Goal: Task Accomplishment & Management: Manage account settings

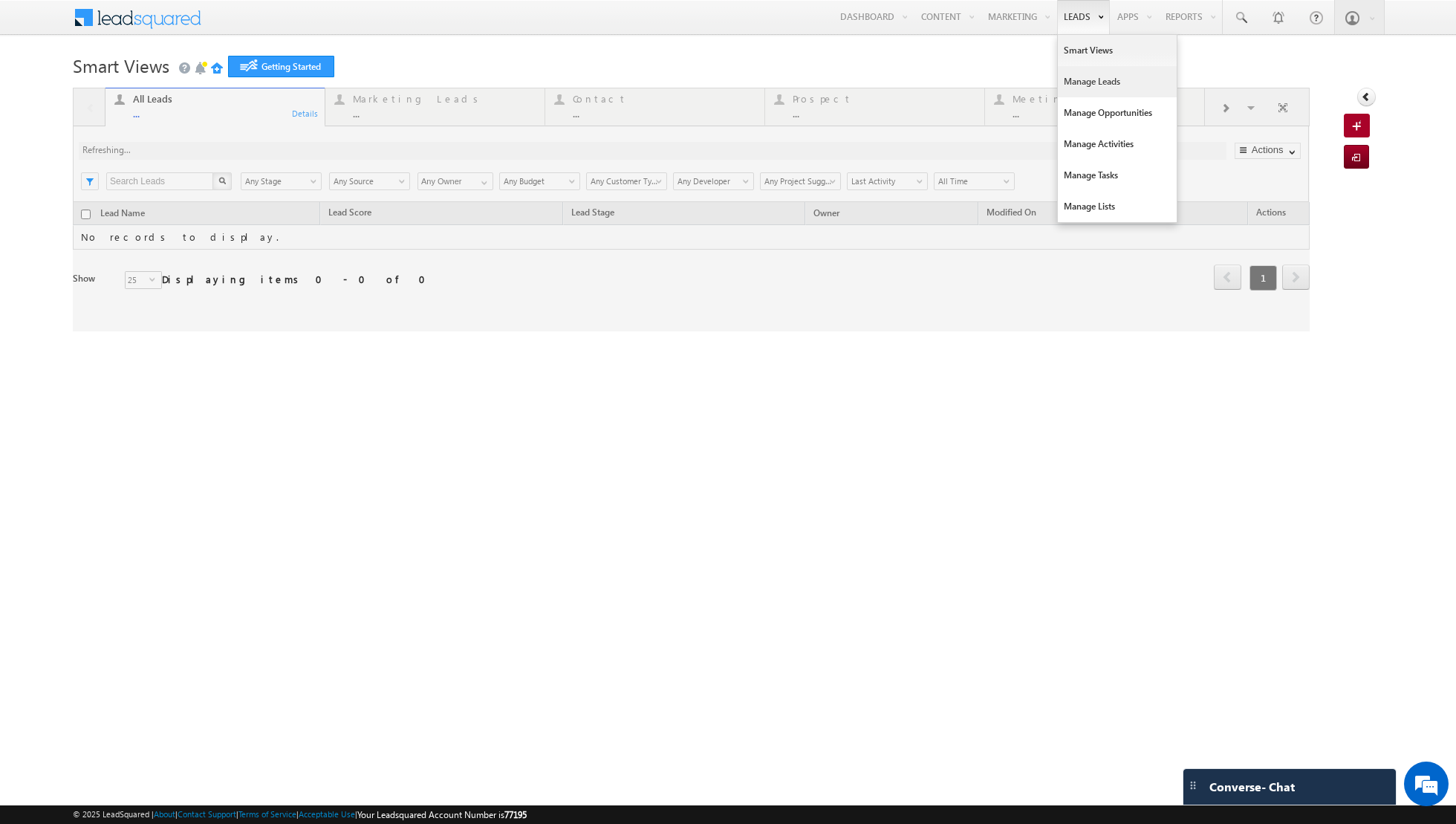
click at [1093, 87] on link "Manage Leads" at bounding box center [1117, 82] width 119 height 31
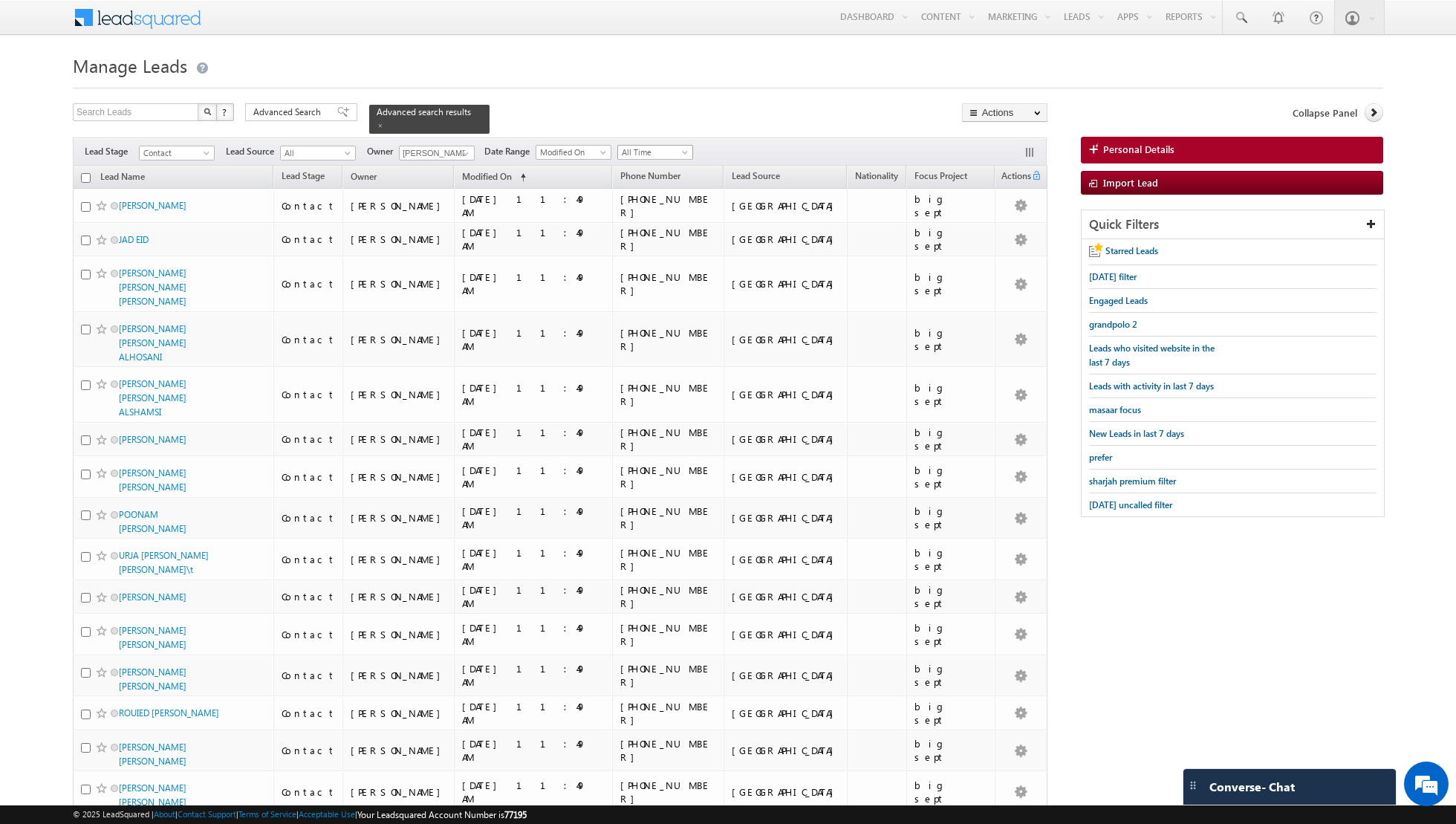
click at [680, 155] on span at bounding box center [686, 155] width 12 height 12
click at [632, 210] on link "Today" at bounding box center [648, 214] width 75 height 14
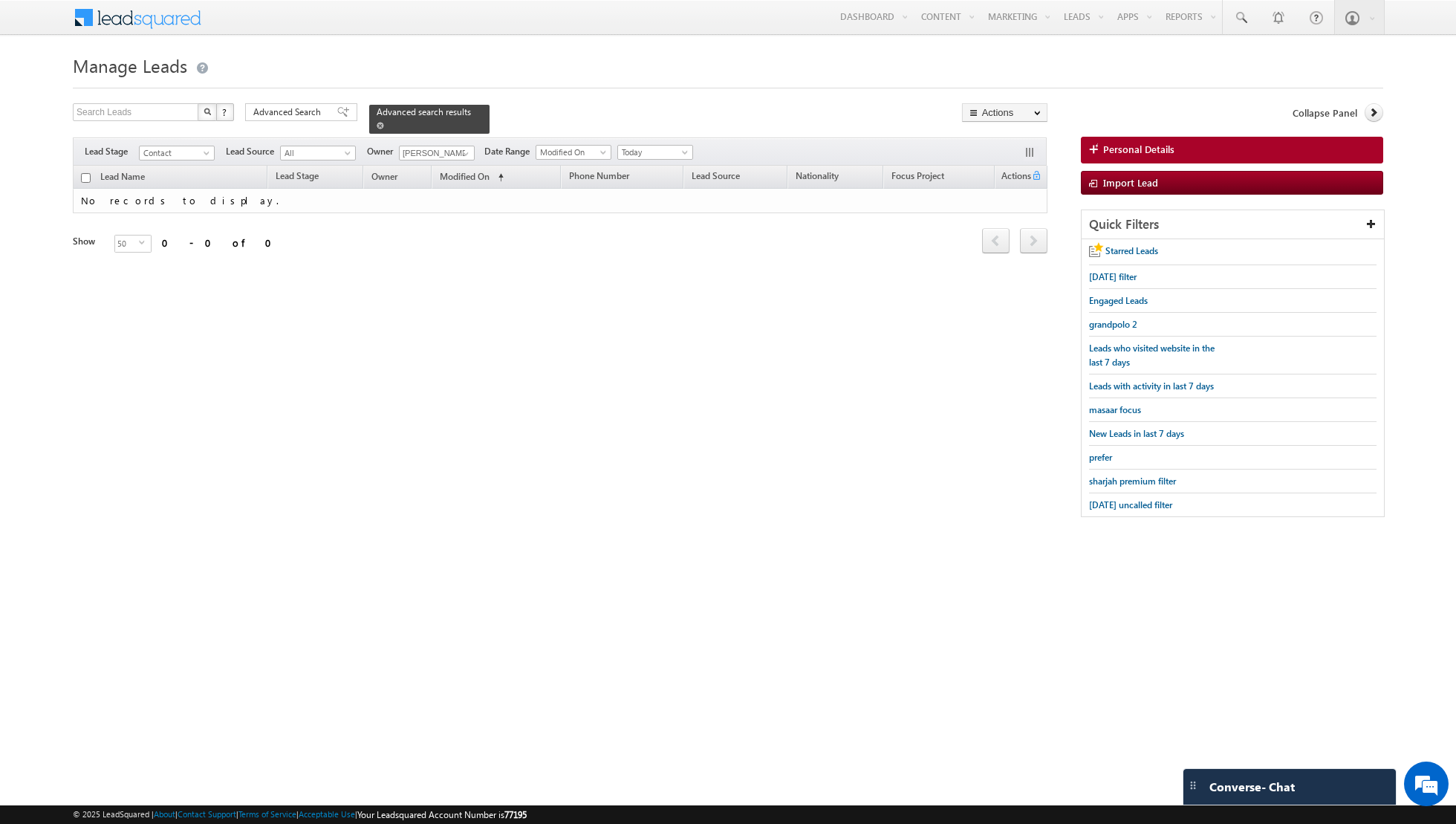
click at [376, 124] on span at bounding box center [380, 125] width 8 height 8
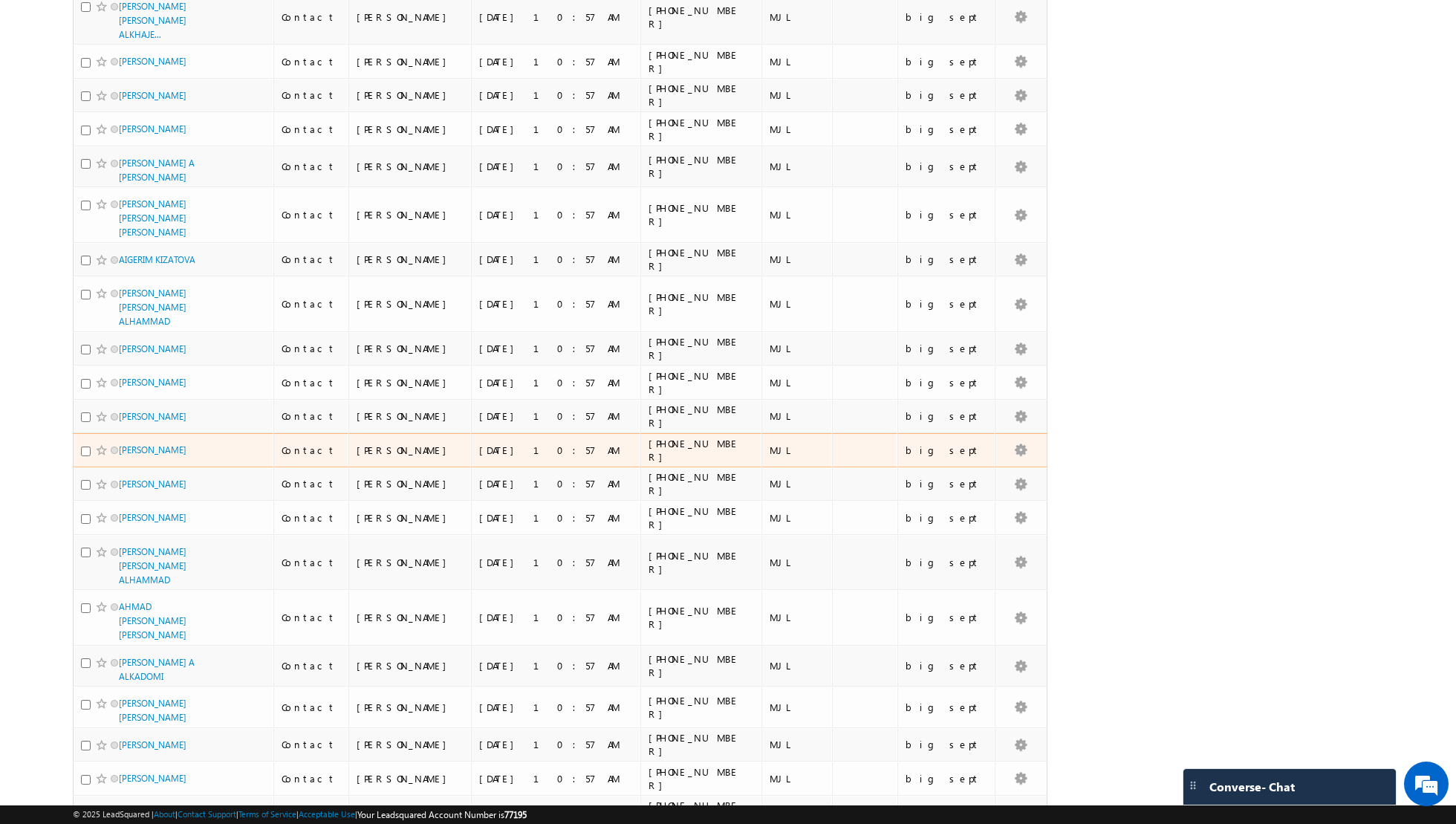
scroll to position [1299, 0]
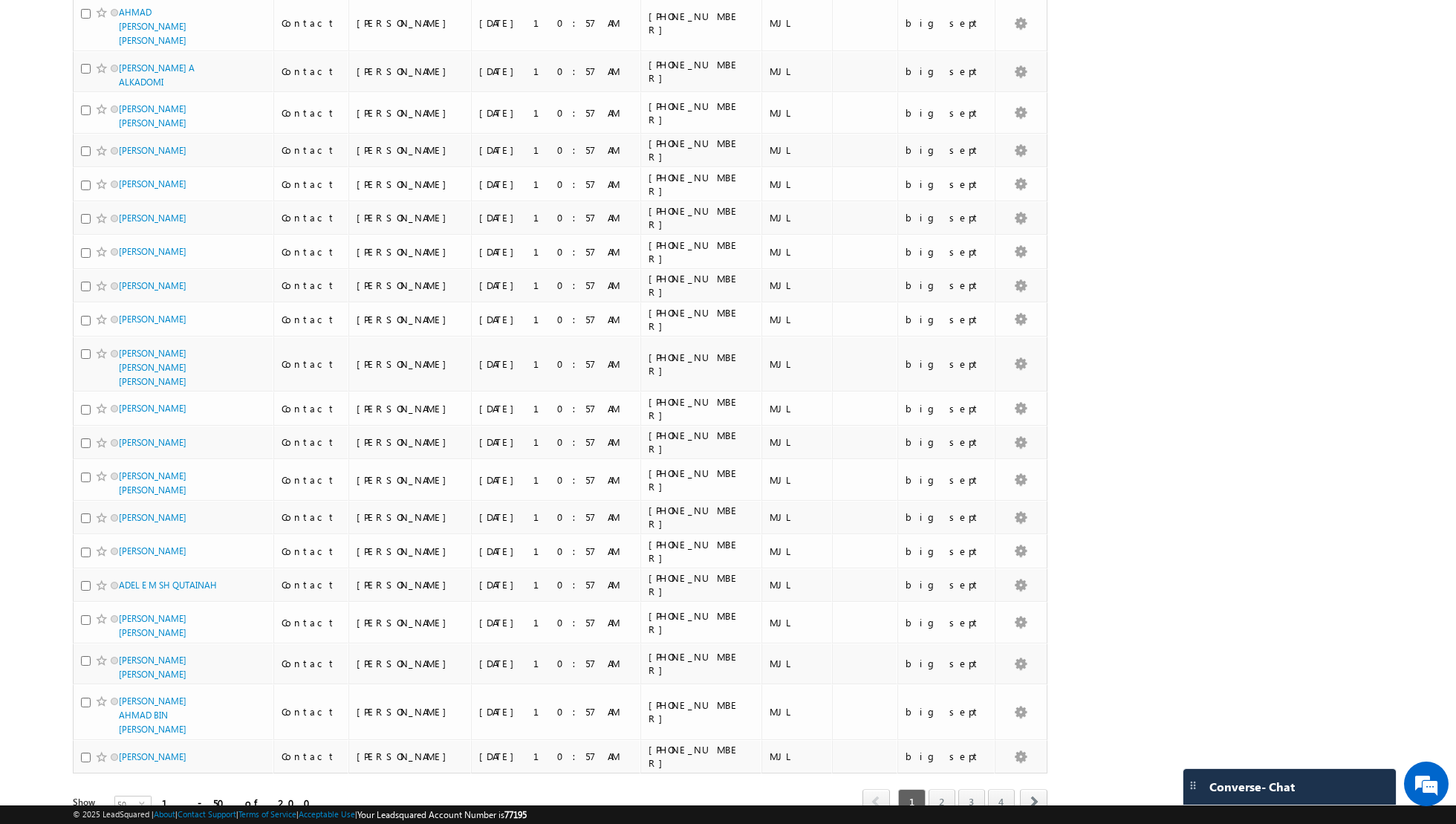
click at [143, 796] on div "Show 50 select 50" at bounding box center [195, 806] width 243 height 20
click at [139, 800] on span "select" at bounding box center [145, 804] width 12 height 7
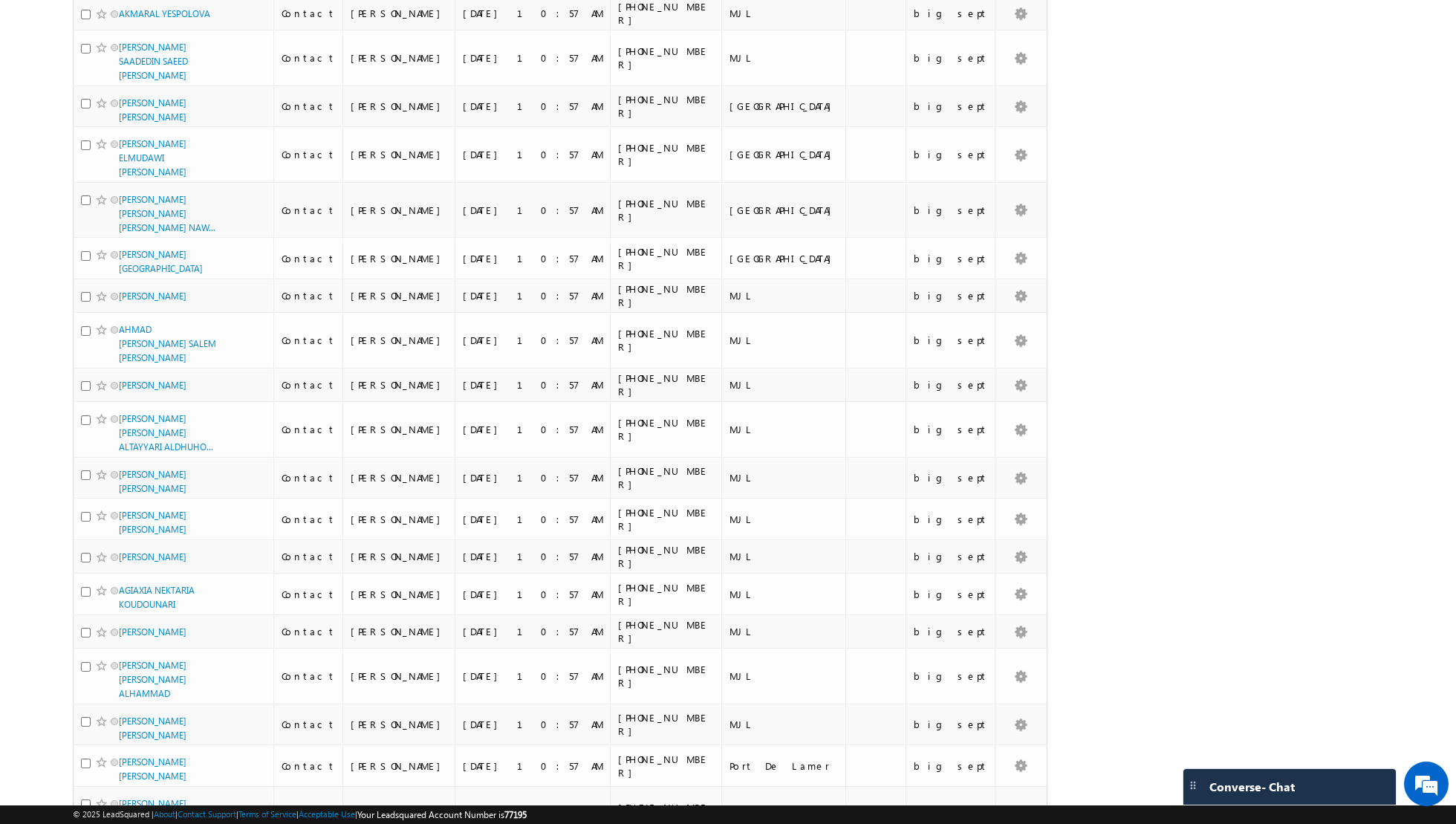
scroll to position [6958, 0]
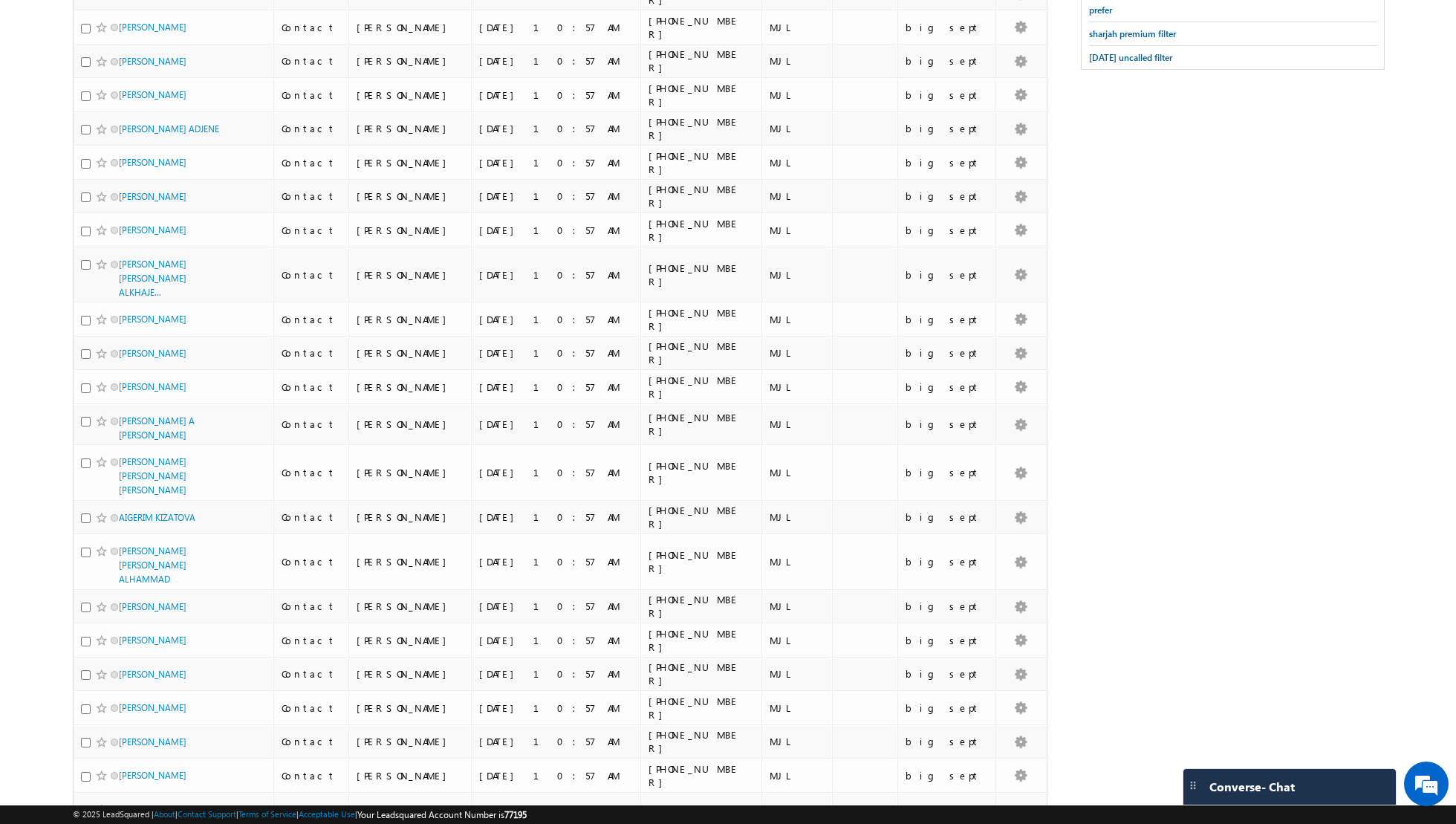
scroll to position [0, 0]
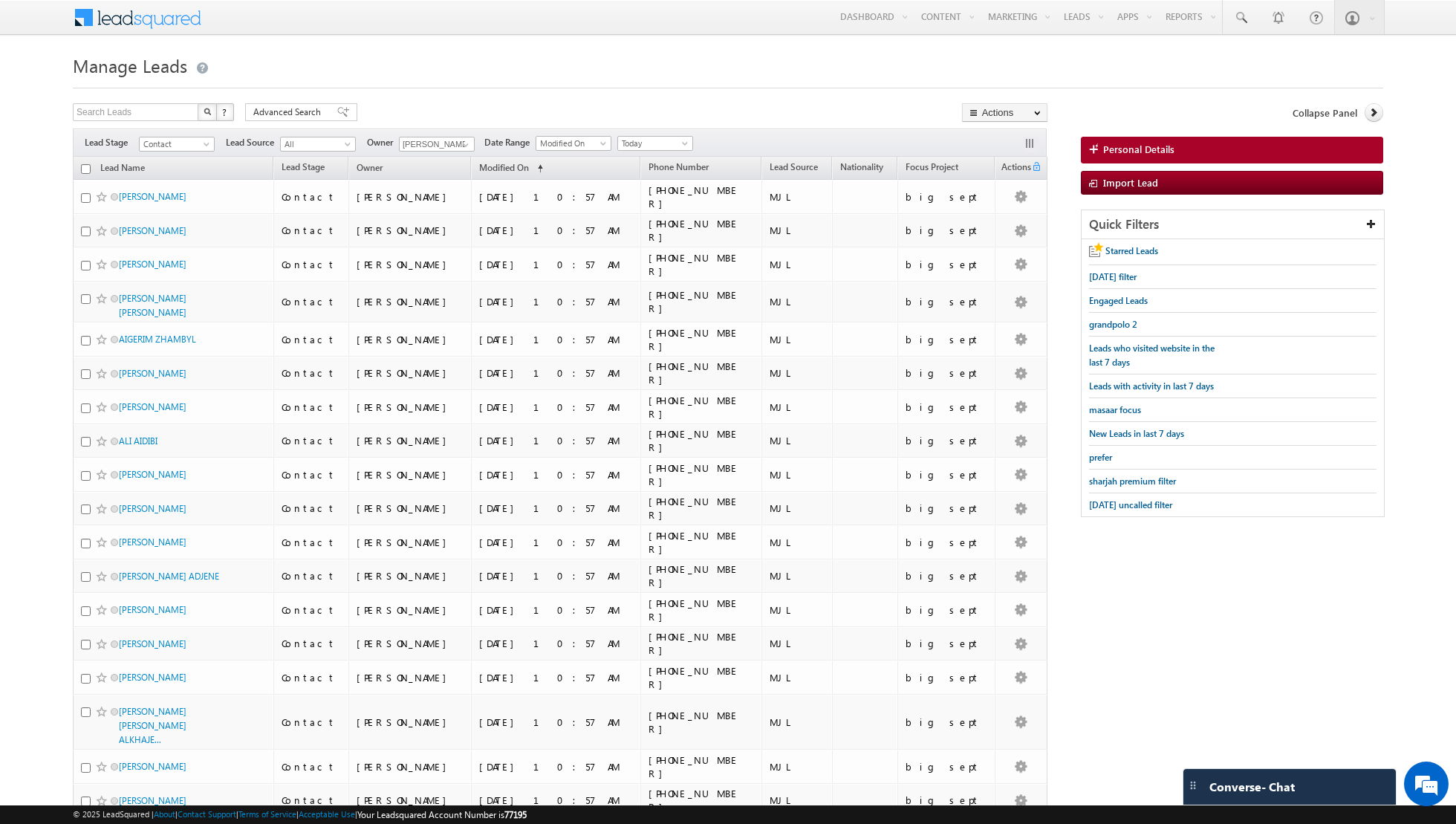
click at [86, 169] on input "checkbox" at bounding box center [85, 169] width 9 height 9
checkbox input "true"
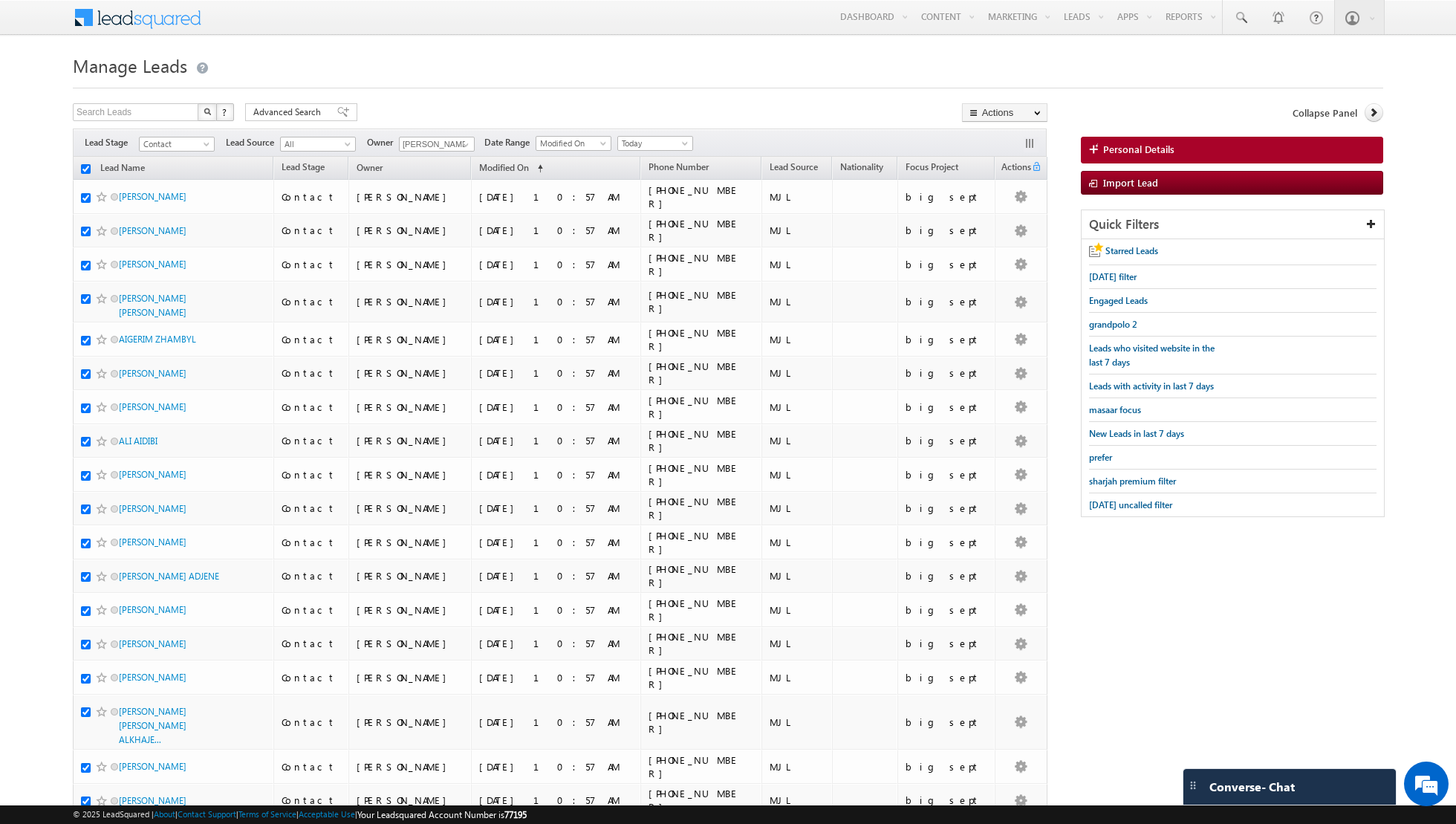
checkbox input "true"
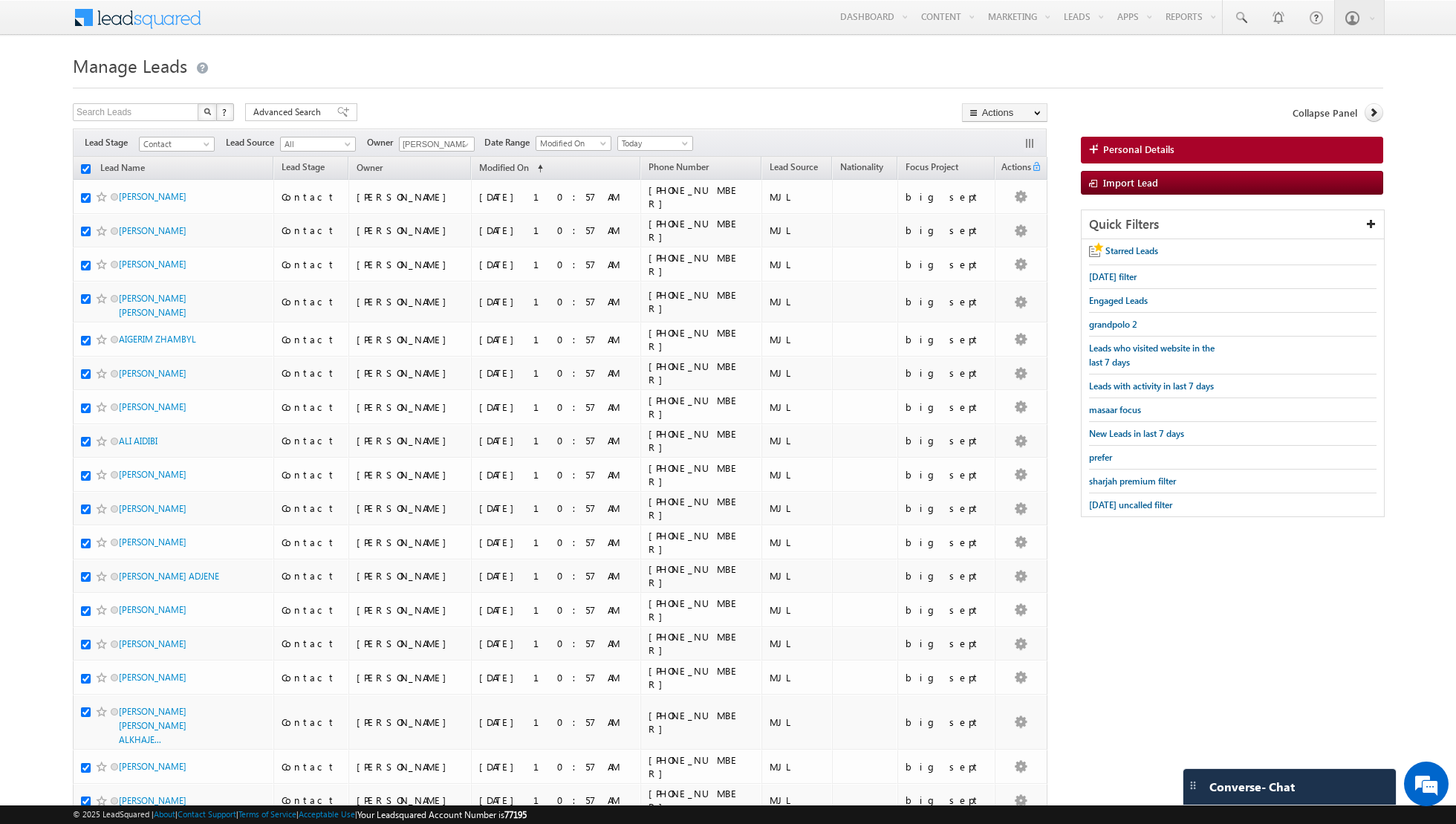
checkbox input "true"
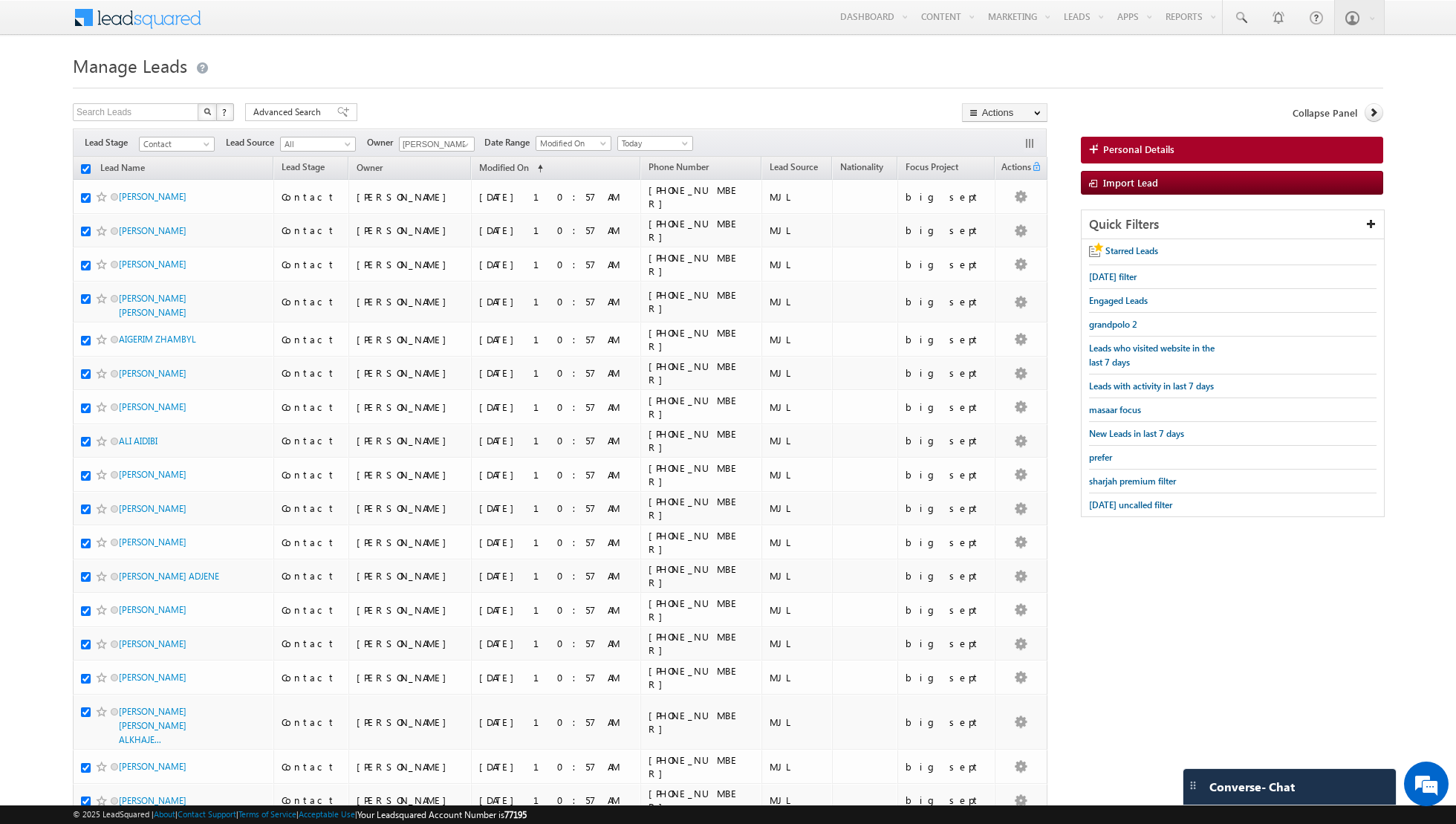
checkbox input "true"
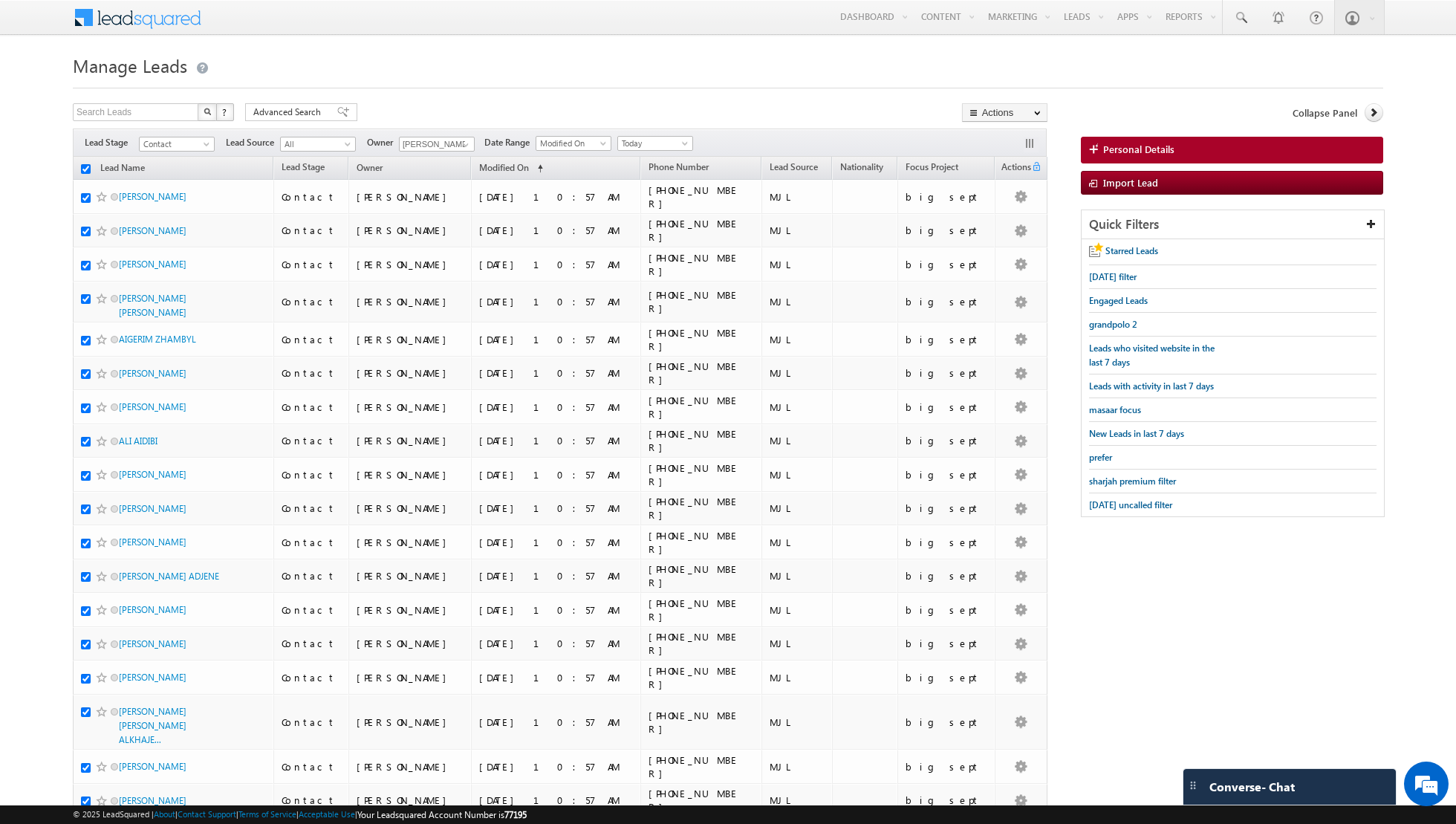
checkbox input "true"
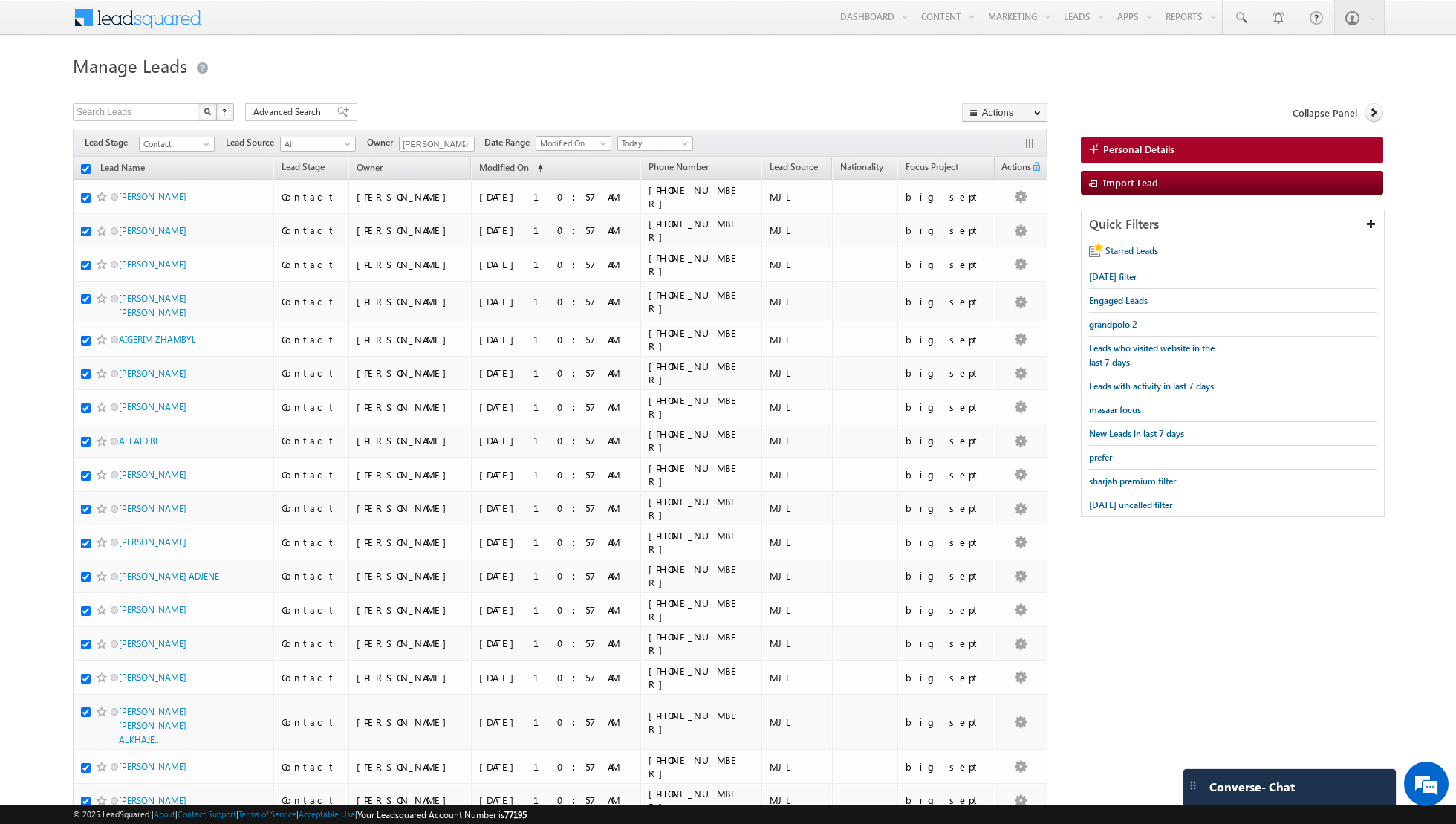
checkbox input "true"
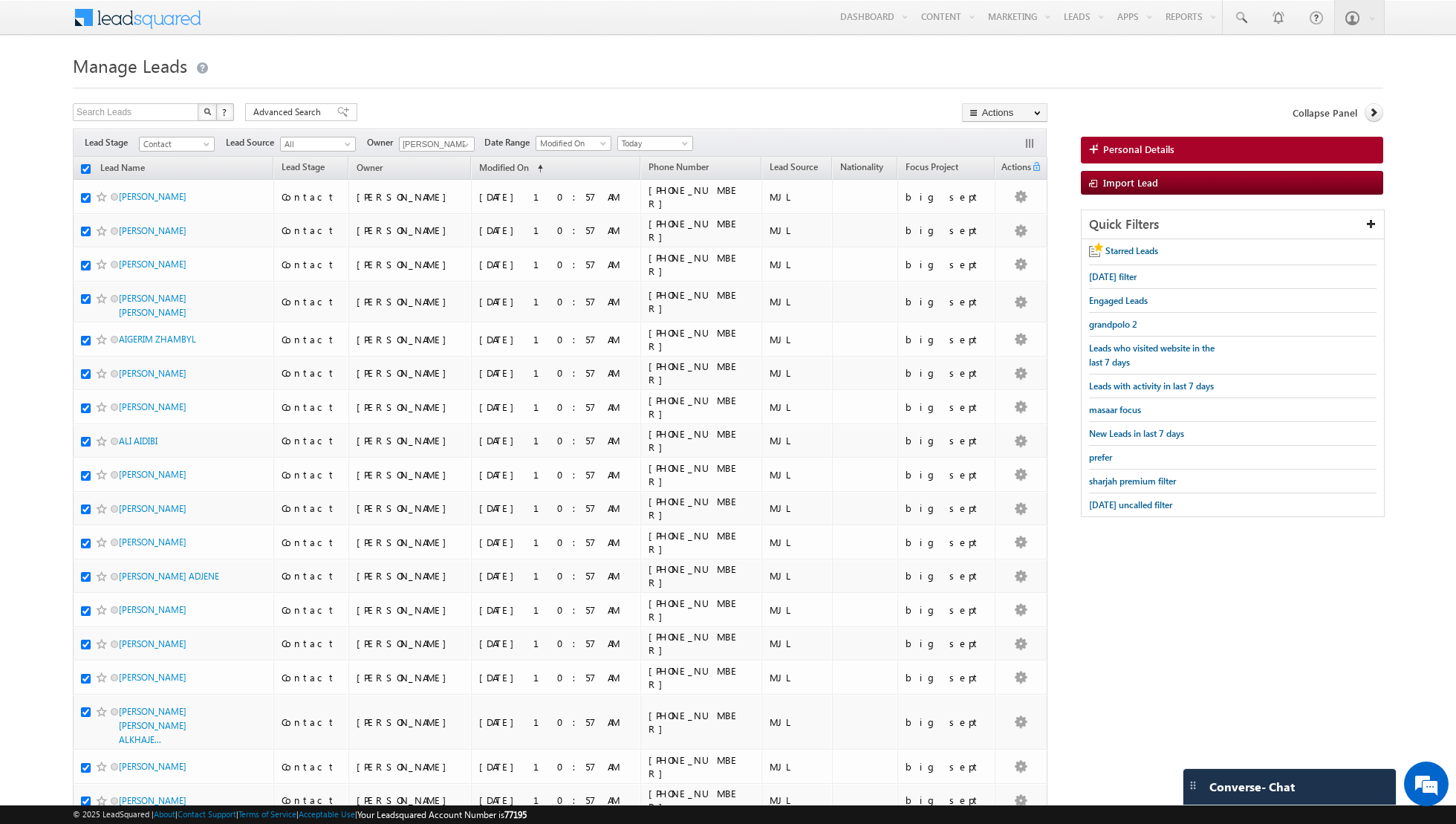
checkbox input "true"
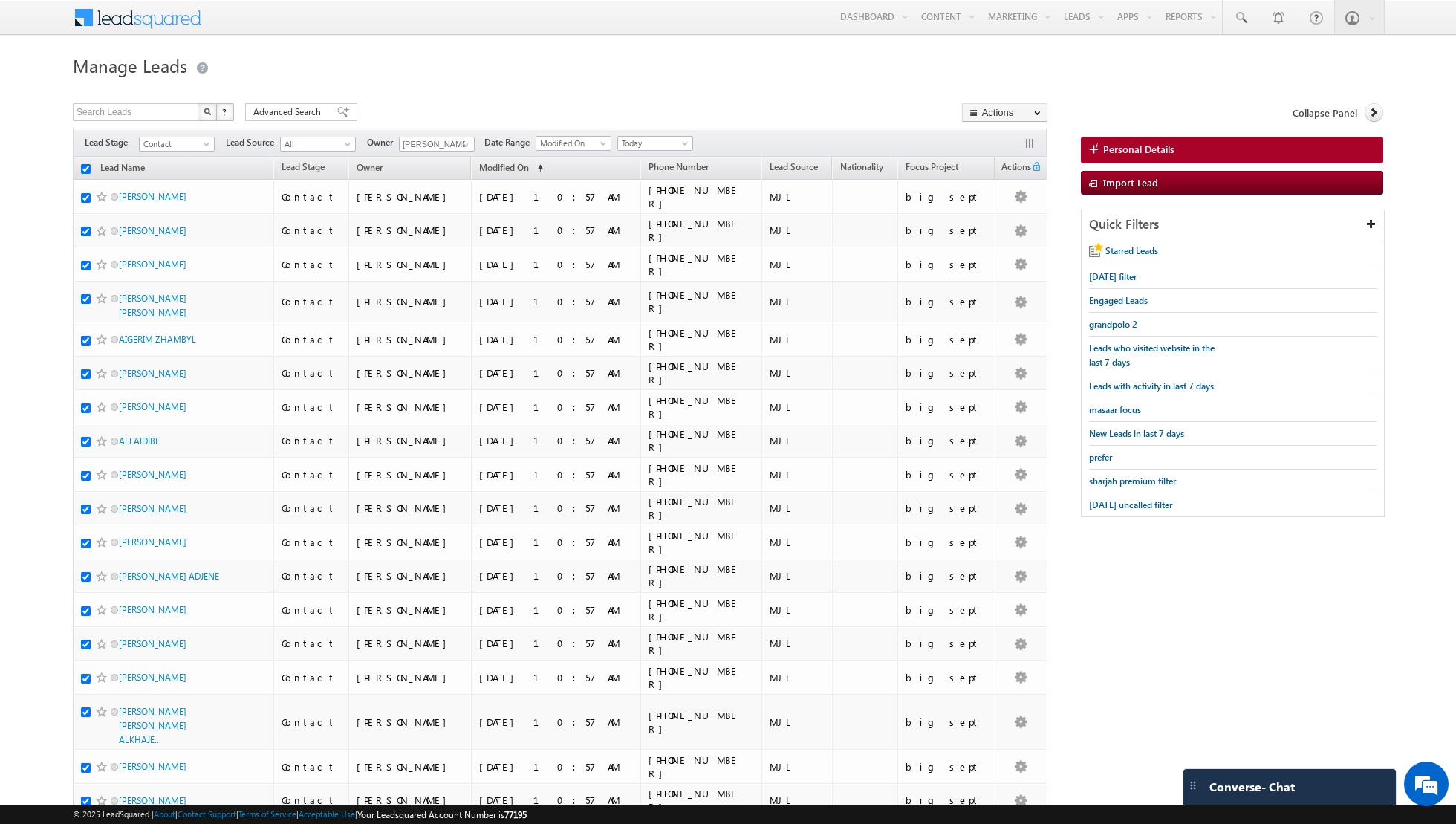
checkbox input "true"
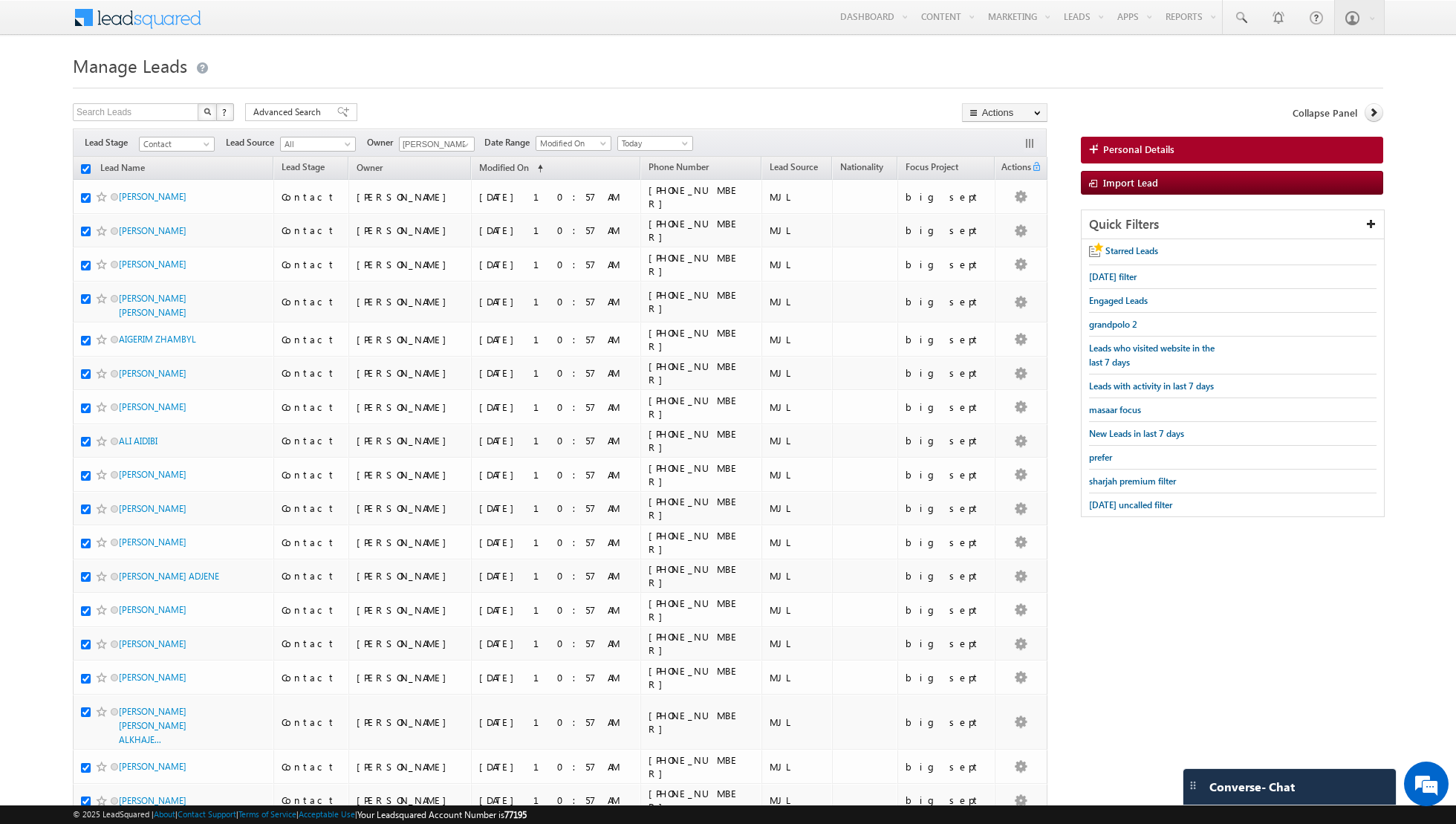
checkbox input "true"
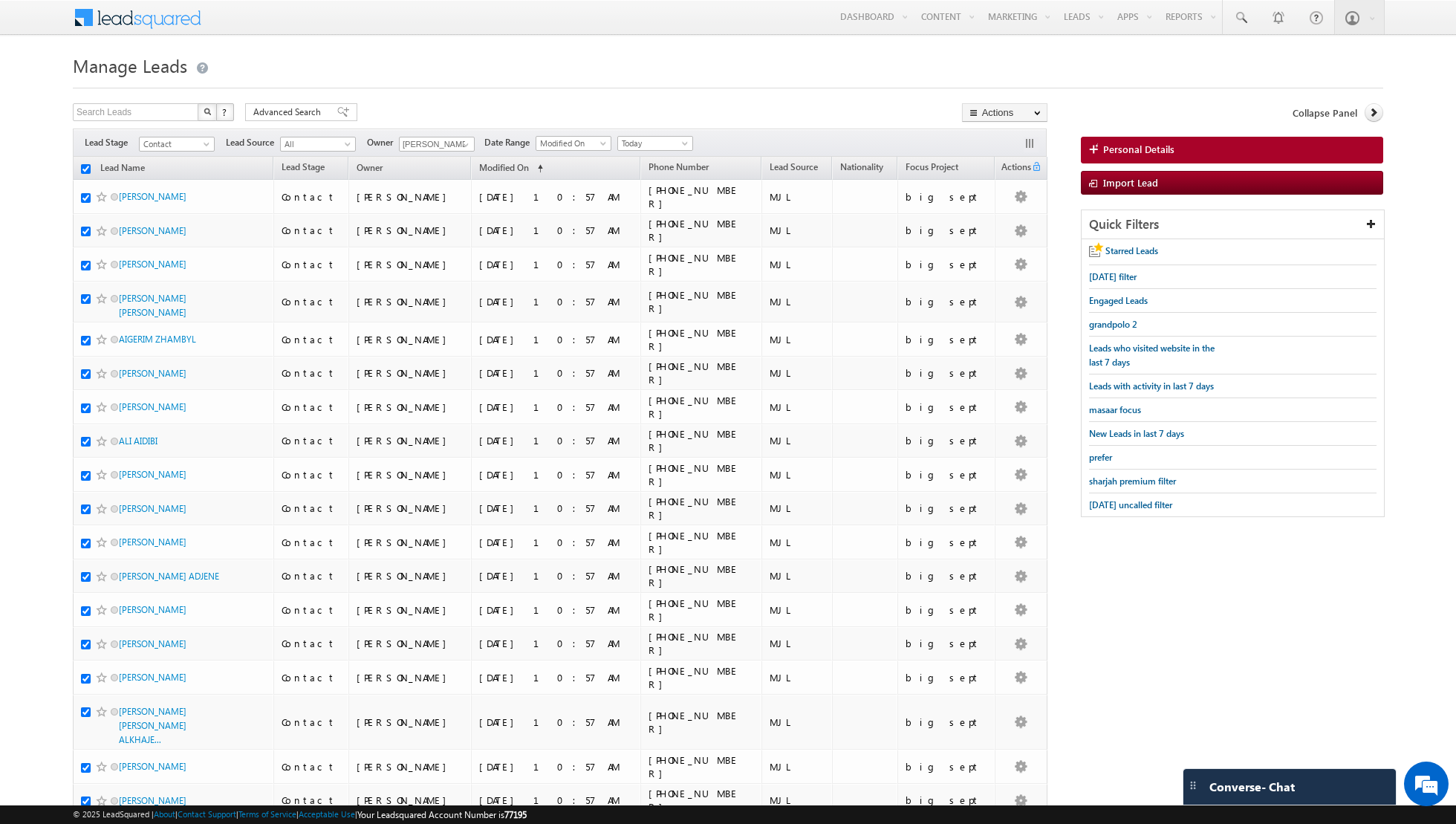
checkbox input "true"
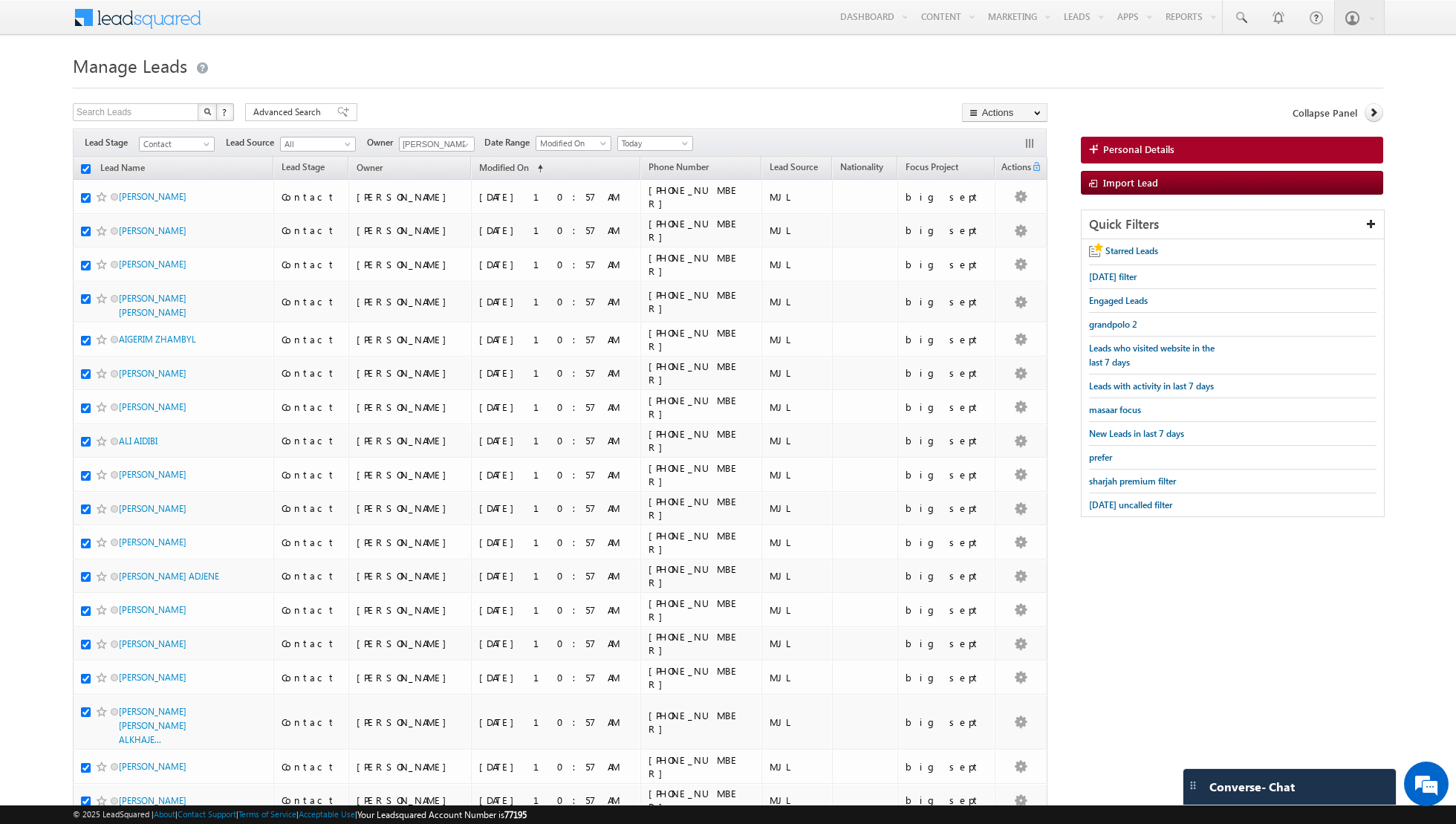
checkbox input "true"
click at [993, 243] on link "Change Owner" at bounding box center [1004, 240] width 84 height 18
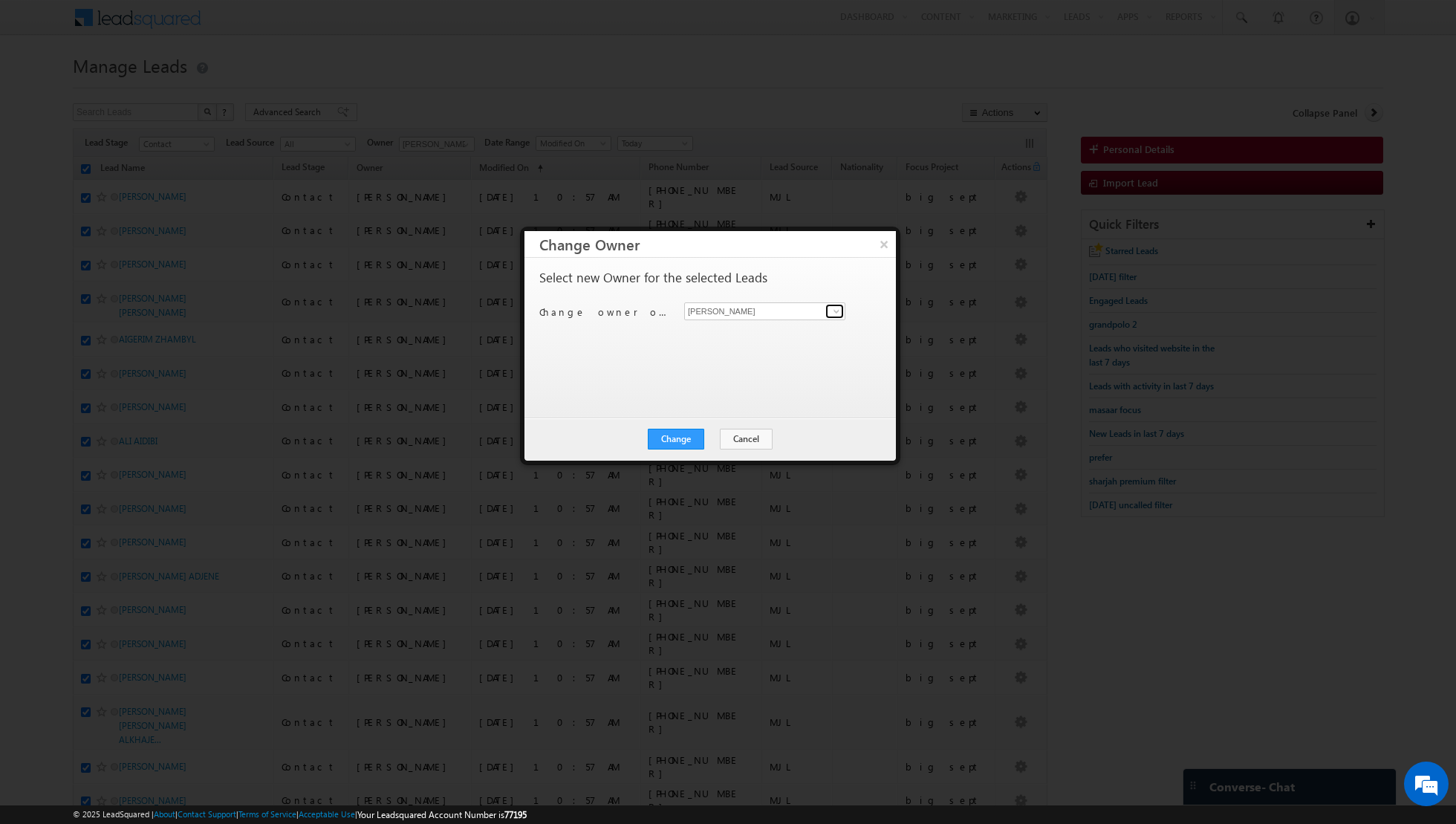
click at [833, 308] on span at bounding box center [836, 312] width 12 height 12
click at [729, 381] on link "[PERSON_NAME] [PERSON_NAME][EMAIL_ADDRESS][DOMAIN_NAME]" at bounding box center [764, 386] width 161 height 28
type input "[PERSON_NAME]"
click at [678, 435] on button "Change" at bounding box center [676, 439] width 56 height 20
click at [704, 435] on button "Close" at bounding box center [712, 439] width 48 height 20
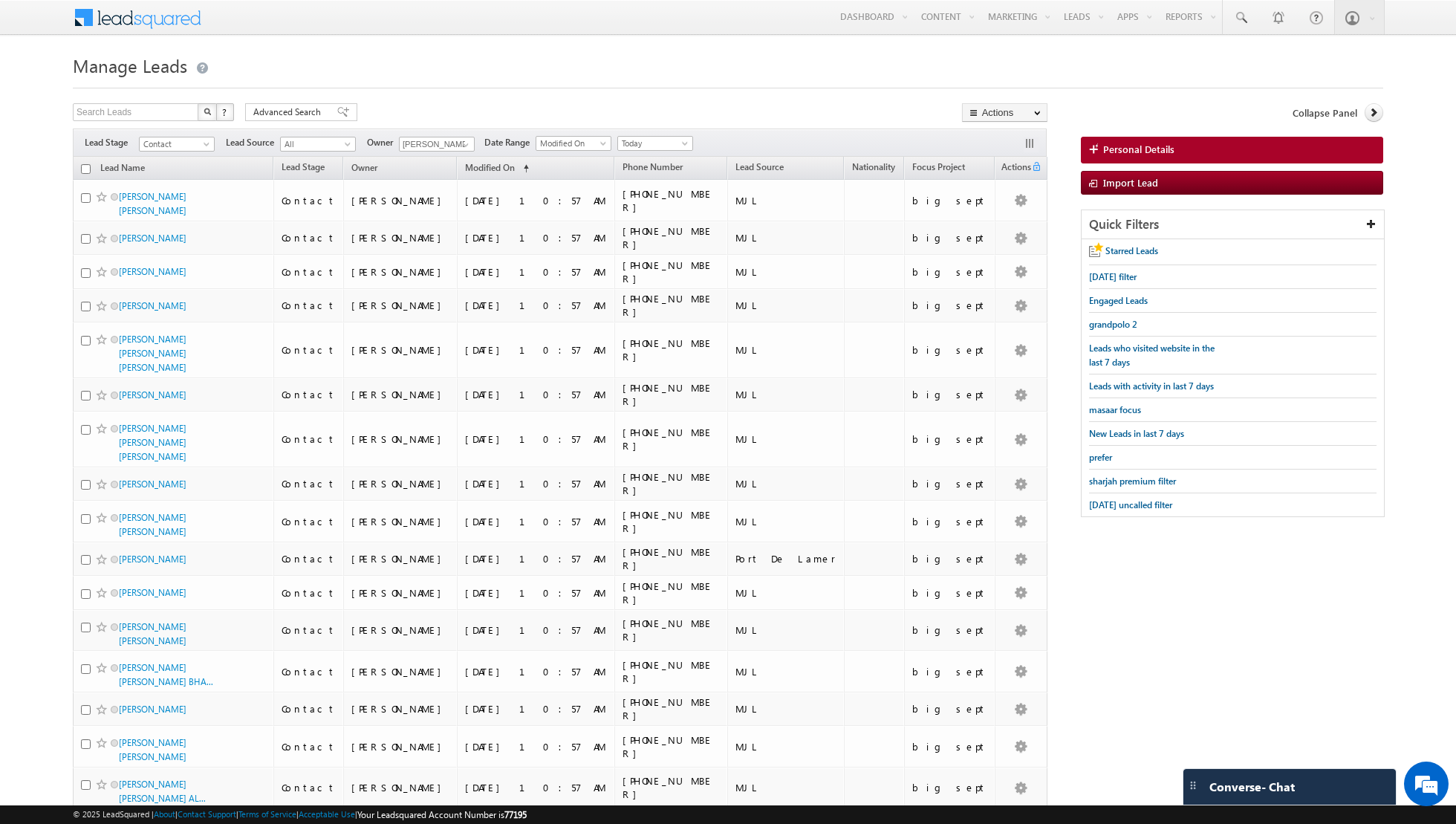
click at [82, 169] on input "checkbox" at bounding box center [85, 169] width 9 height 9
checkbox input "true"
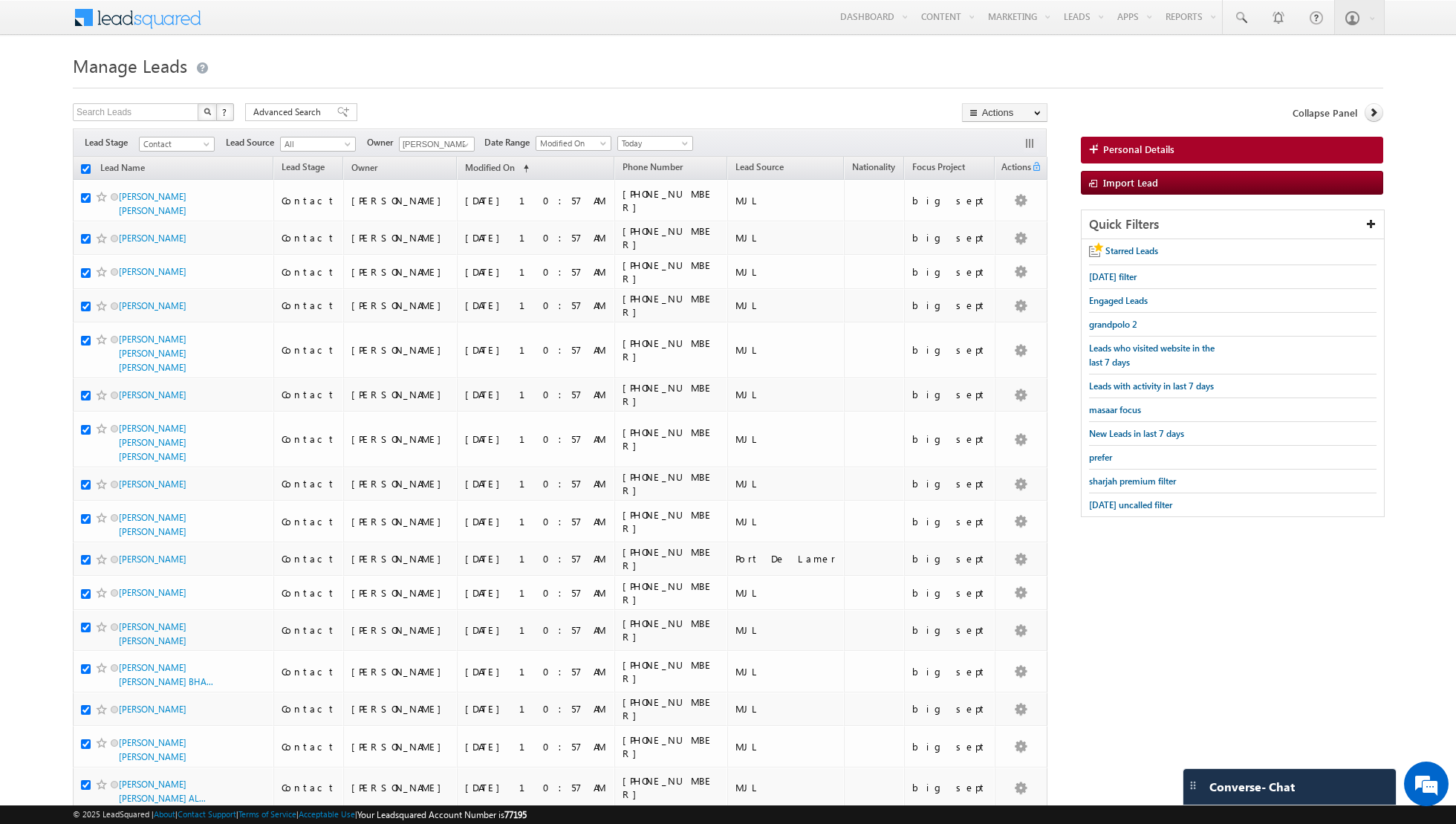
checkbox input "true"
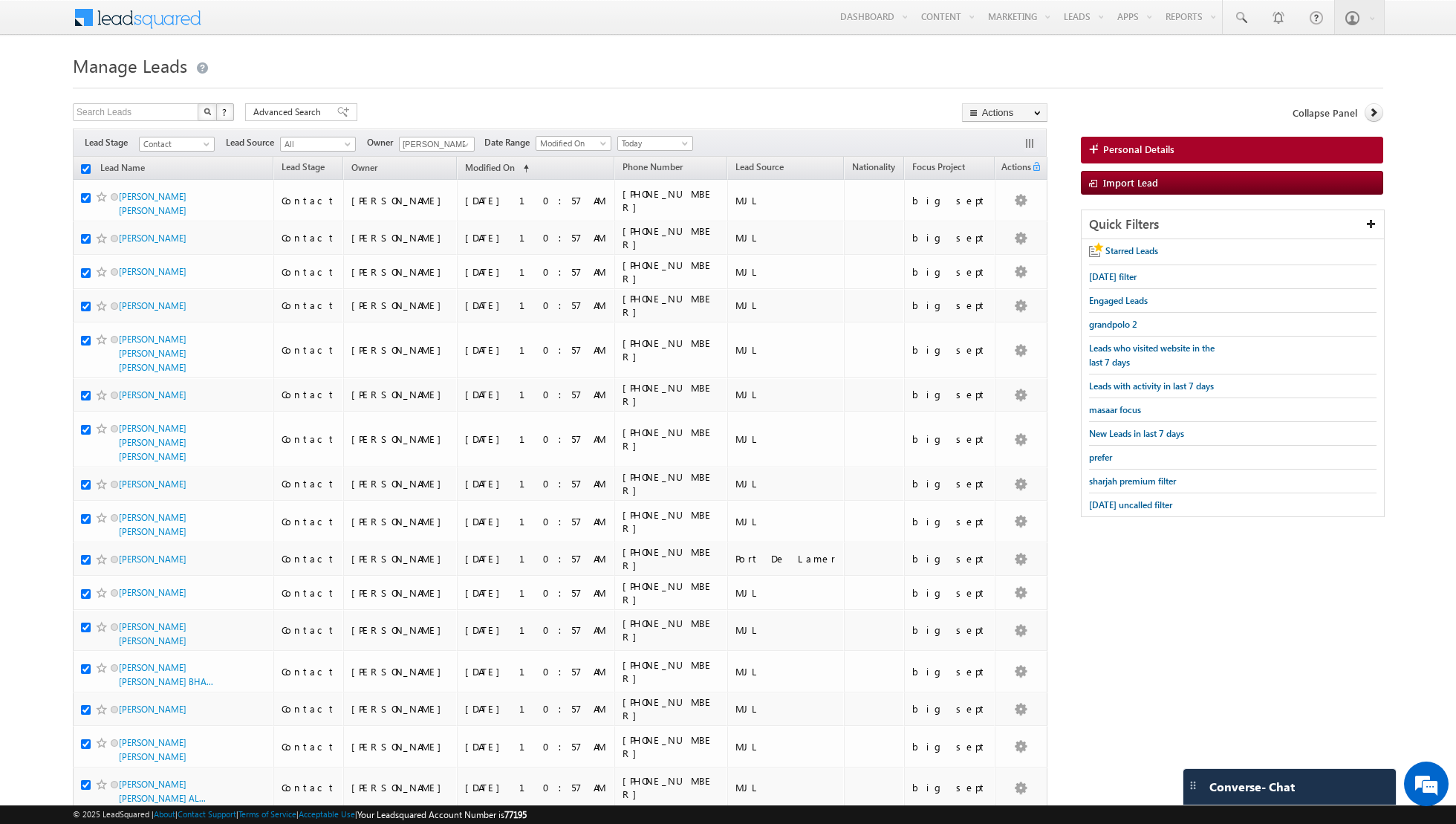
checkbox input "true"
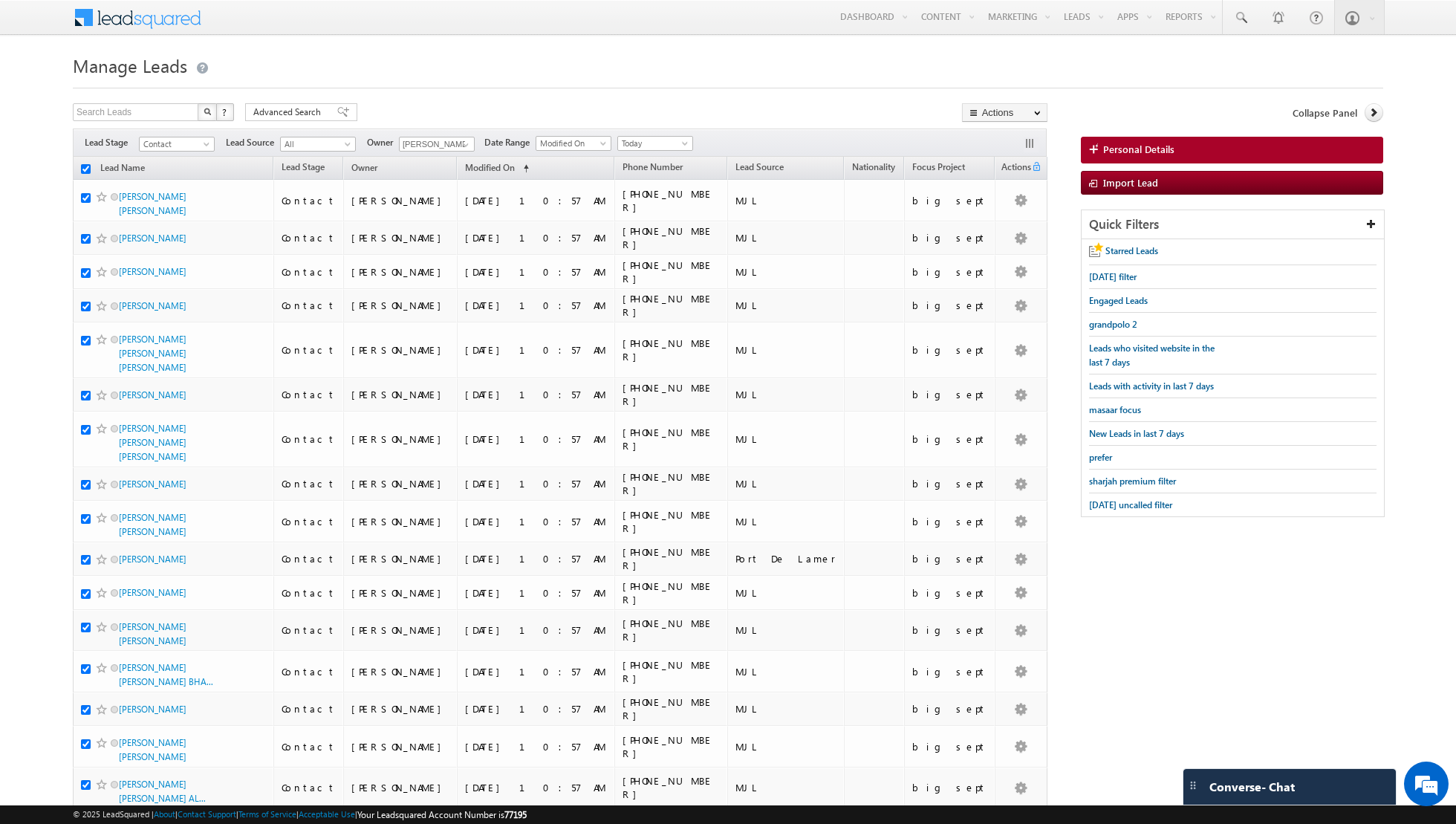
checkbox input "true"
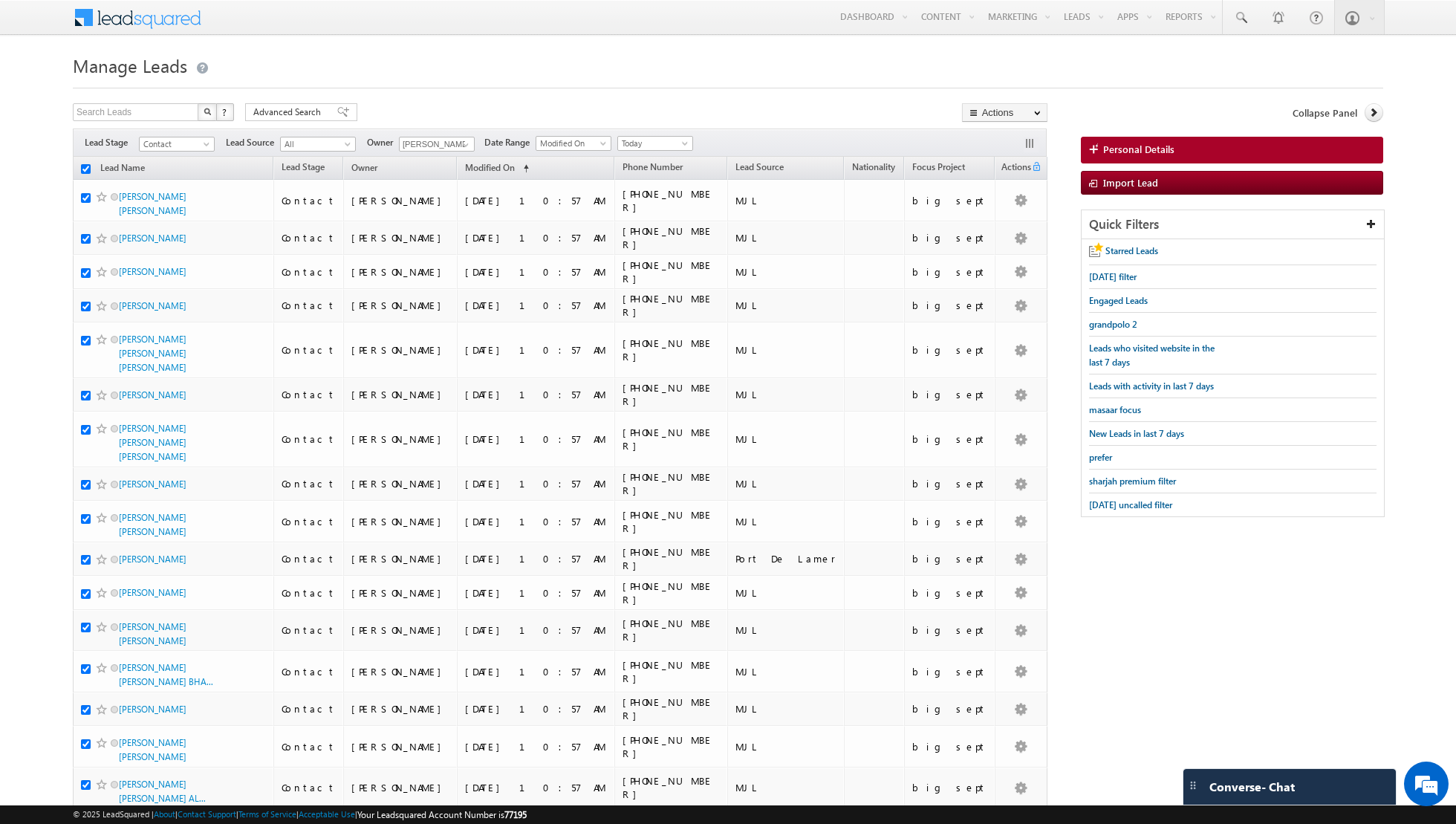
checkbox input "true"
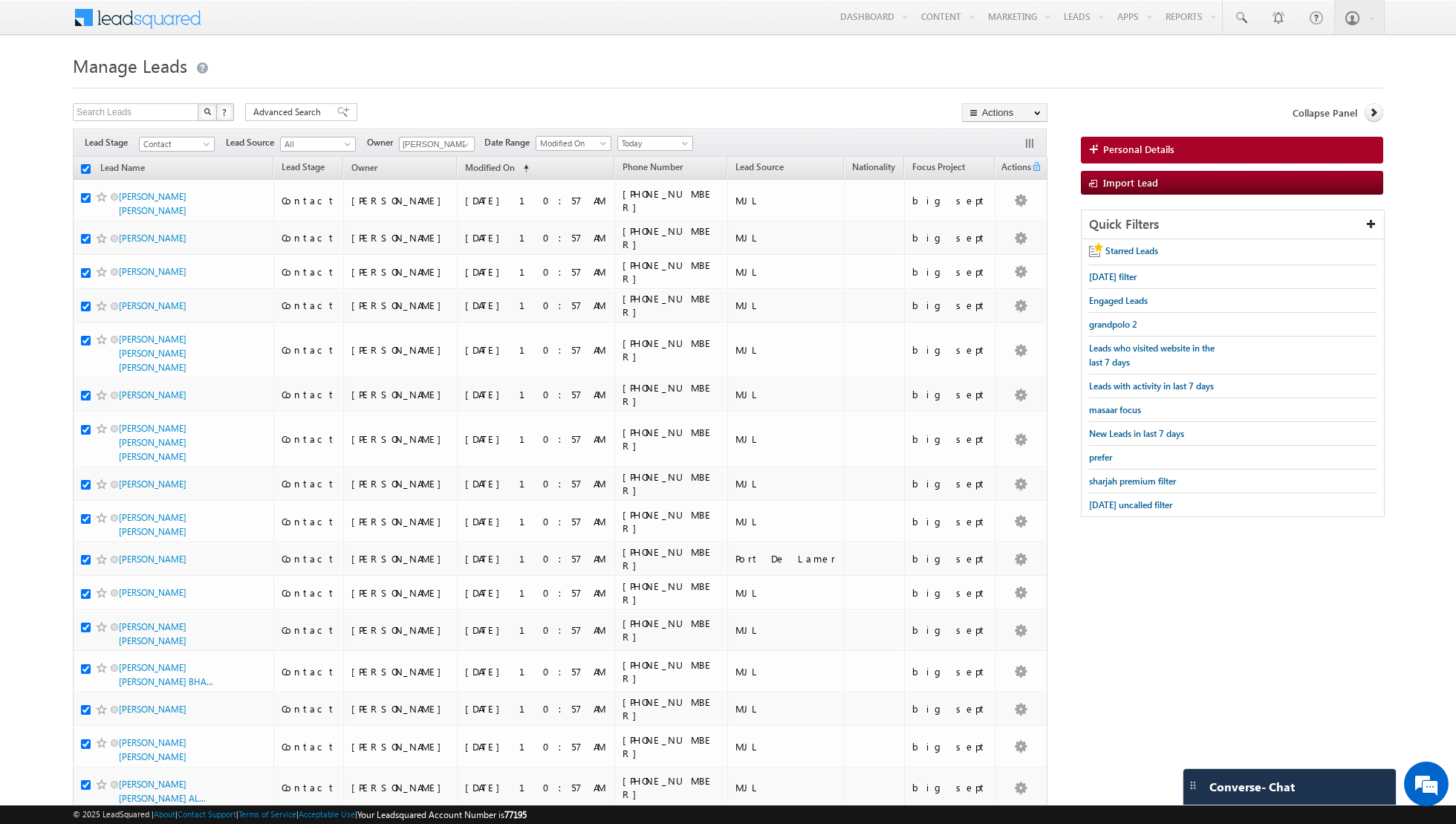
checkbox input "true"
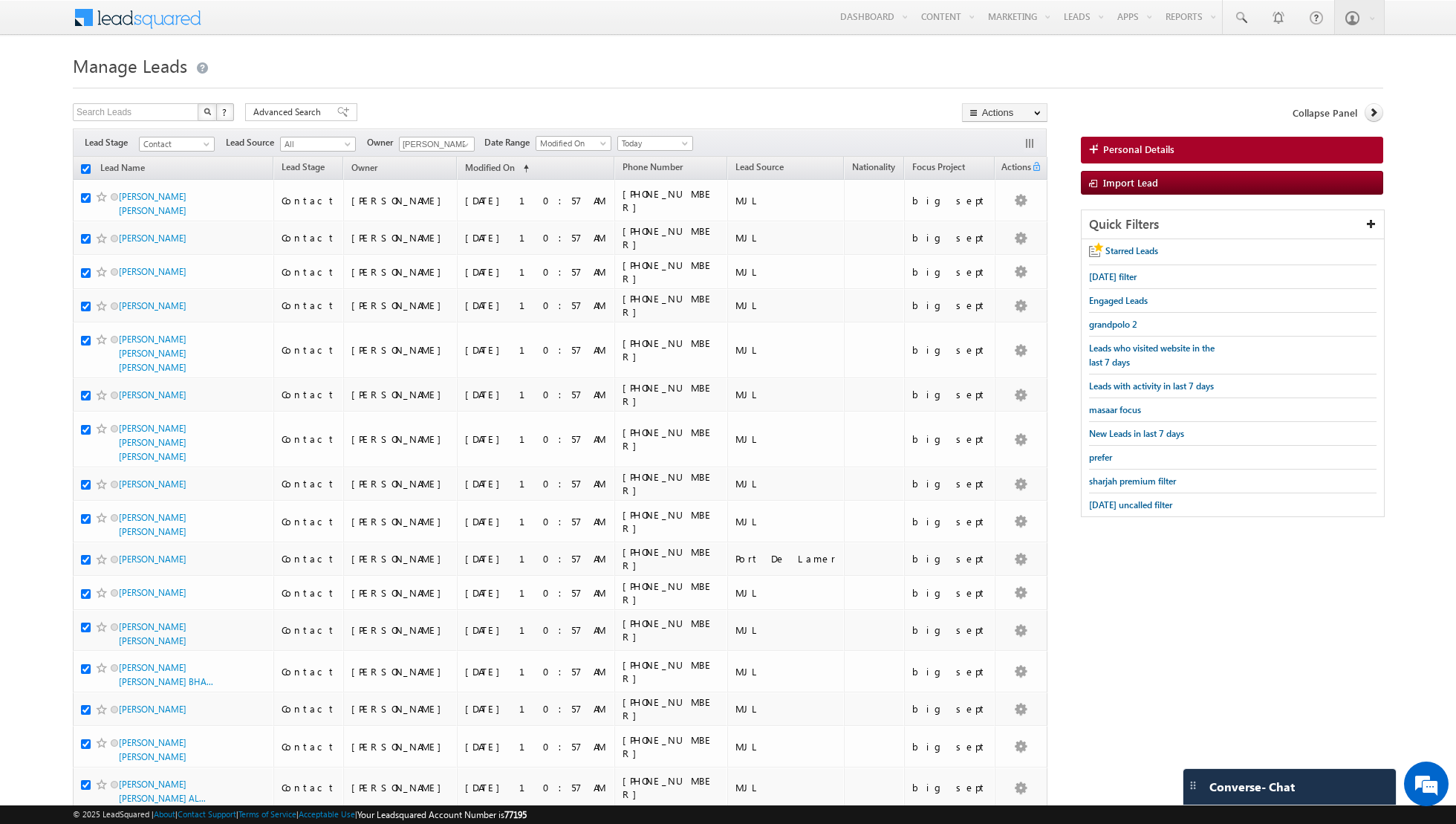
checkbox input "true"
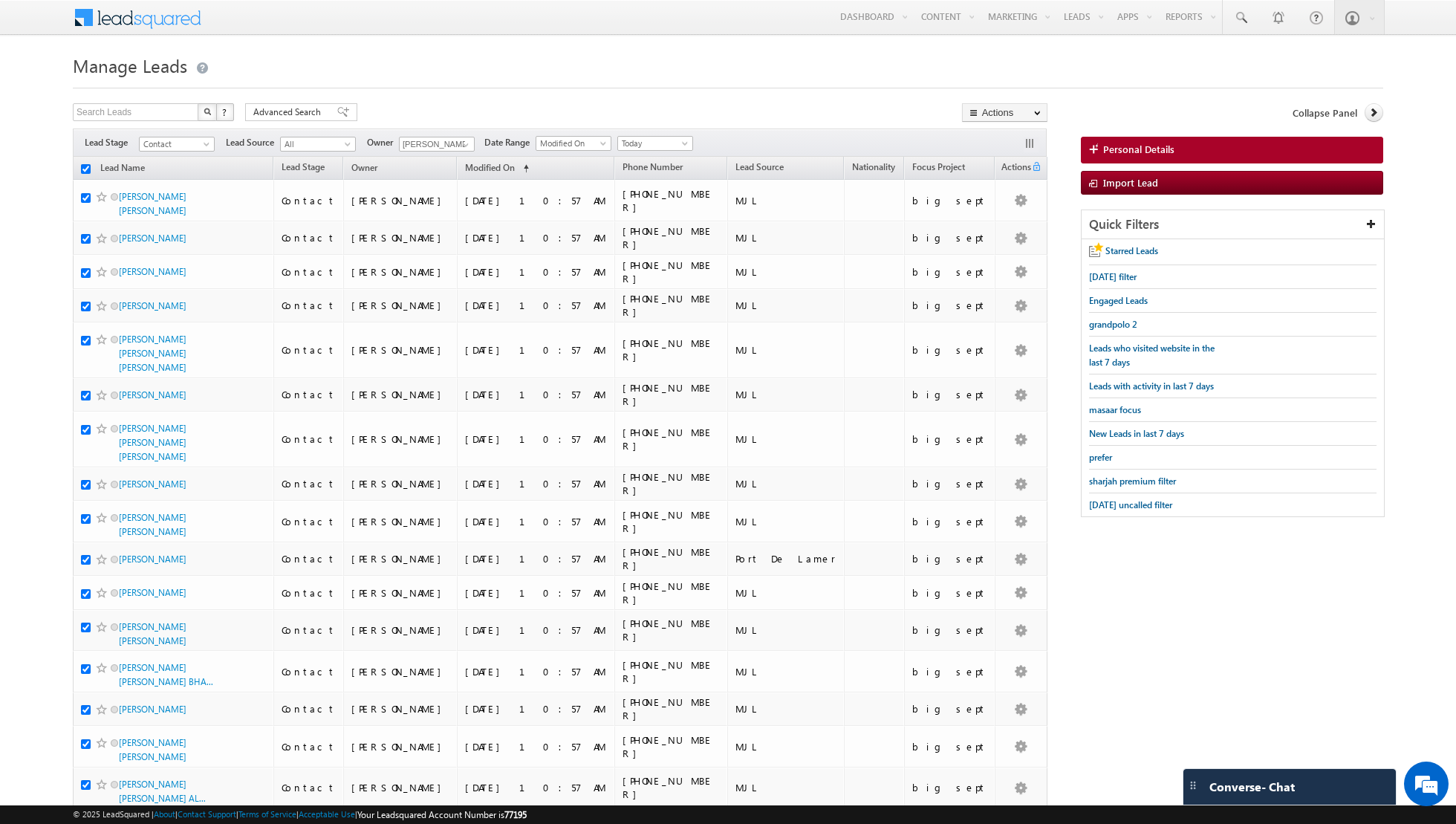
checkbox input "true"
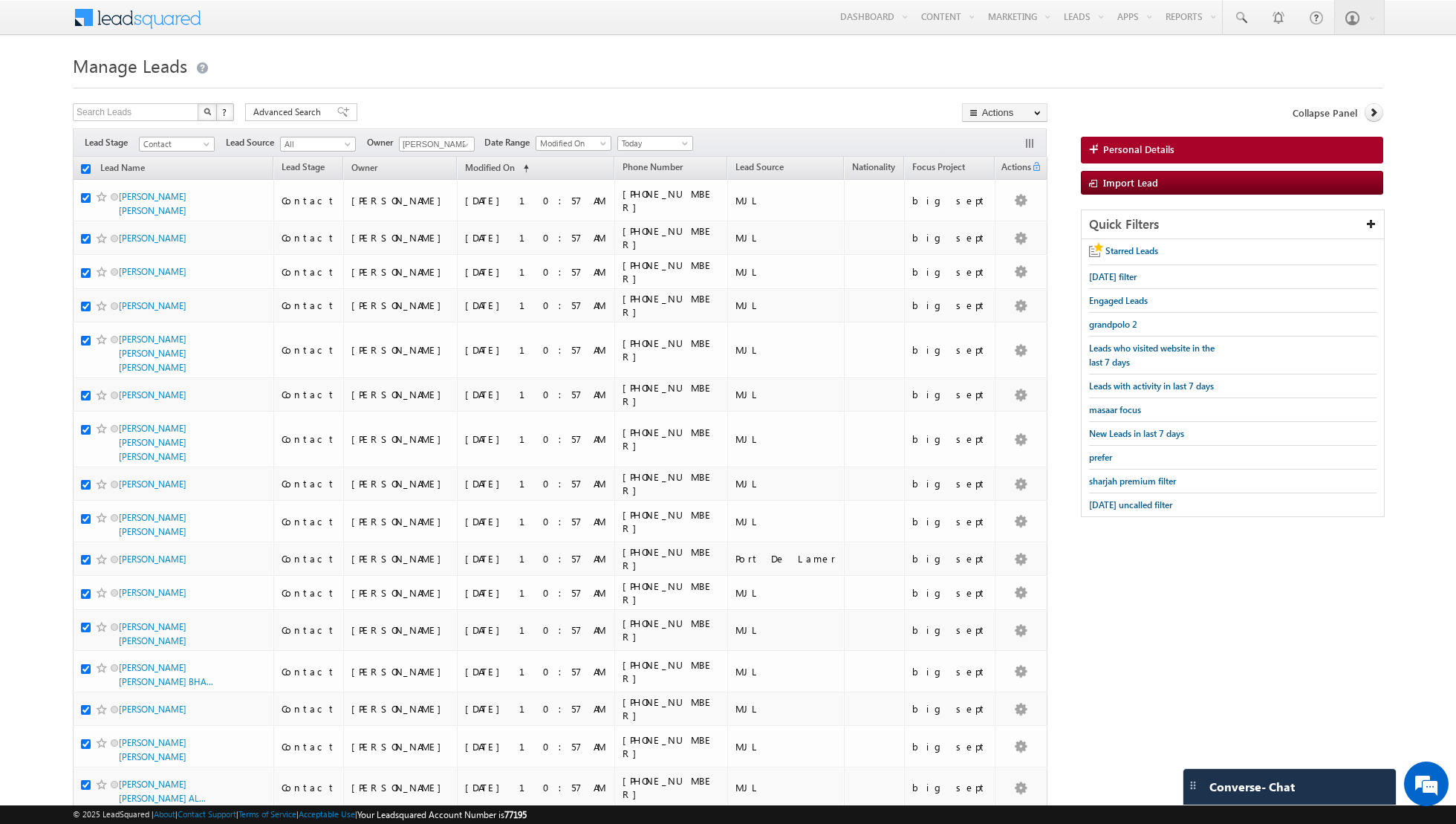
checkbox input "true"
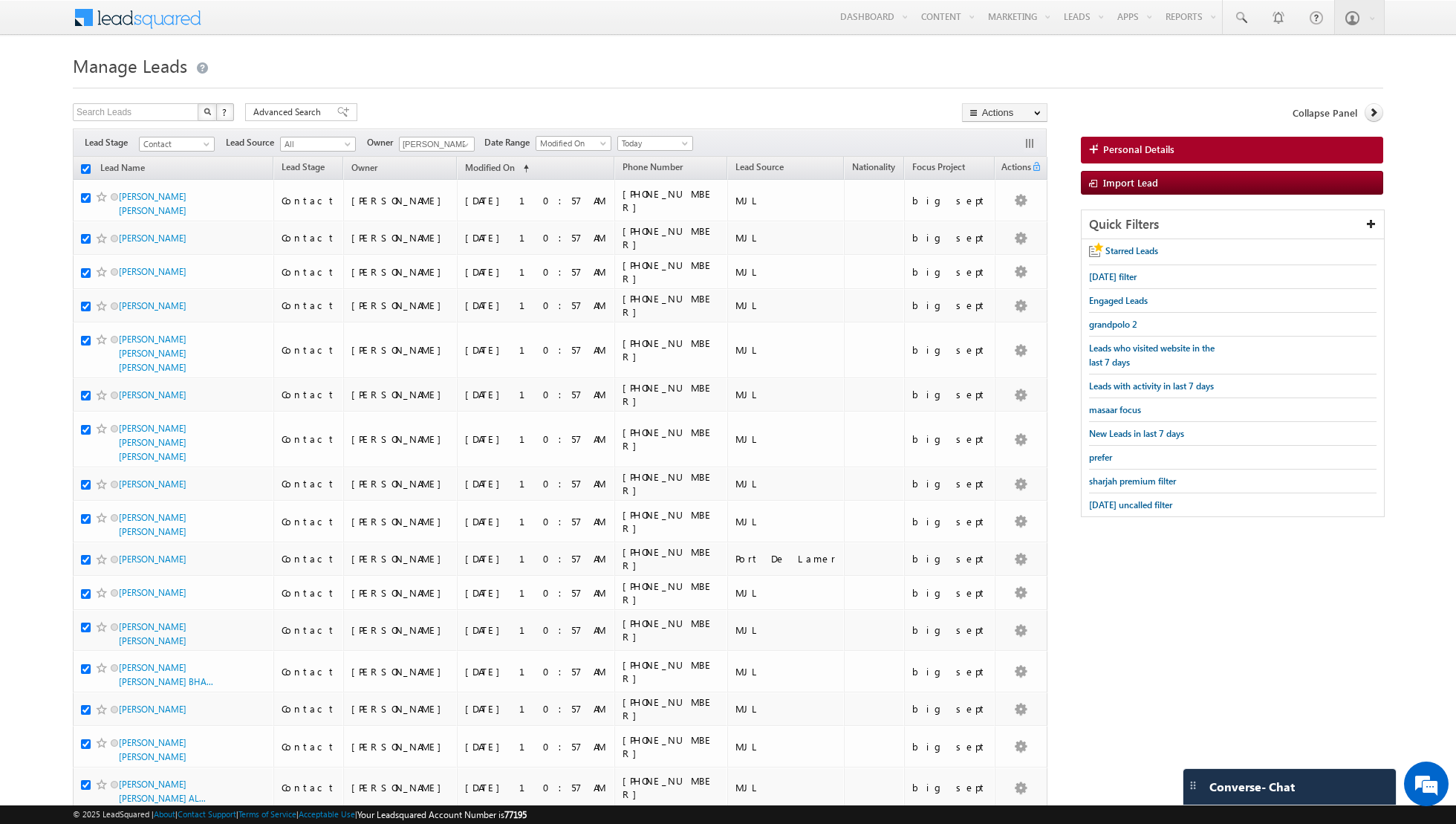
checkbox input "true"
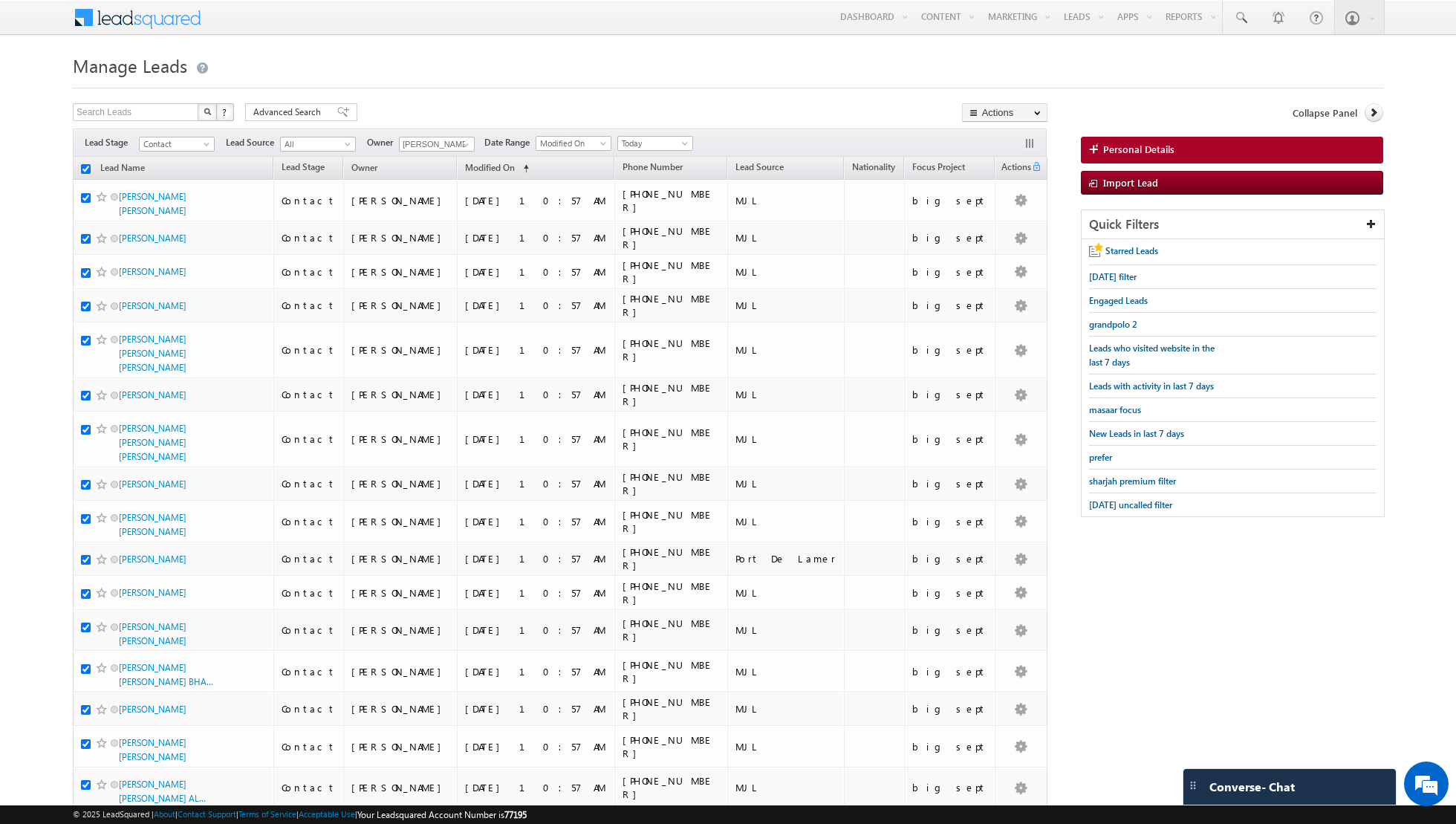
checkbox input "true"
click at [996, 243] on link "Change Owner" at bounding box center [1004, 240] width 84 height 18
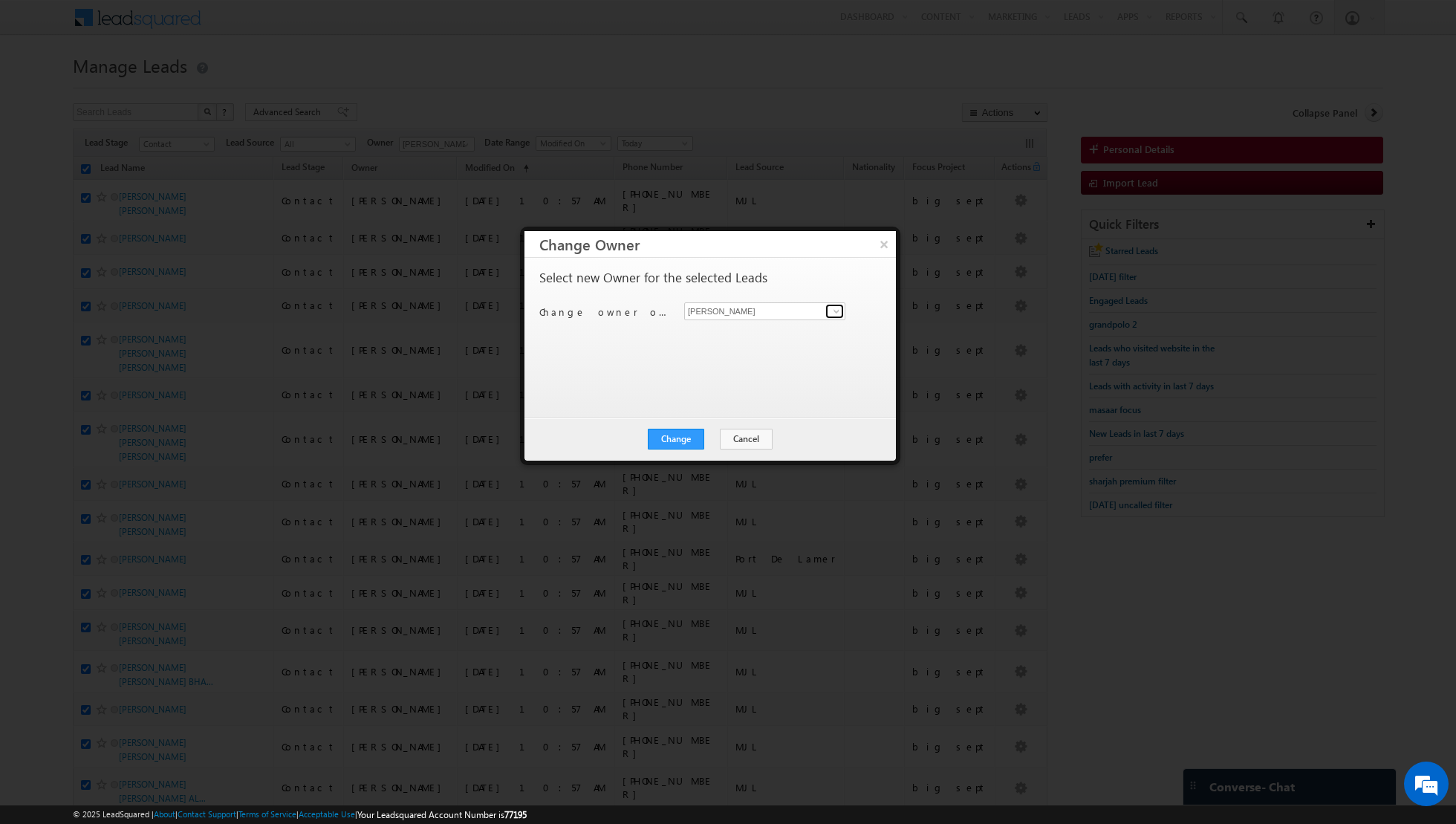
click at [835, 309] on span at bounding box center [836, 312] width 12 height 12
click at [721, 407] on link "[PERSON_NAME] [EMAIL_ADDRESS][PERSON_NAME][DOMAIN_NAME]" at bounding box center [764, 412] width 161 height 28
type input "[PERSON_NAME]"
click at [668, 448] on div "Change Cancel Close" at bounding box center [710, 438] width 371 height 43
click at [673, 440] on button "Change" at bounding box center [676, 439] width 56 height 20
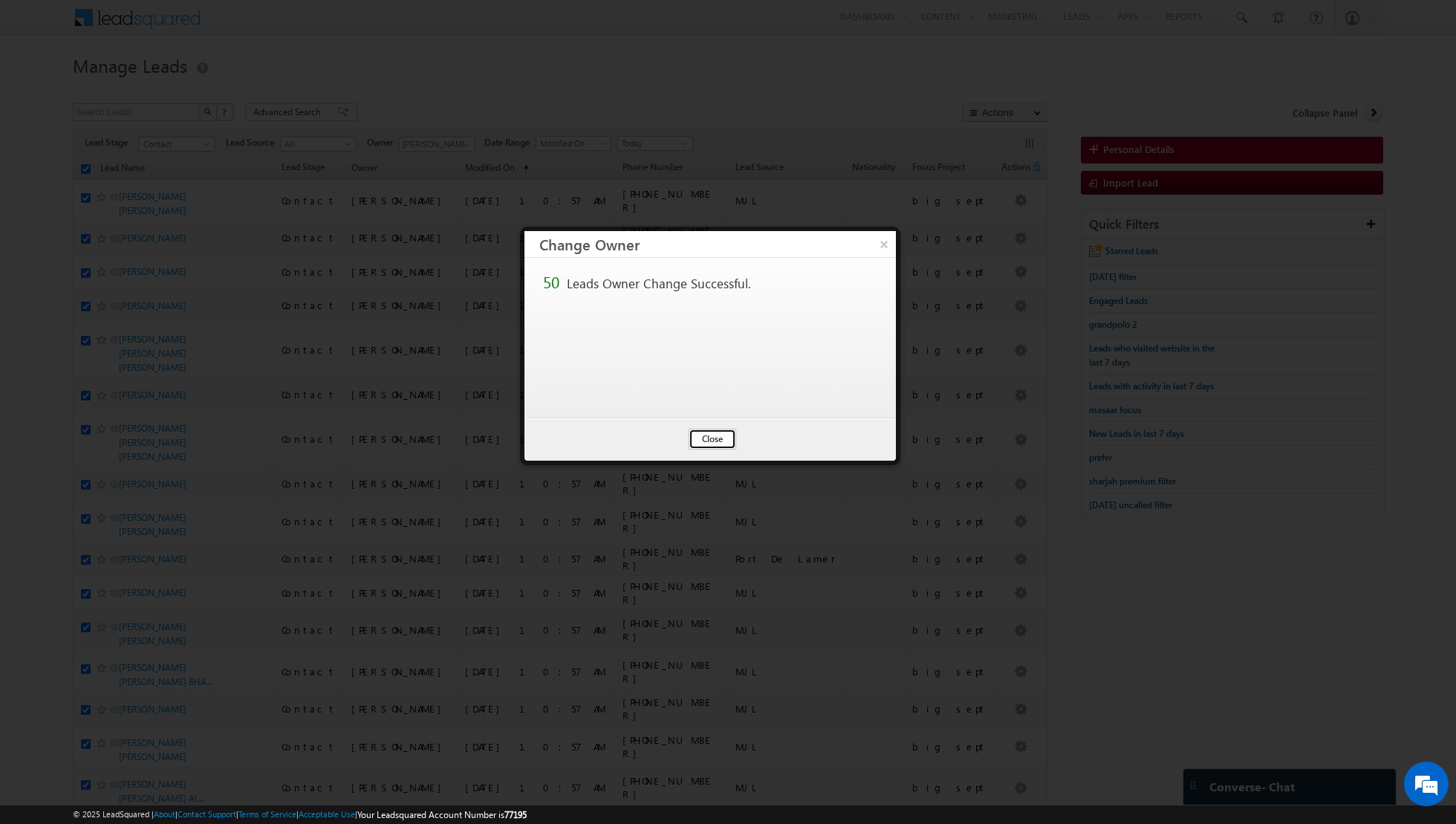
click at [711, 435] on button "Close" at bounding box center [712, 439] width 48 height 20
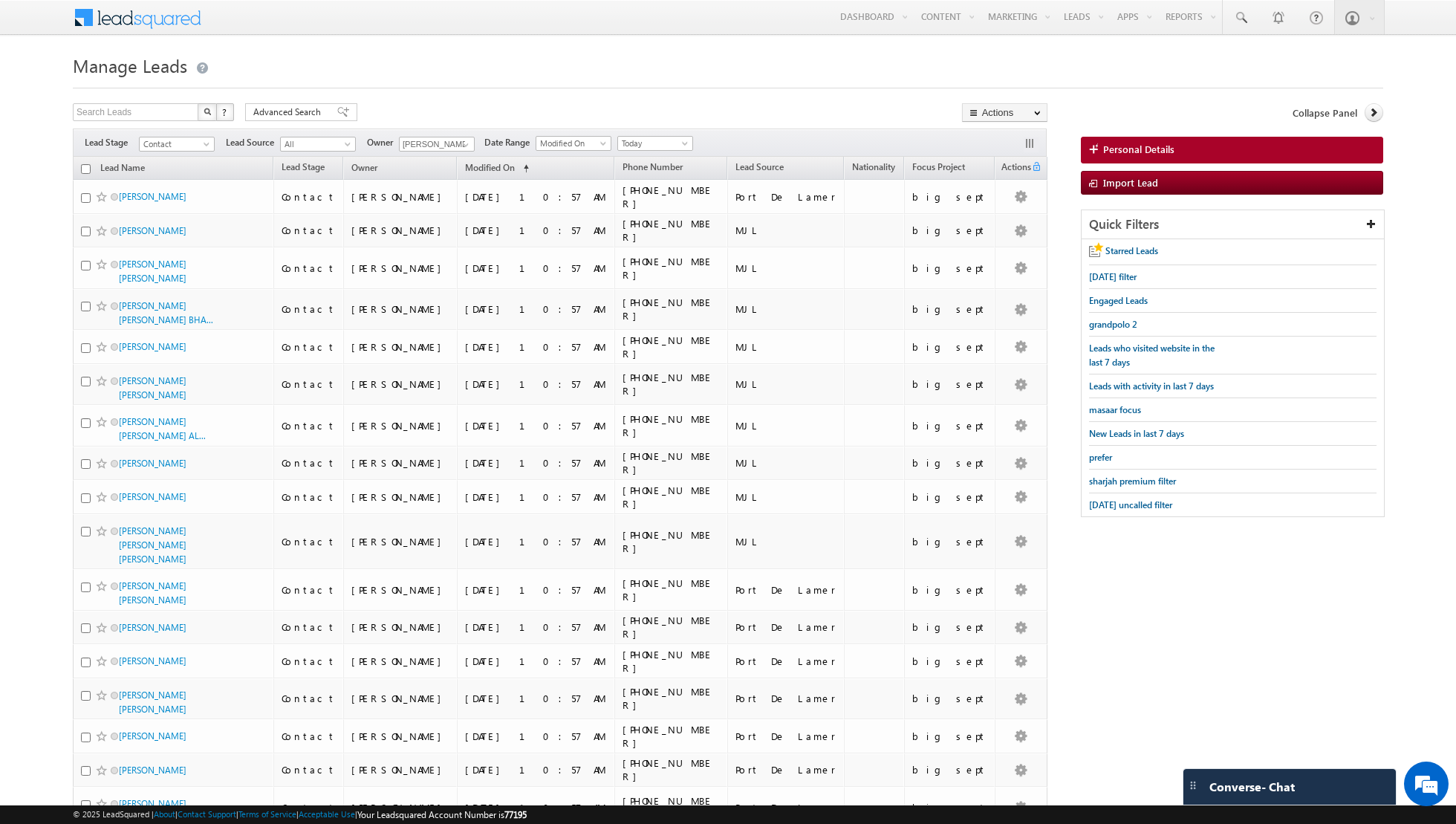
click at [90, 163] on th "Lead Name" at bounding box center [174, 168] width 201 height 23
click at [83, 169] on input "checkbox" at bounding box center [85, 169] width 9 height 9
checkbox input "true"
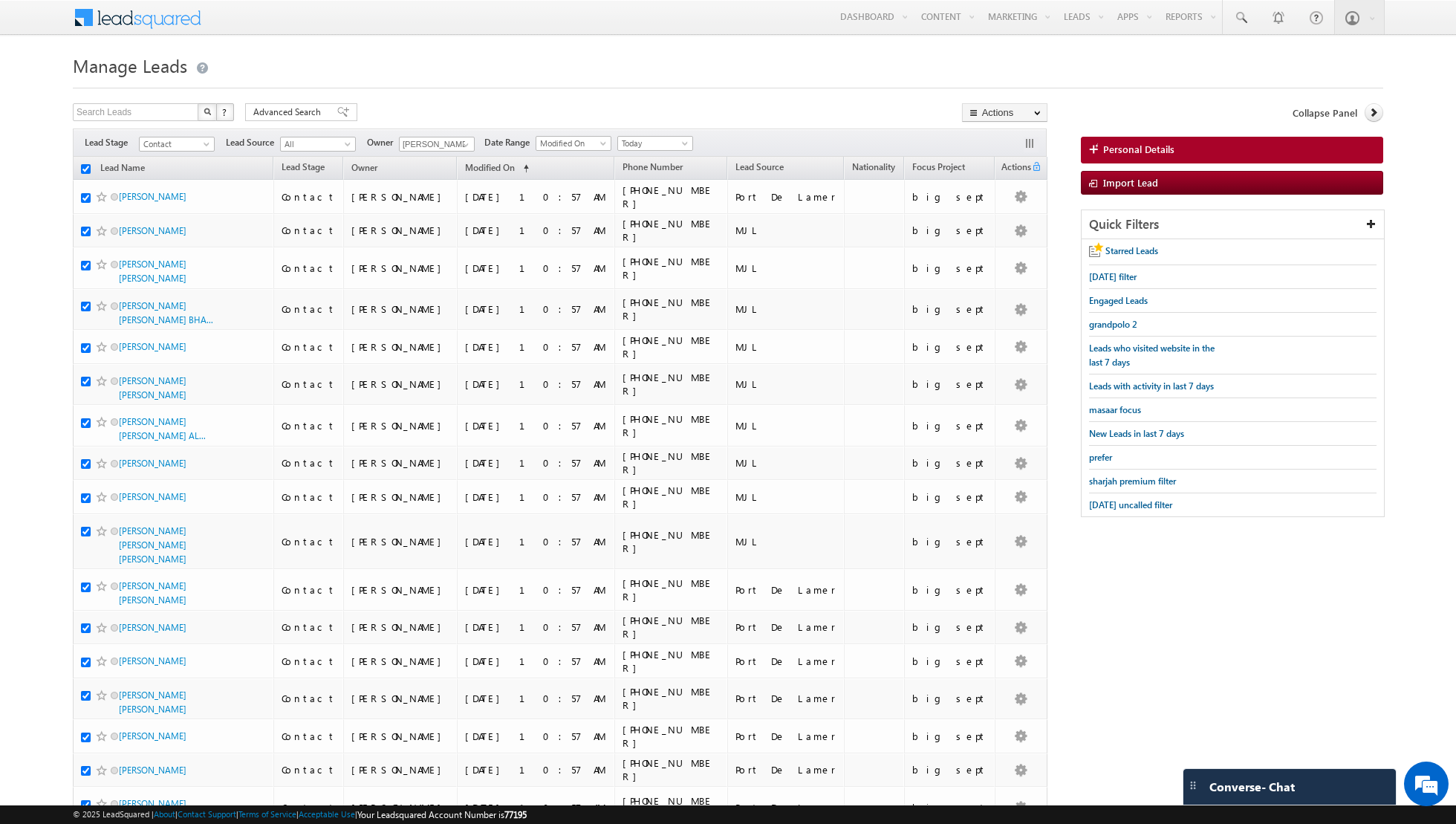
checkbox input "true"
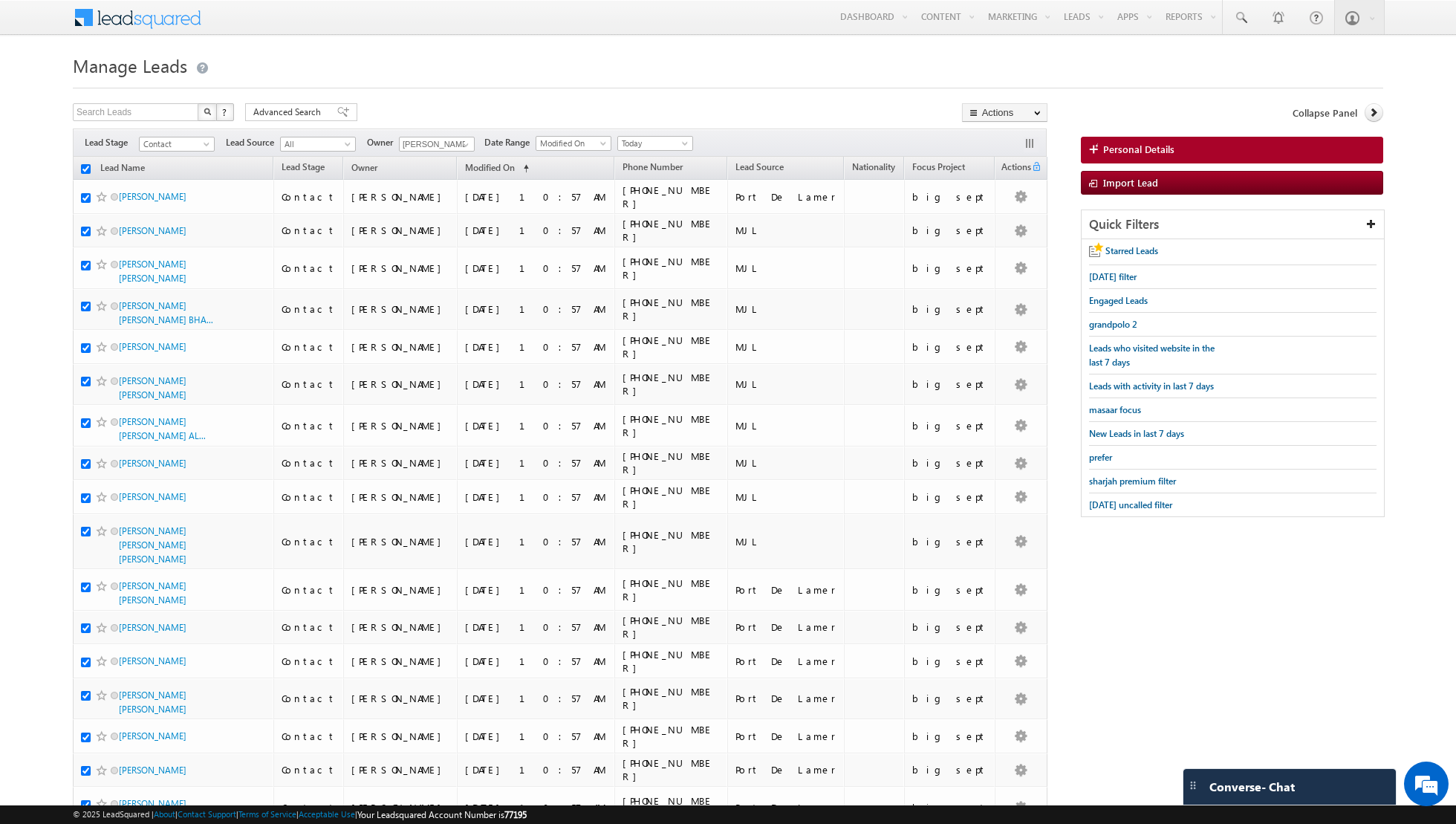
checkbox input "true"
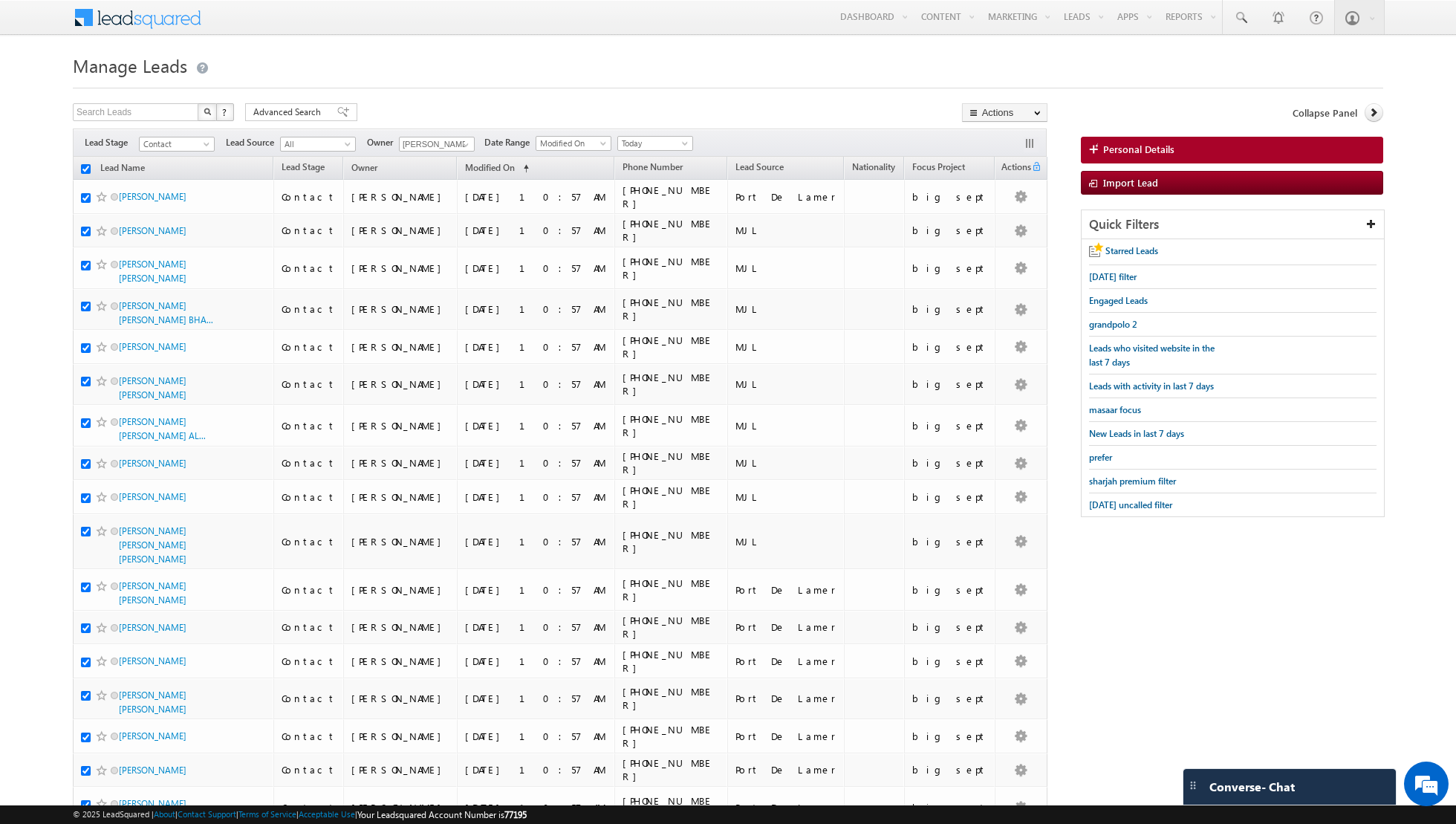
checkbox input "true"
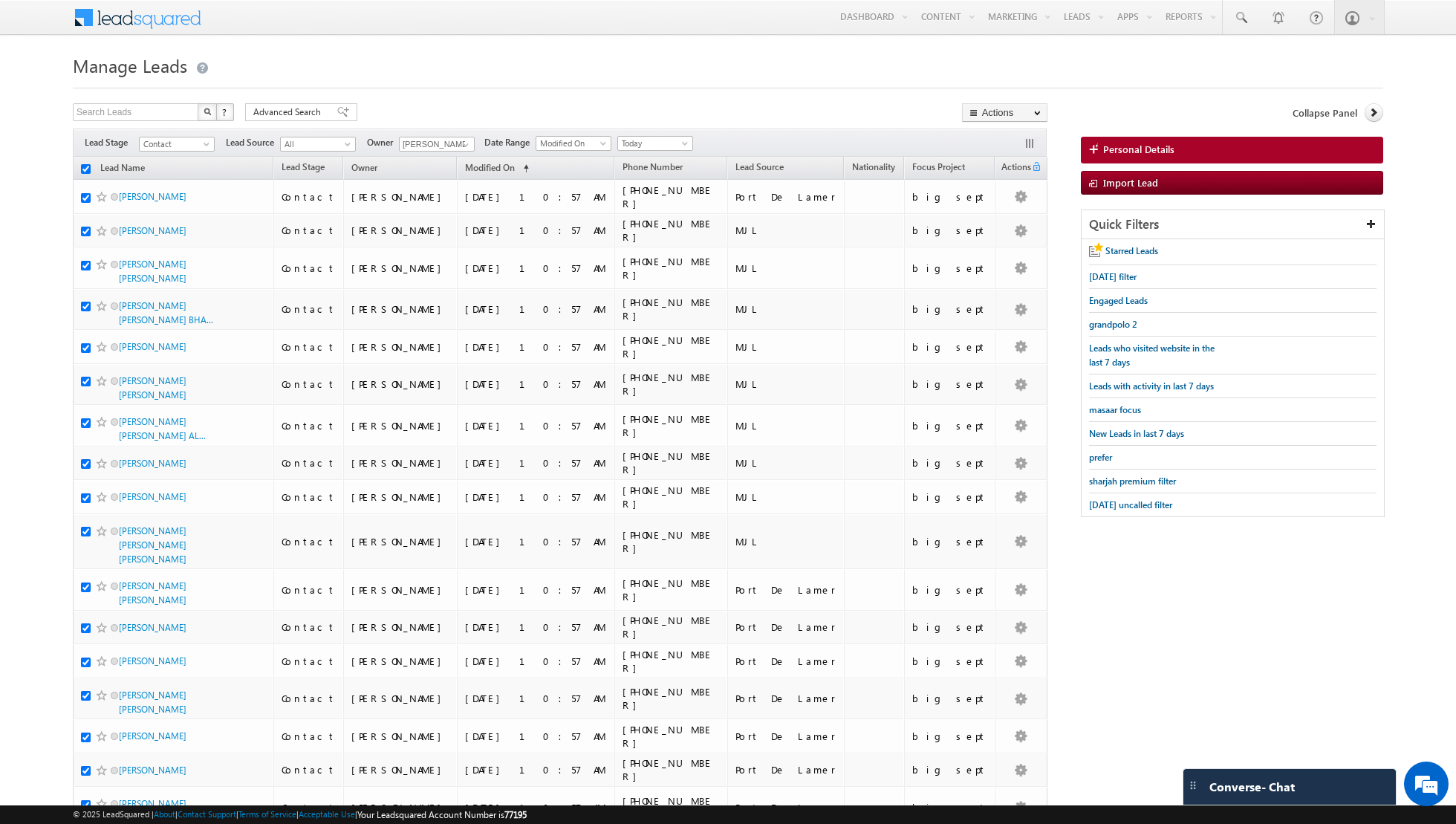
checkbox input "true"
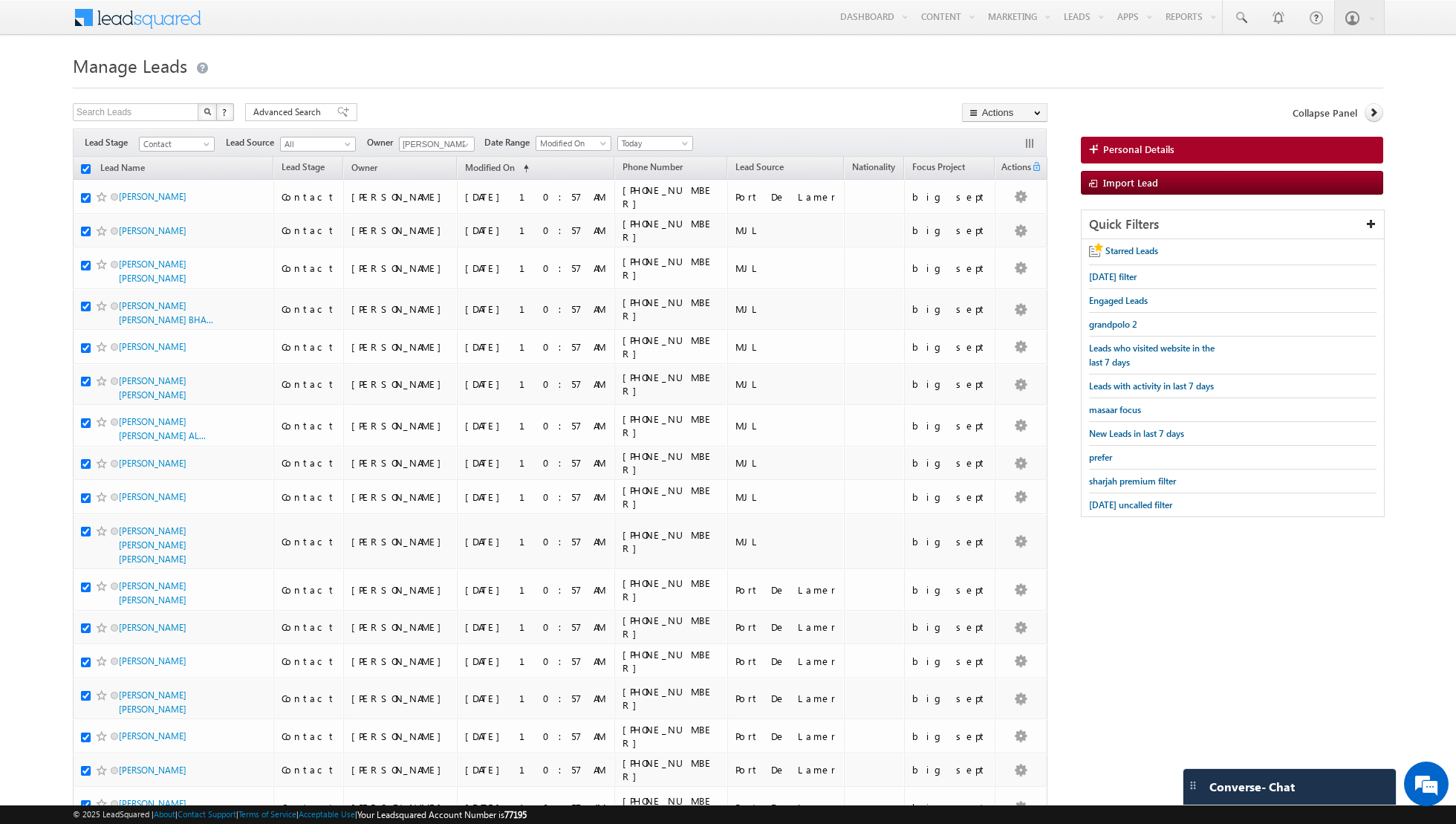
checkbox input "true"
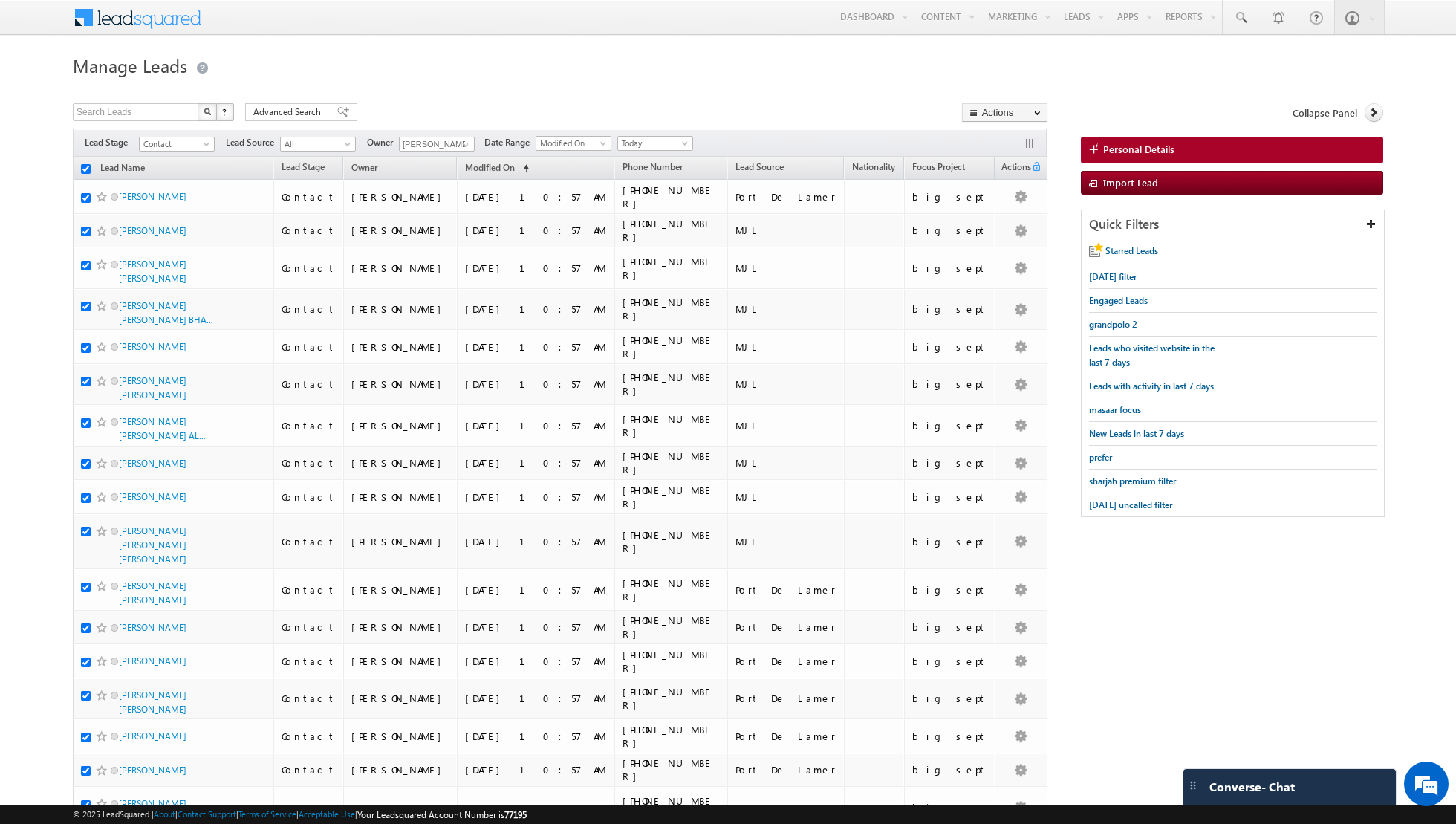
checkbox input "true"
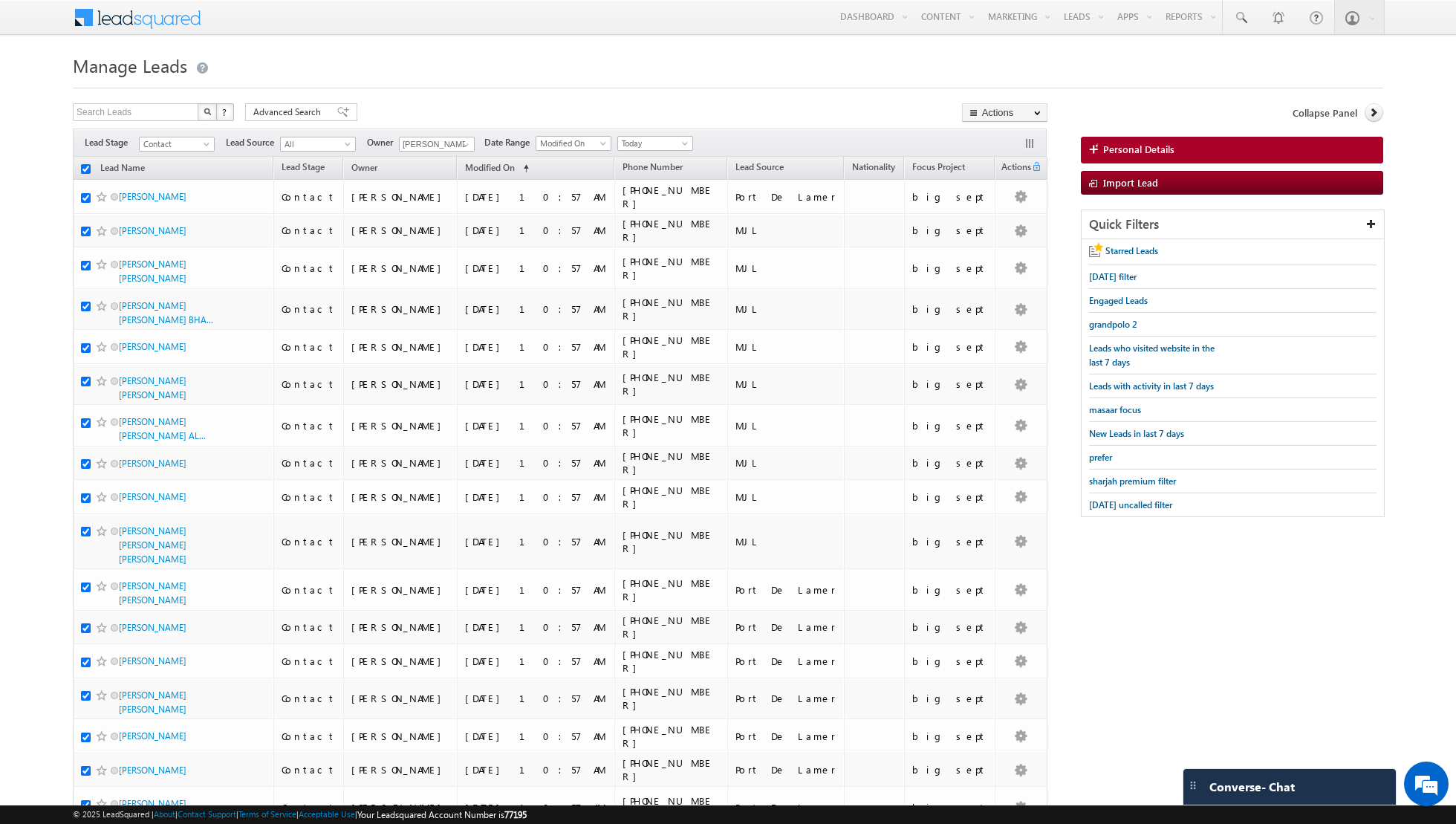
checkbox input "true"
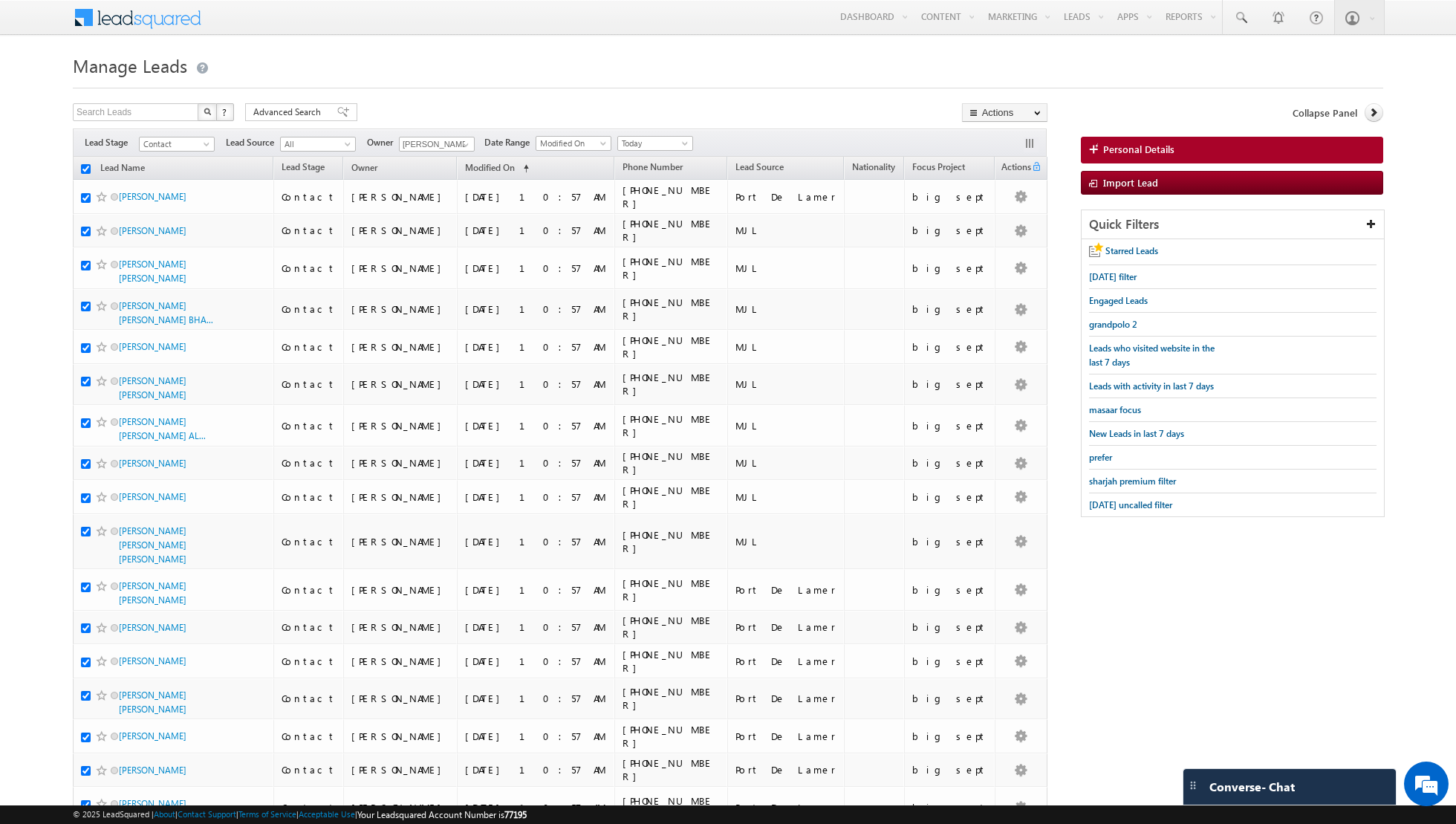
checkbox input "true"
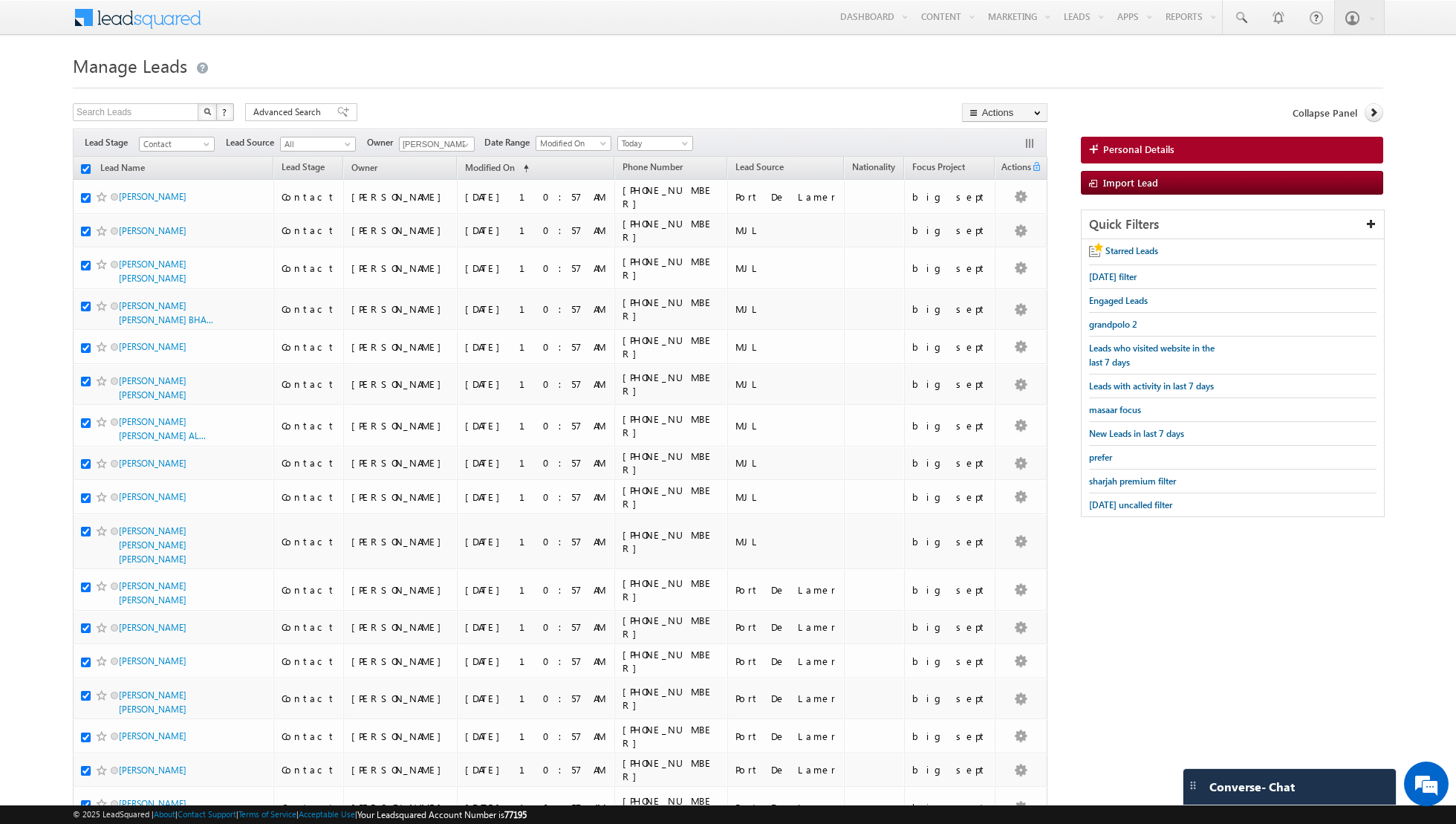
checkbox input "true"
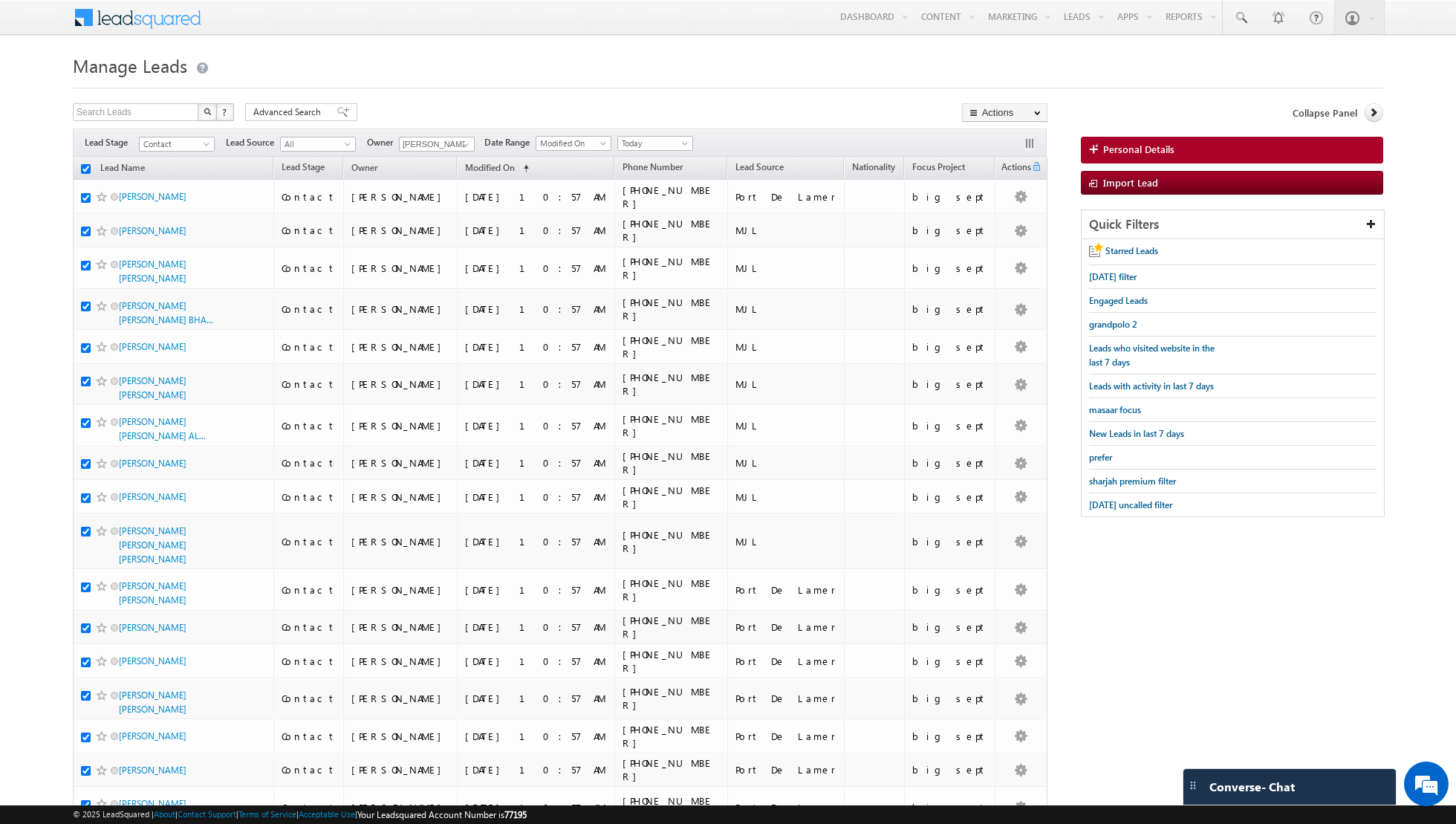
checkbox input "true"
click at [990, 241] on link "Change Owner" at bounding box center [1004, 240] width 84 height 18
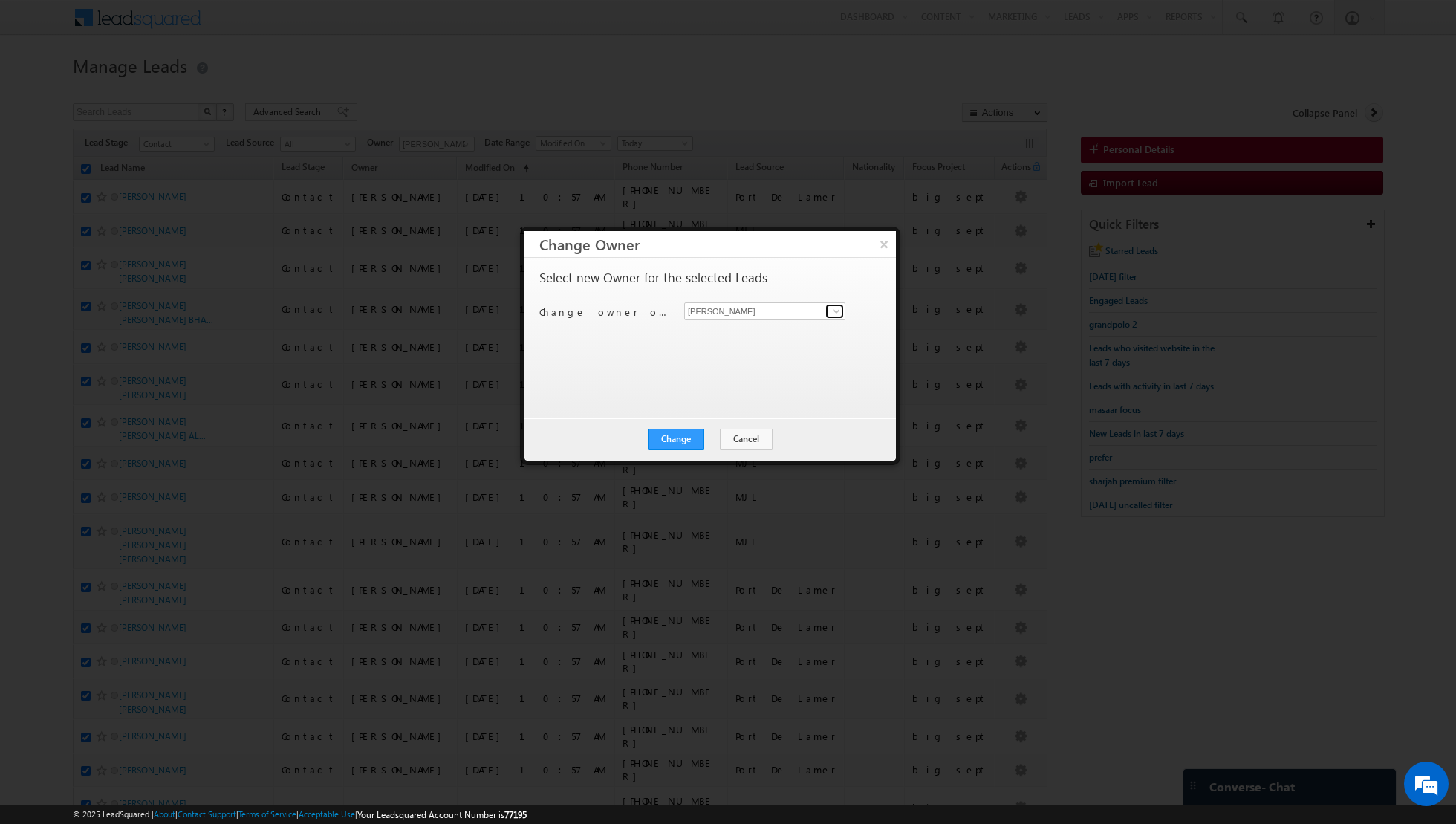
click at [839, 310] on span at bounding box center [836, 312] width 12 height 12
click at [779, 339] on span "[PERSON_NAME][EMAIL_ADDRESS][DOMAIN_NAME]" at bounding box center [757, 339] width 134 height 11
type input "[PERSON_NAME]"
click at [677, 439] on button "Change" at bounding box center [676, 439] width 56 height 20
click at [708, 441] on button "Close" at bounding box center [712, 439] width 48 height 20
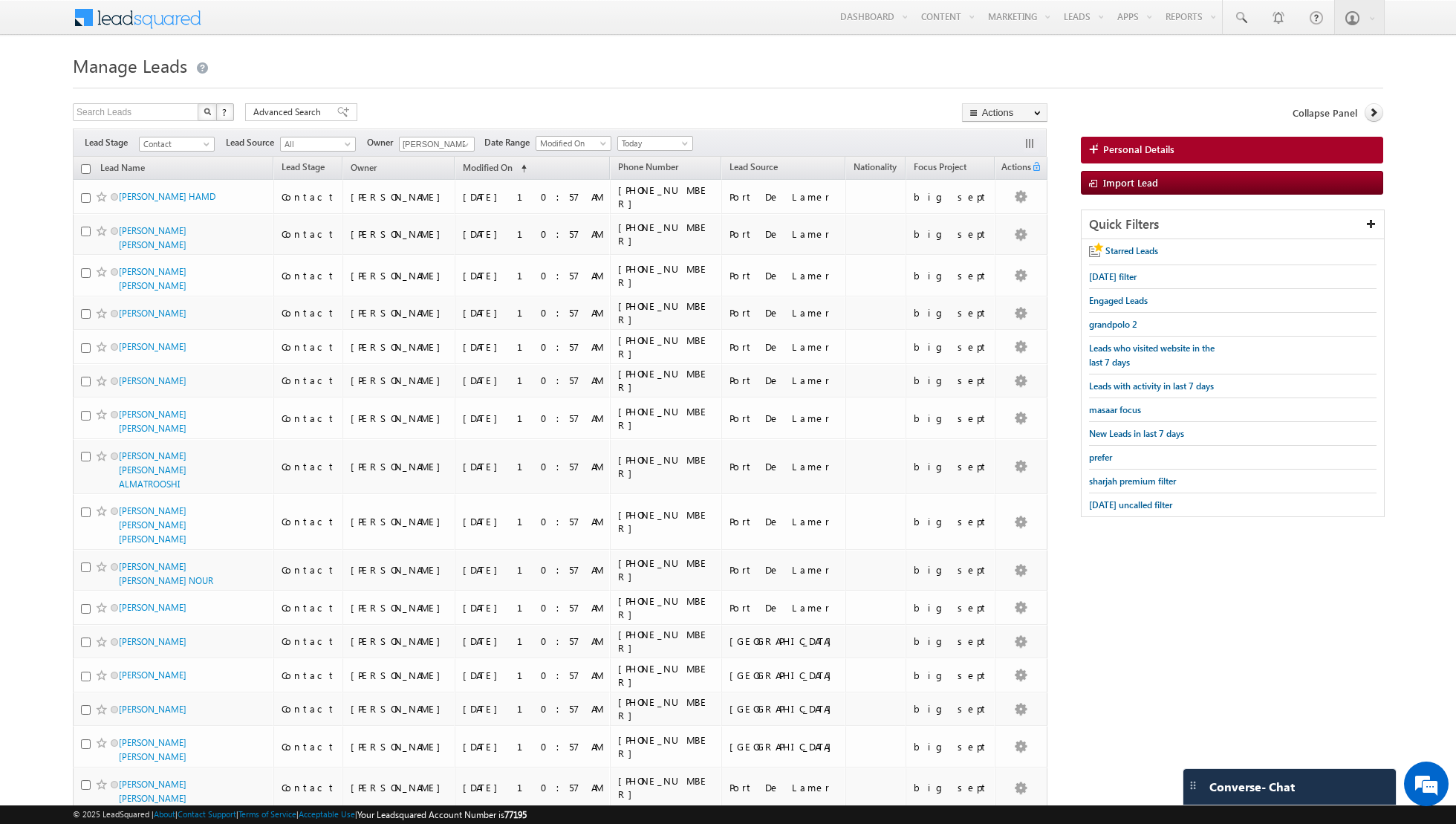
click at [87, 167] on input "checkbox" at bounding box center [85, 169] width 9 height 9
checkbox input "true"
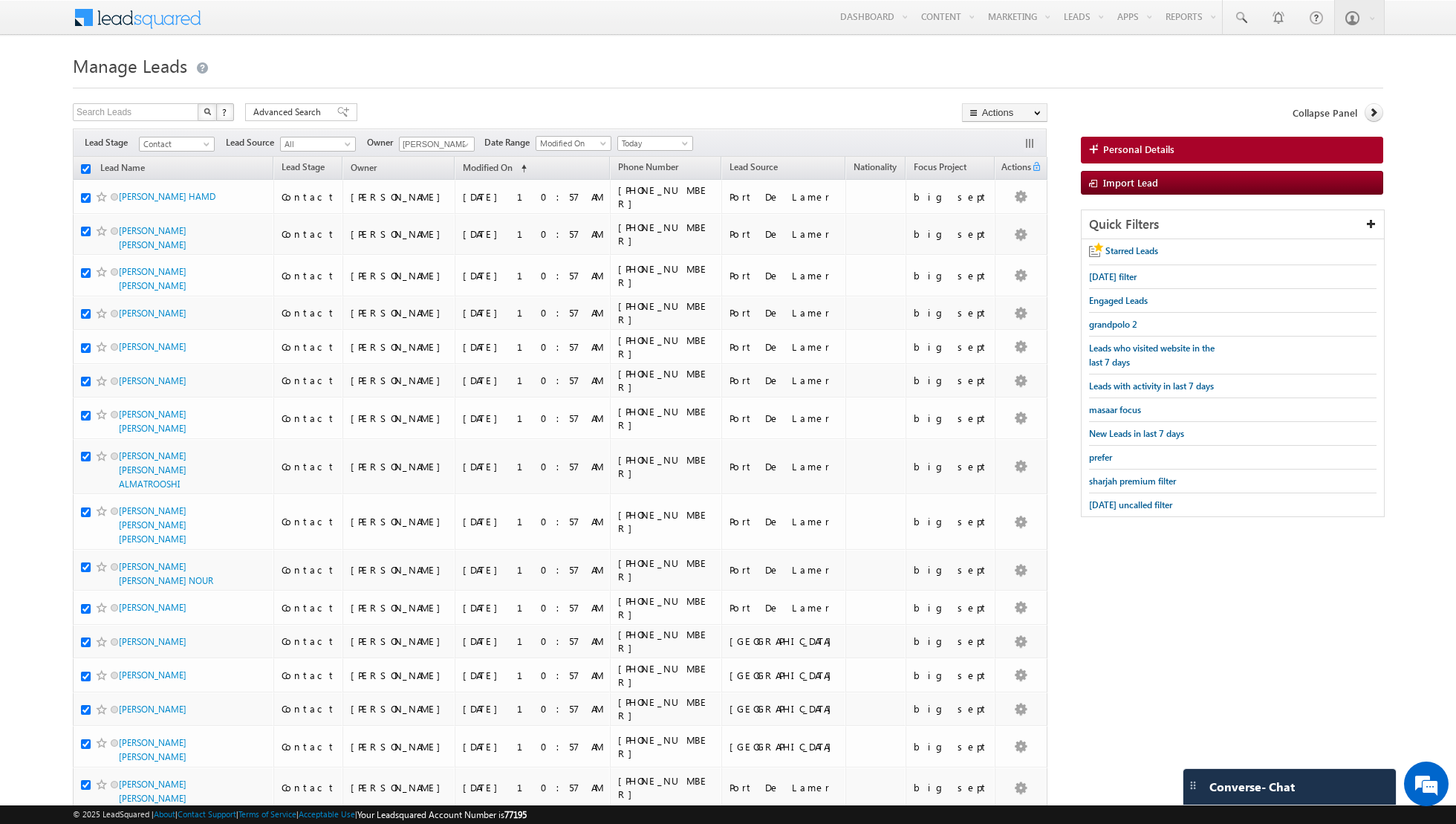
checkbox input "true"
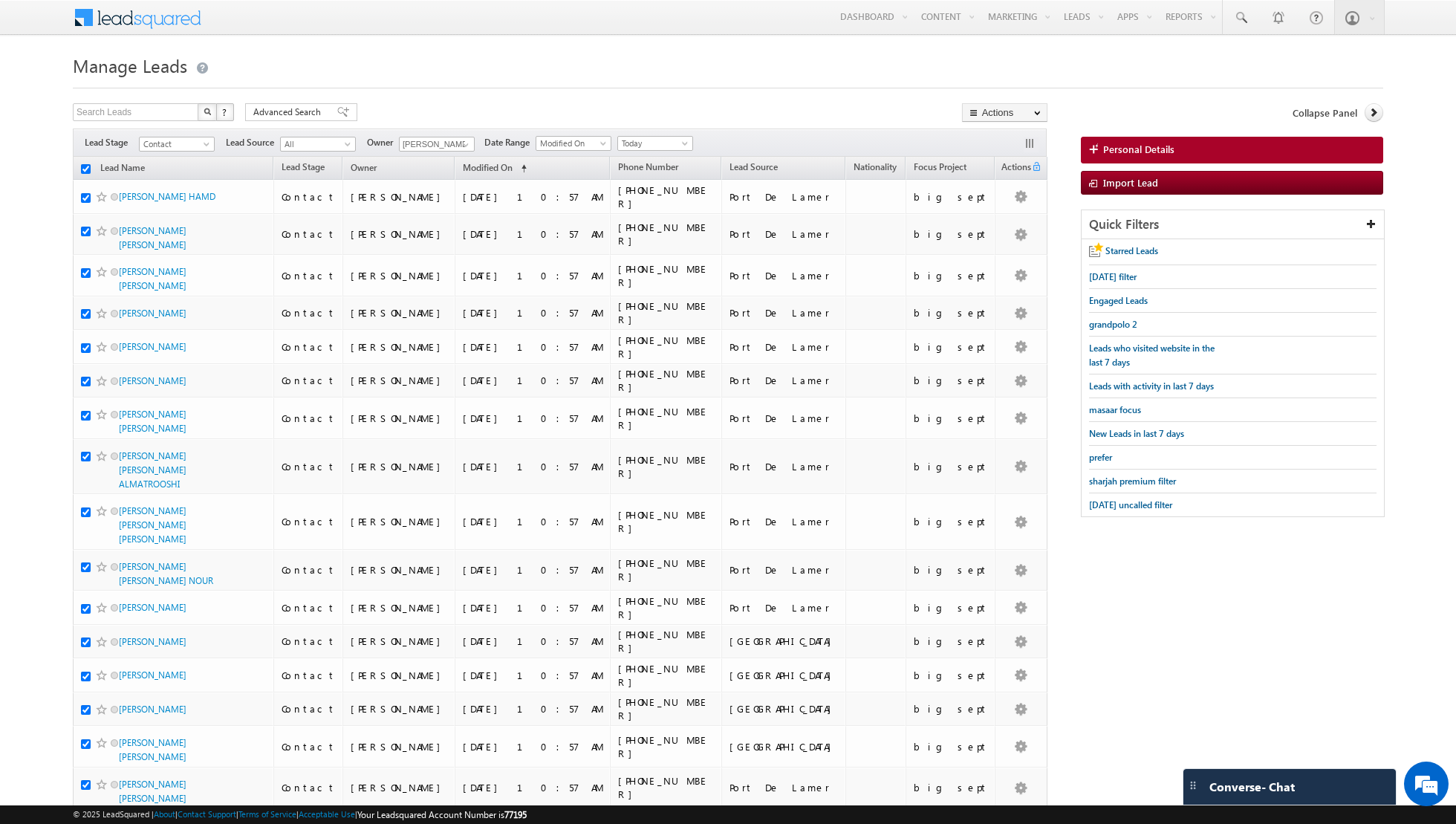
checkbox input "true"
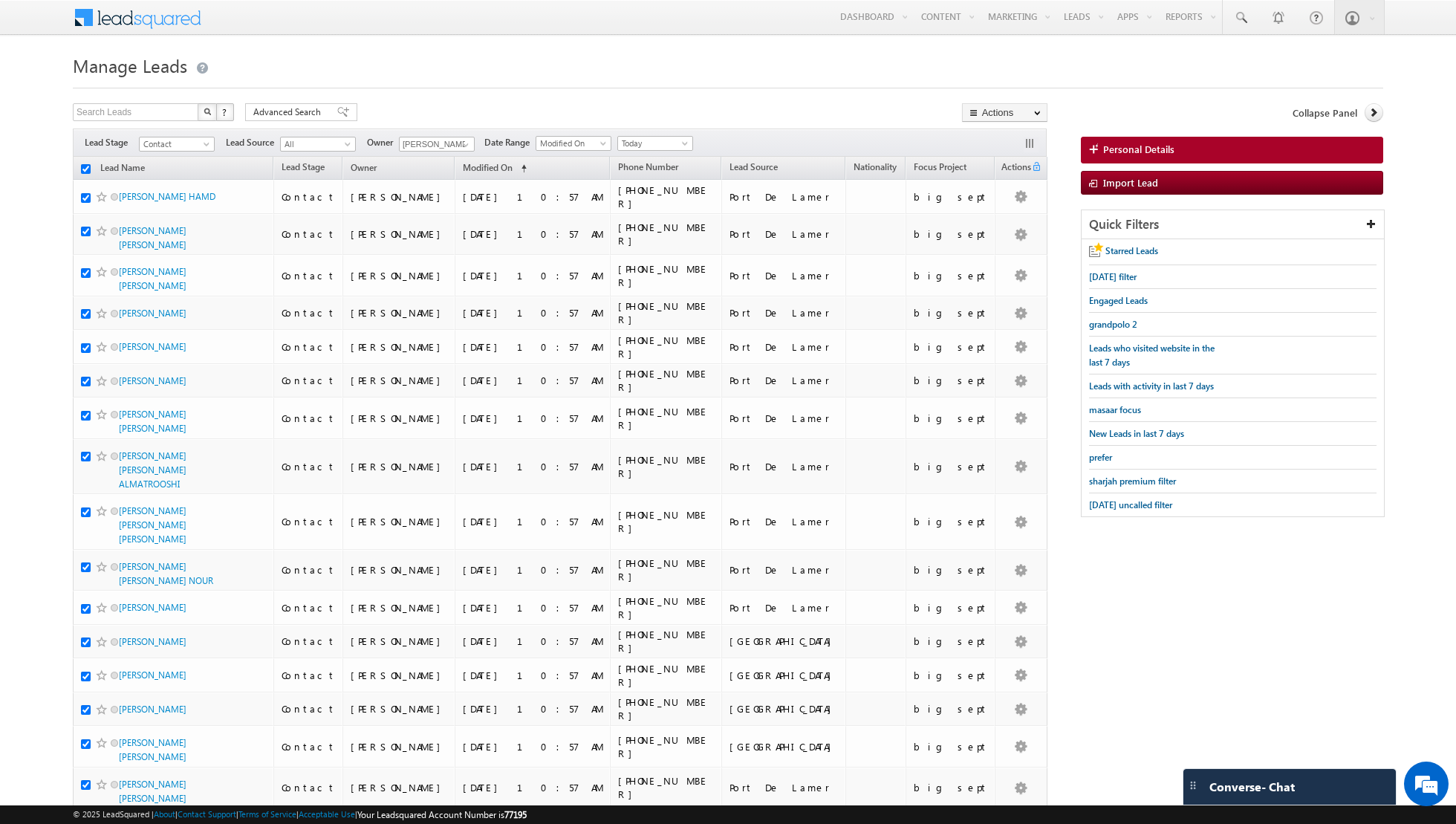
checkbox input "true"
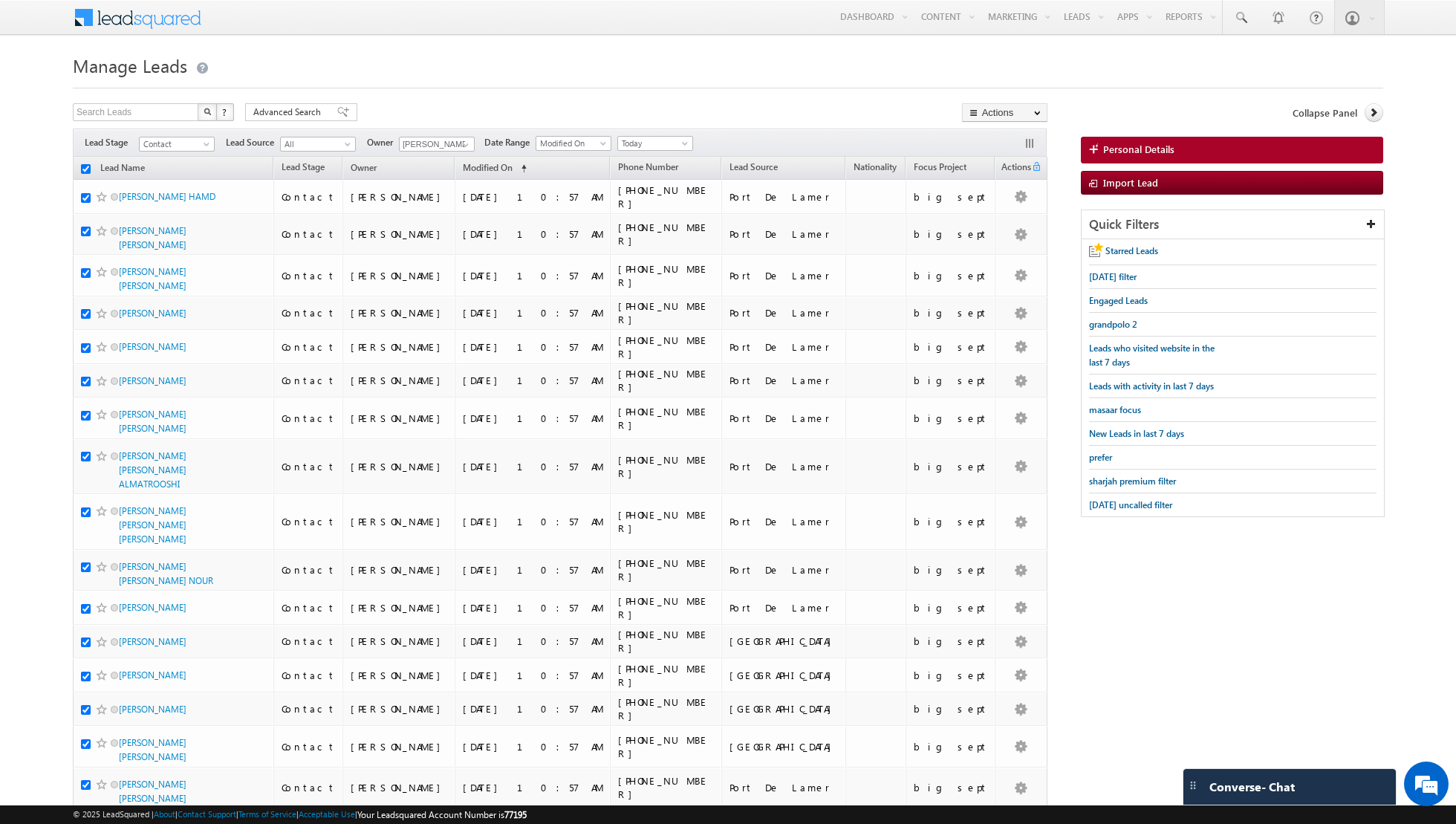
checkbox input "true"
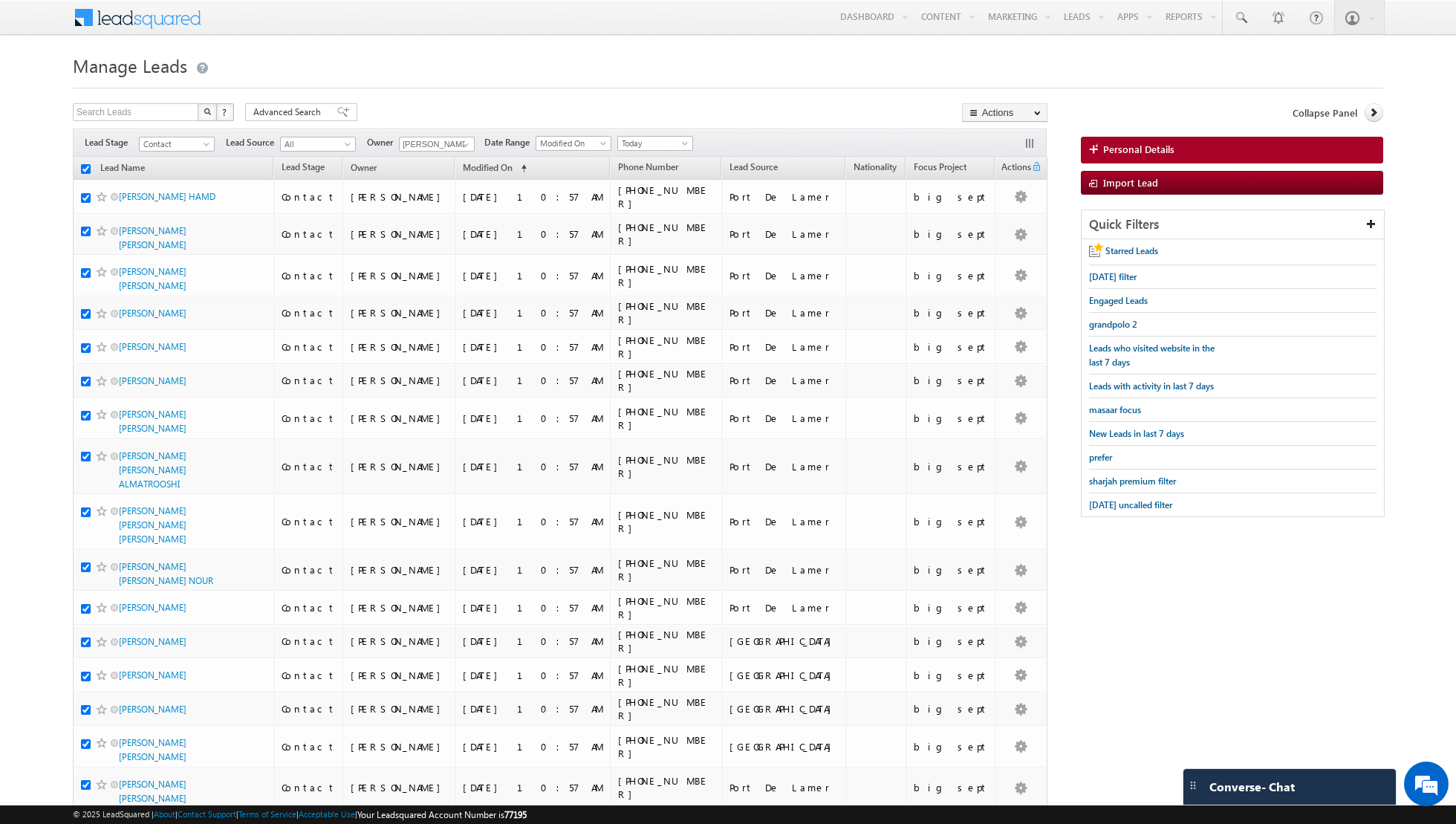
checkbox input "true"
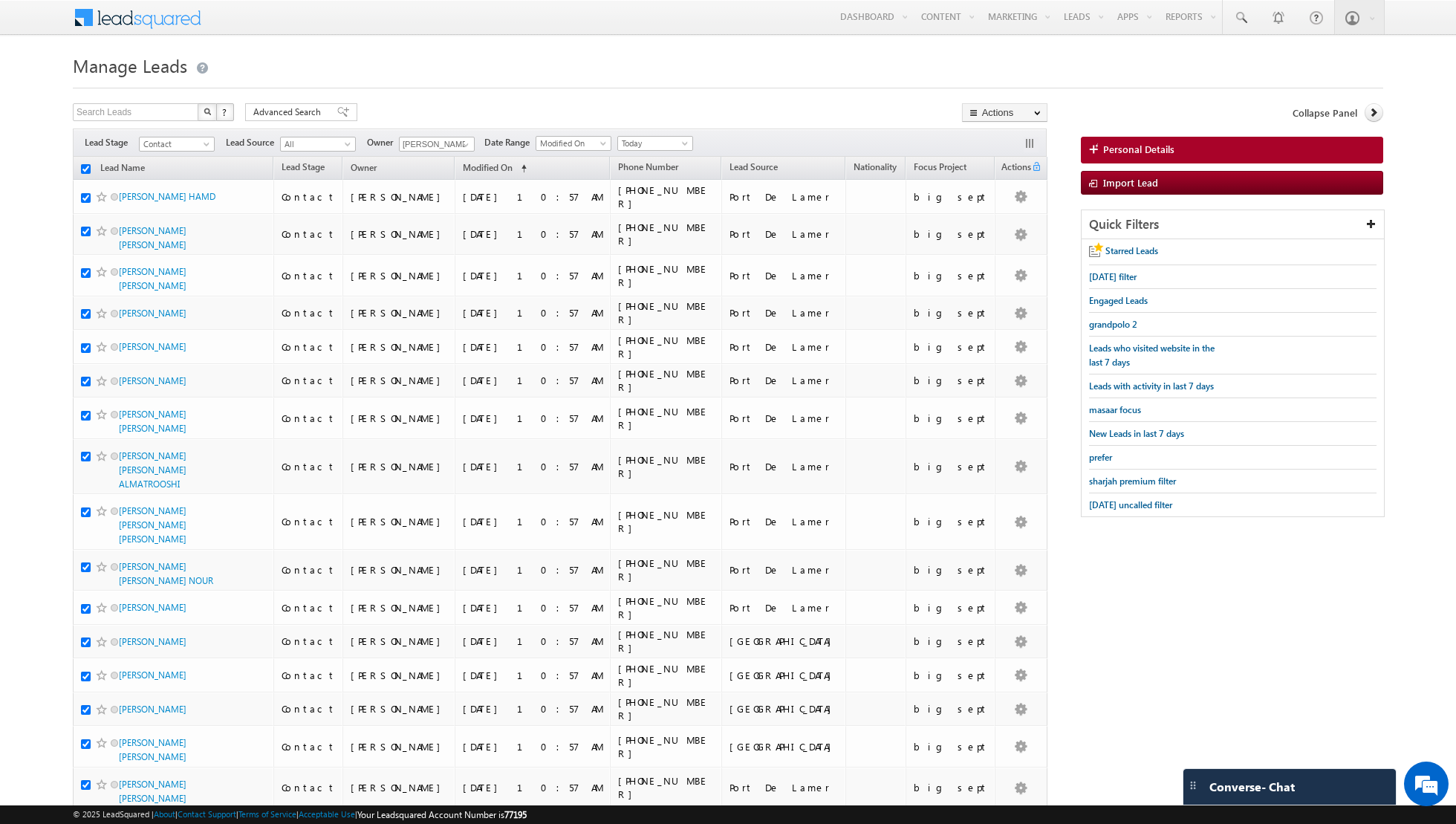
checkbox input "true"
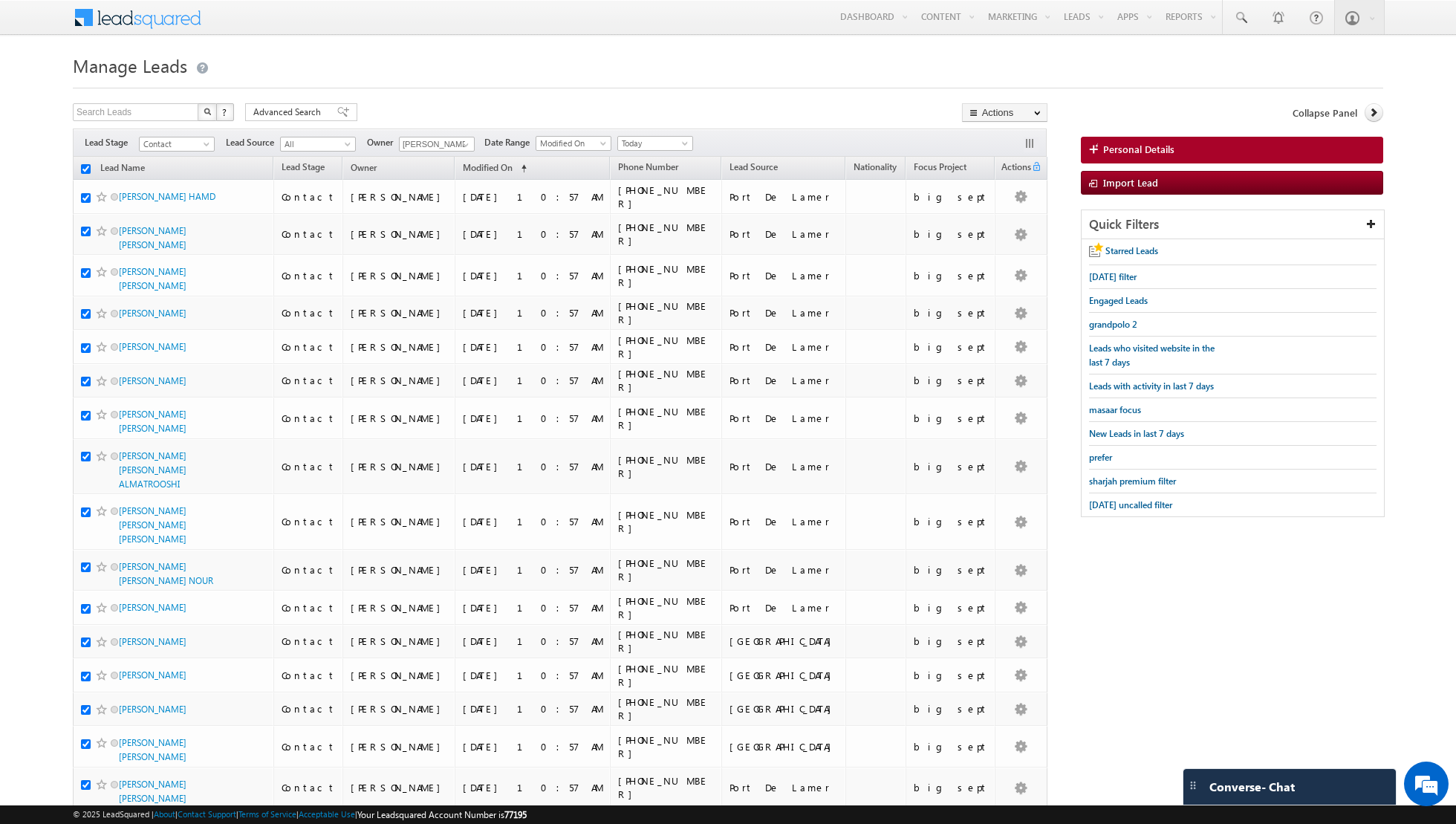
checkbox input "true"
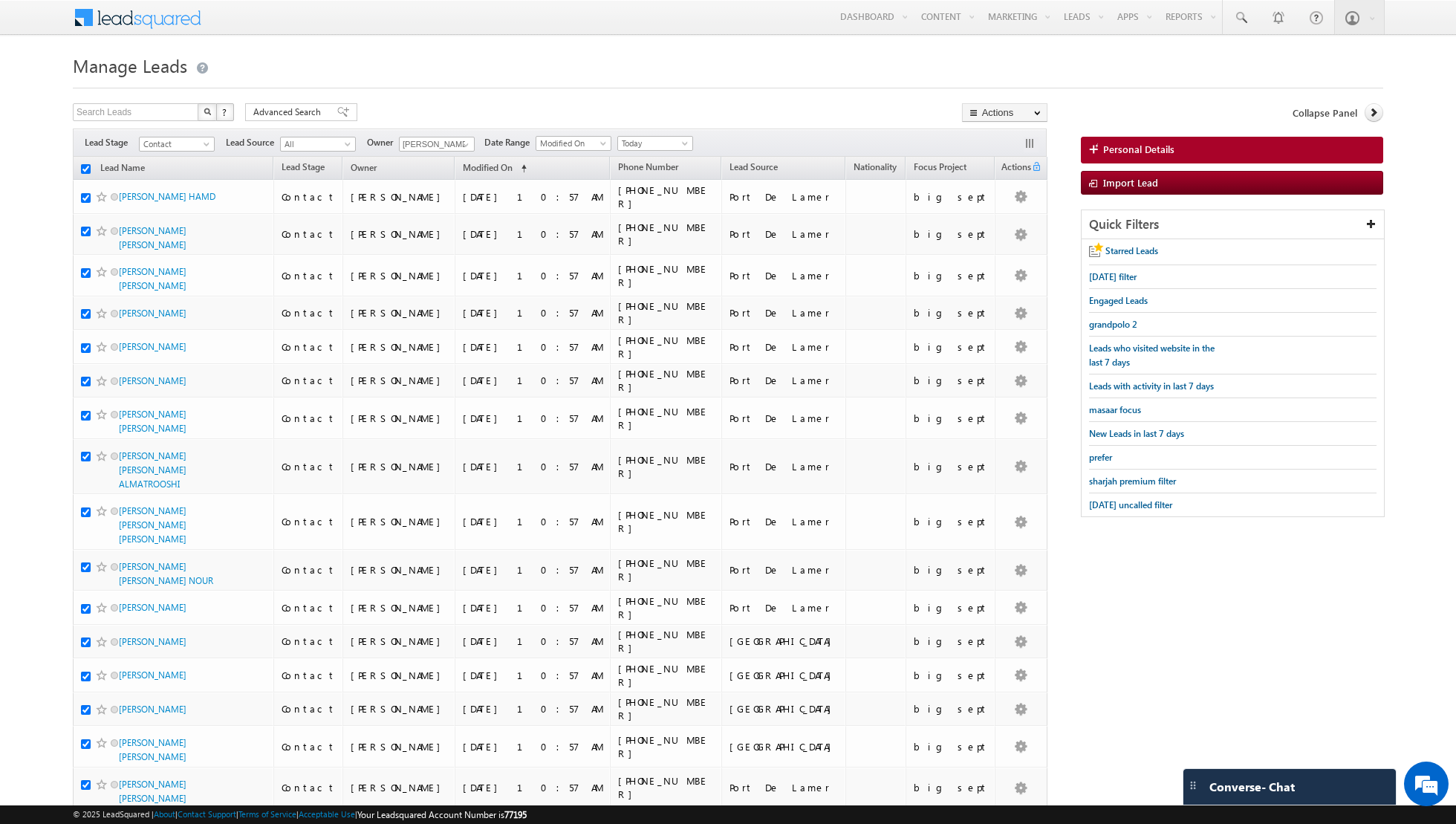
checkbox input "true"
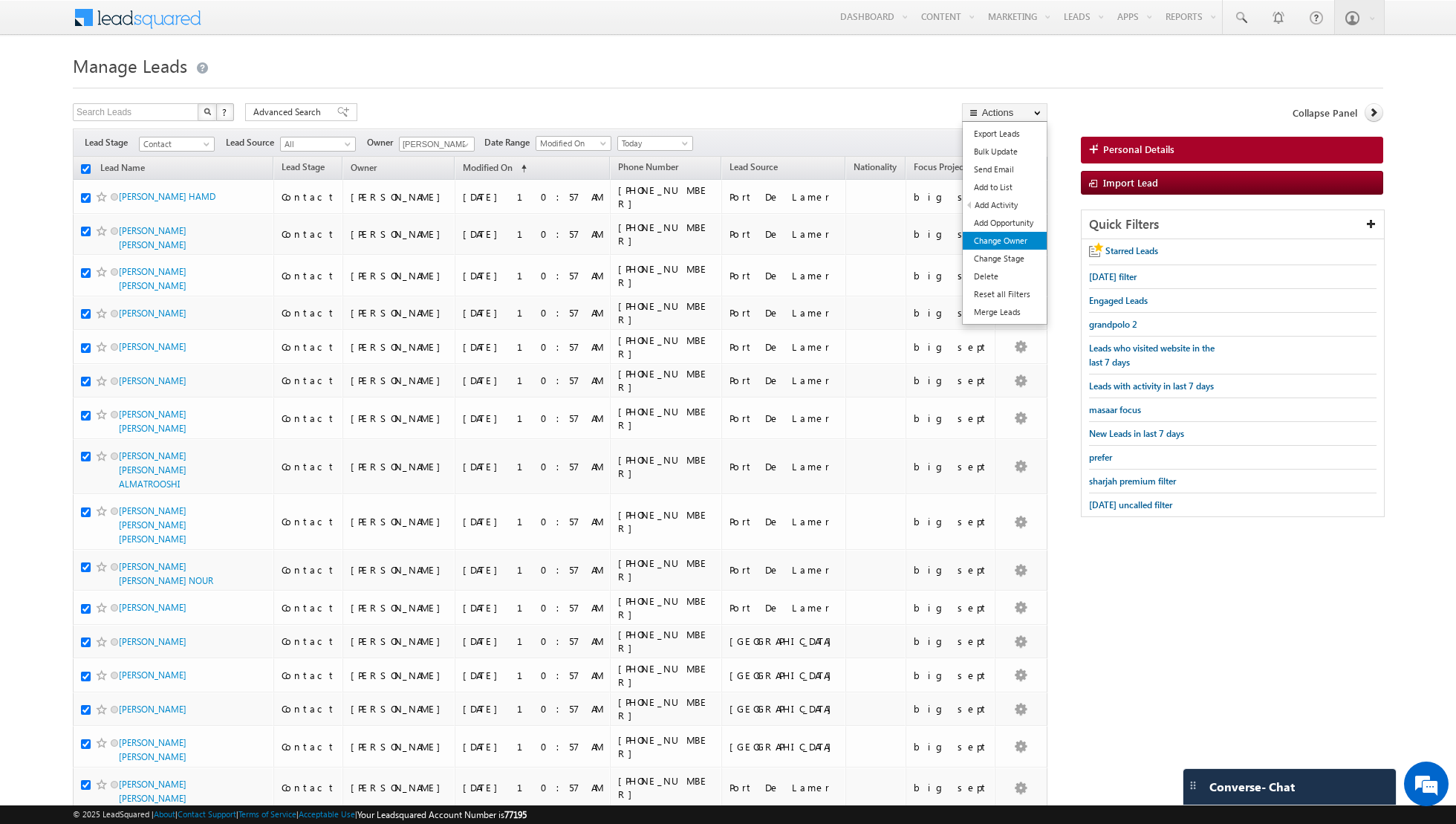
click at [991, 236] on link "Change Owner" at bounding box center [1004, 240] width 84 height 18
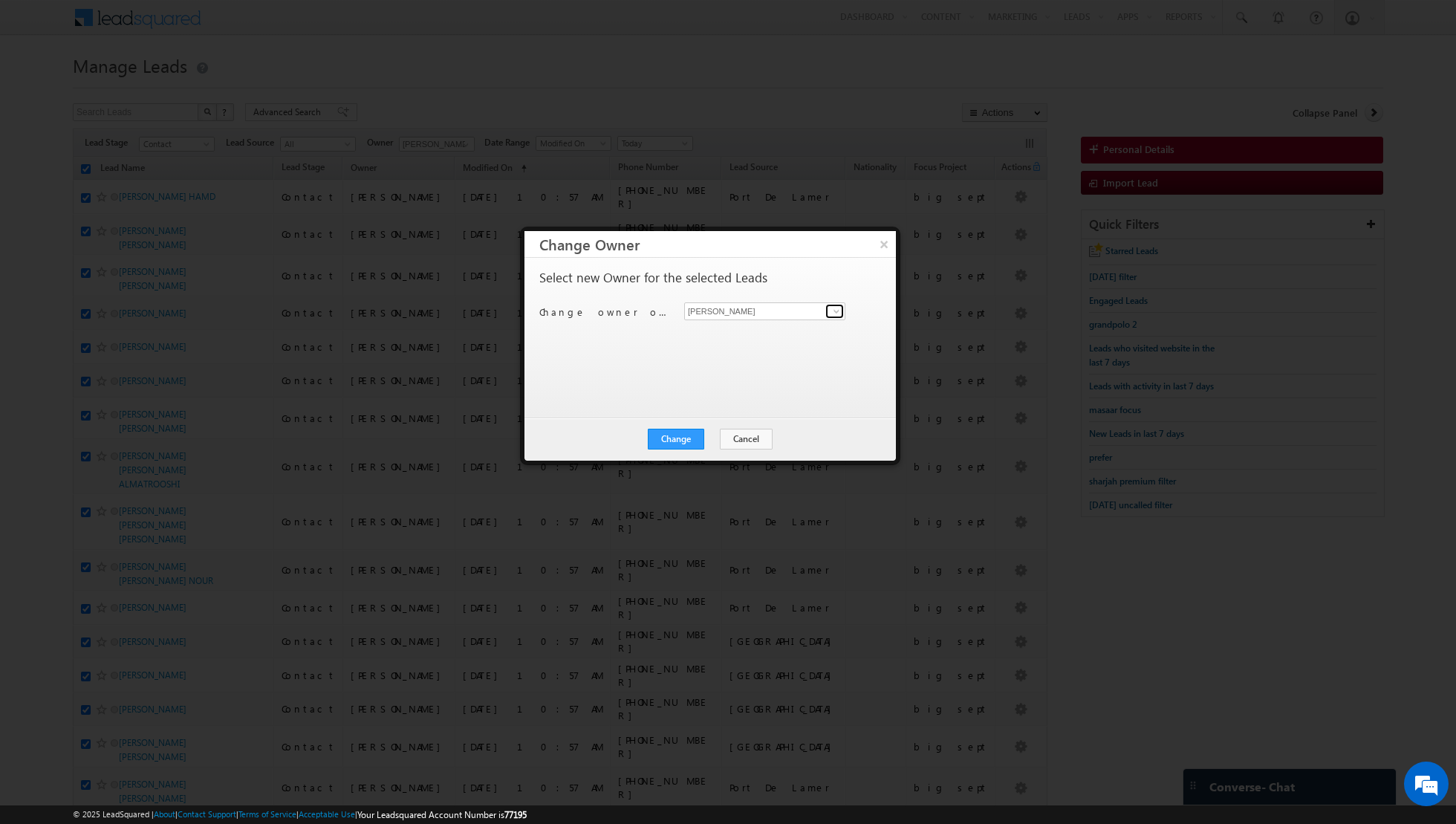
click at [834, 313] on span at bounding box center [836, 312] width 12 height 12
click at [726, 335] on span "[EMAIL_ADDRESS][DOMAIN_NAME]" at bounding box center [757, 340] width 134 height 11
click at [672, 442] on button "Change" at bounding box center [676, 439] width 56 height 20
click at [715, 434] on button "Close" at bounding box center [712, 439] width 48 height 20
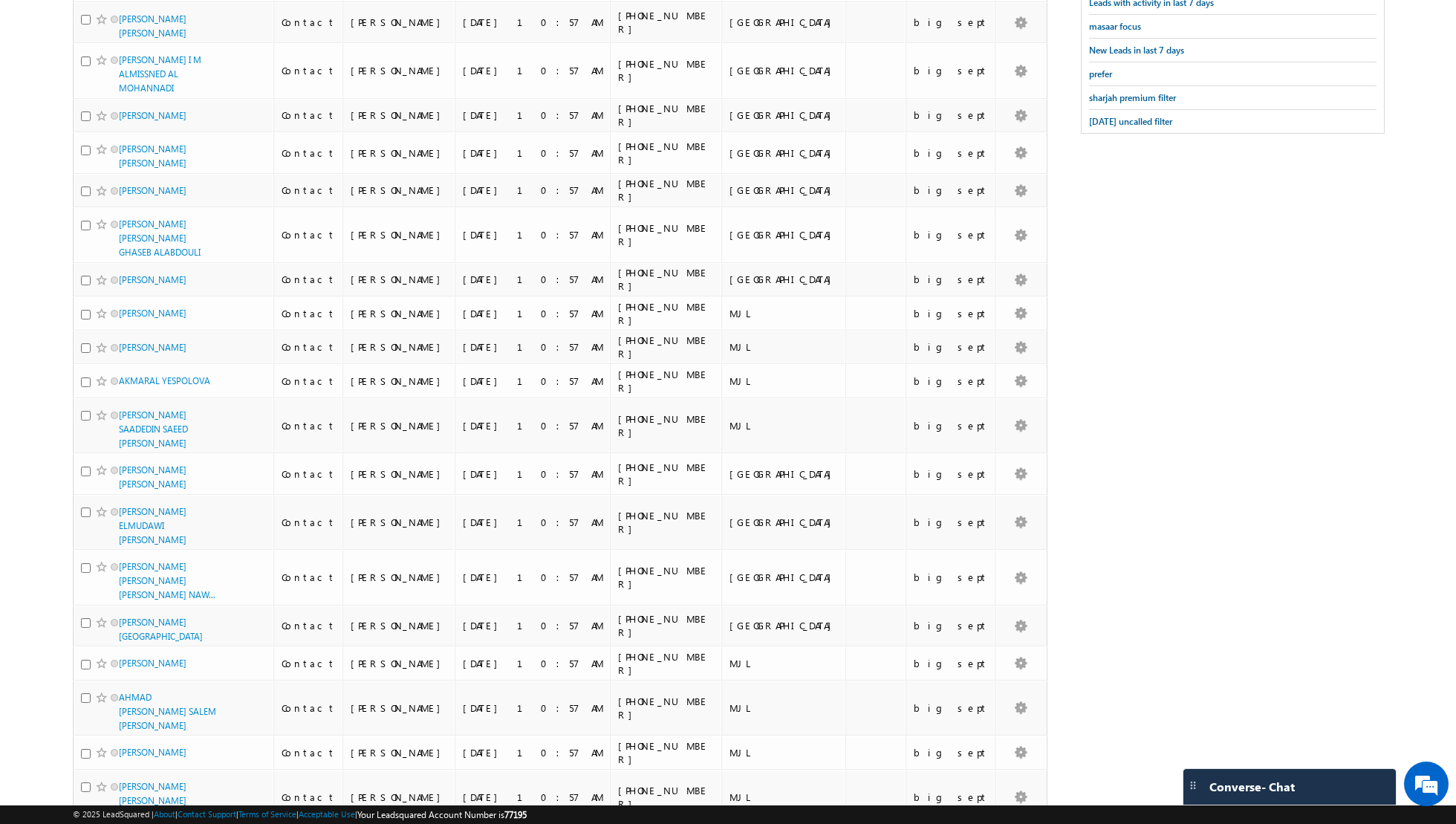
scroll to position [0, 0]
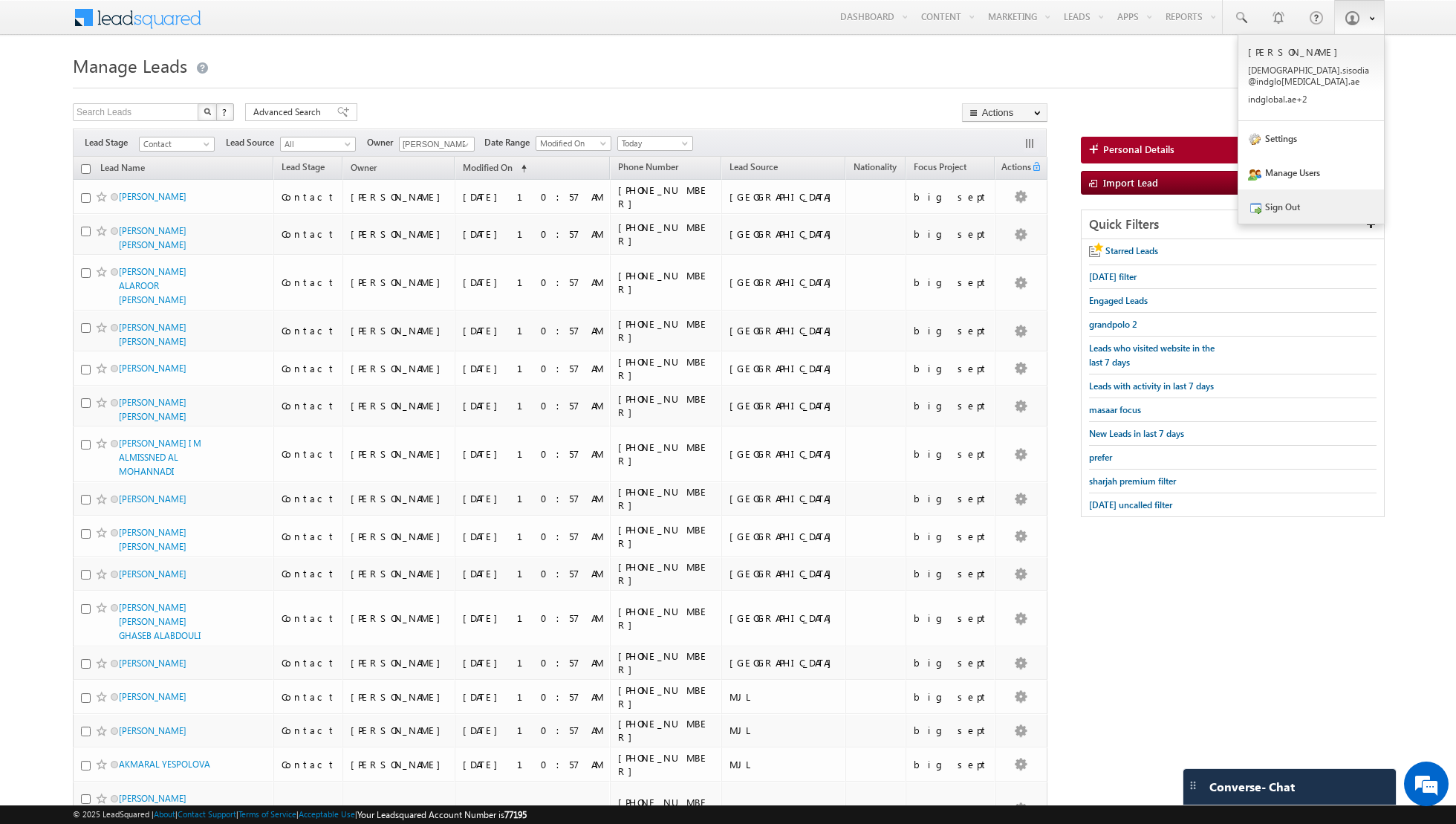
click at [1320, 192] on link "Sign Out" at bounding box center [1310, 207] width 146 height 34
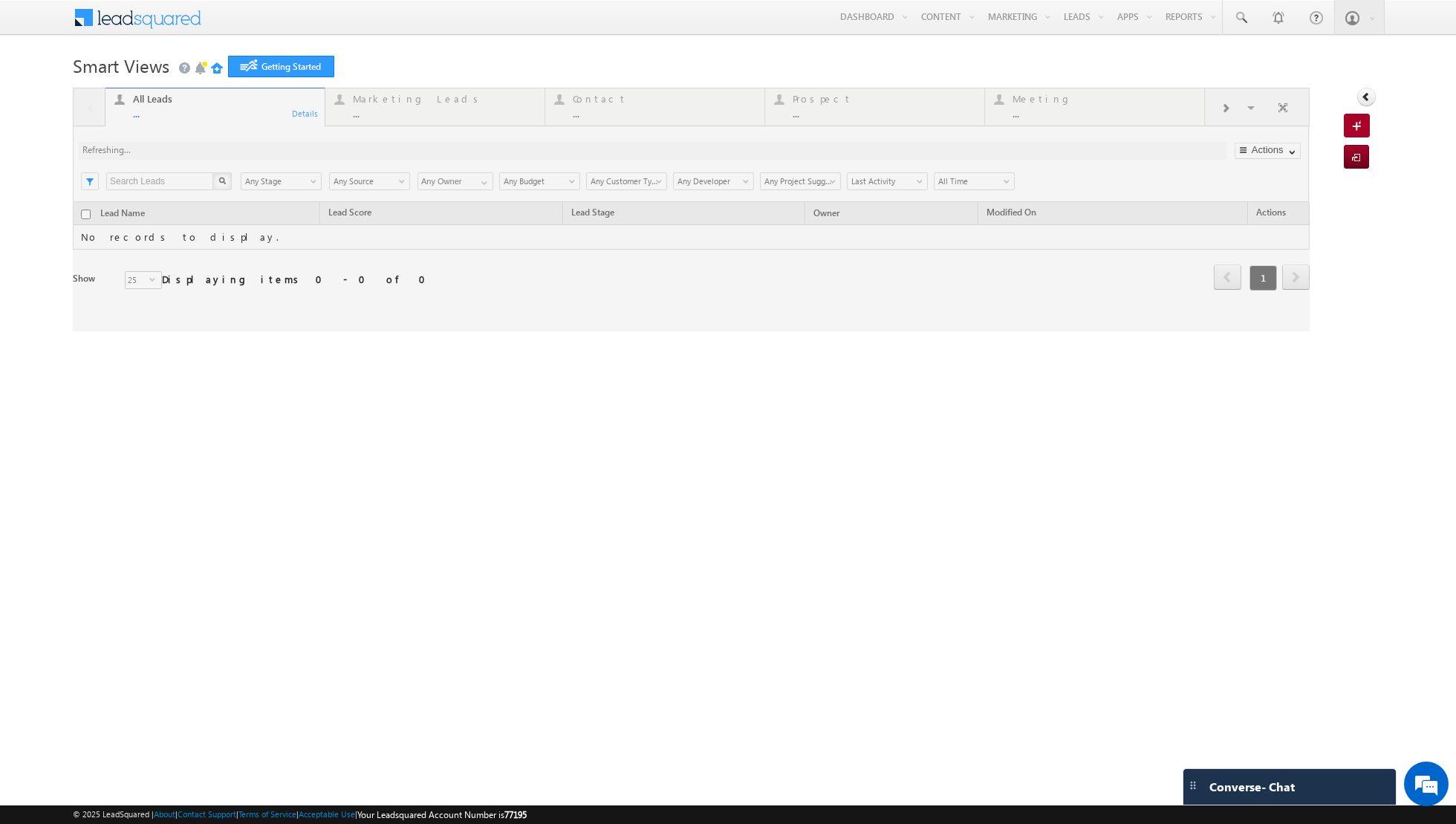
click at [0, 0] on link "Manage Leads" at bounding box center [0, 0] width 0 height 0
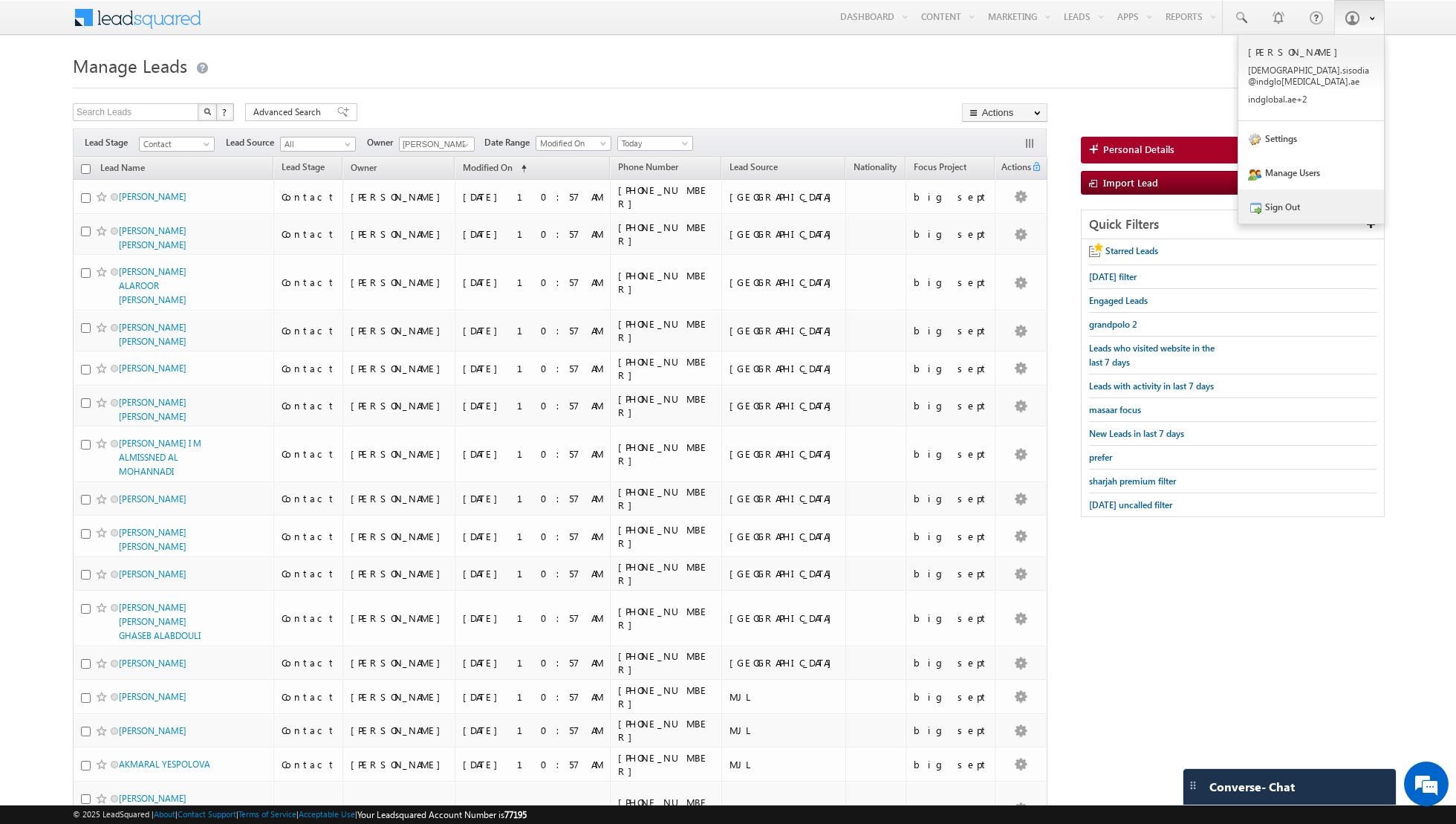
click at [1298, 192] on link "Sign Out" at bounding box center [1310, 207] width 146 height 34
